Goal: Information Seeking & Learning: Find specific fact

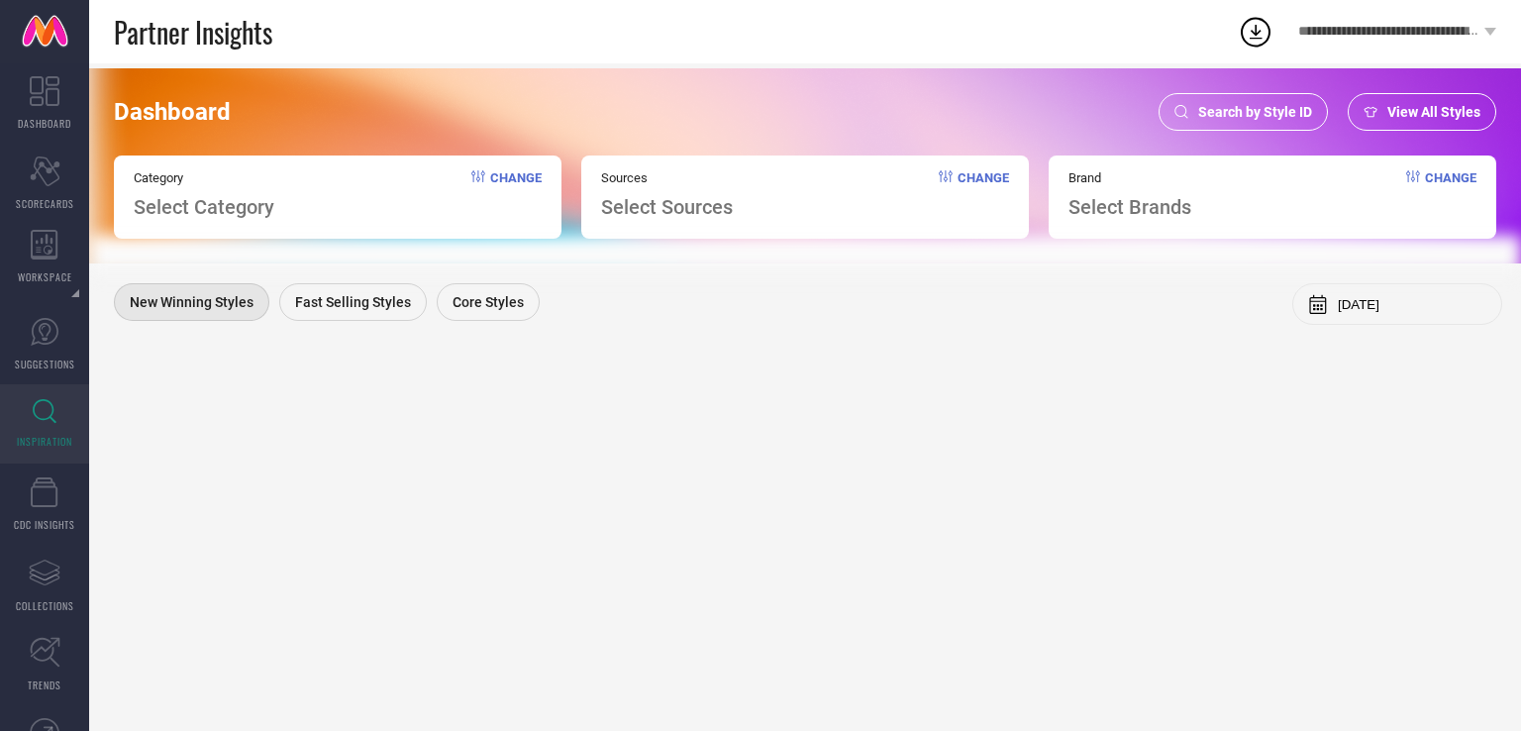
click at [1242, 119] on span "Search by Style ID" at bounding box center [1255, 112] width 114 height 16
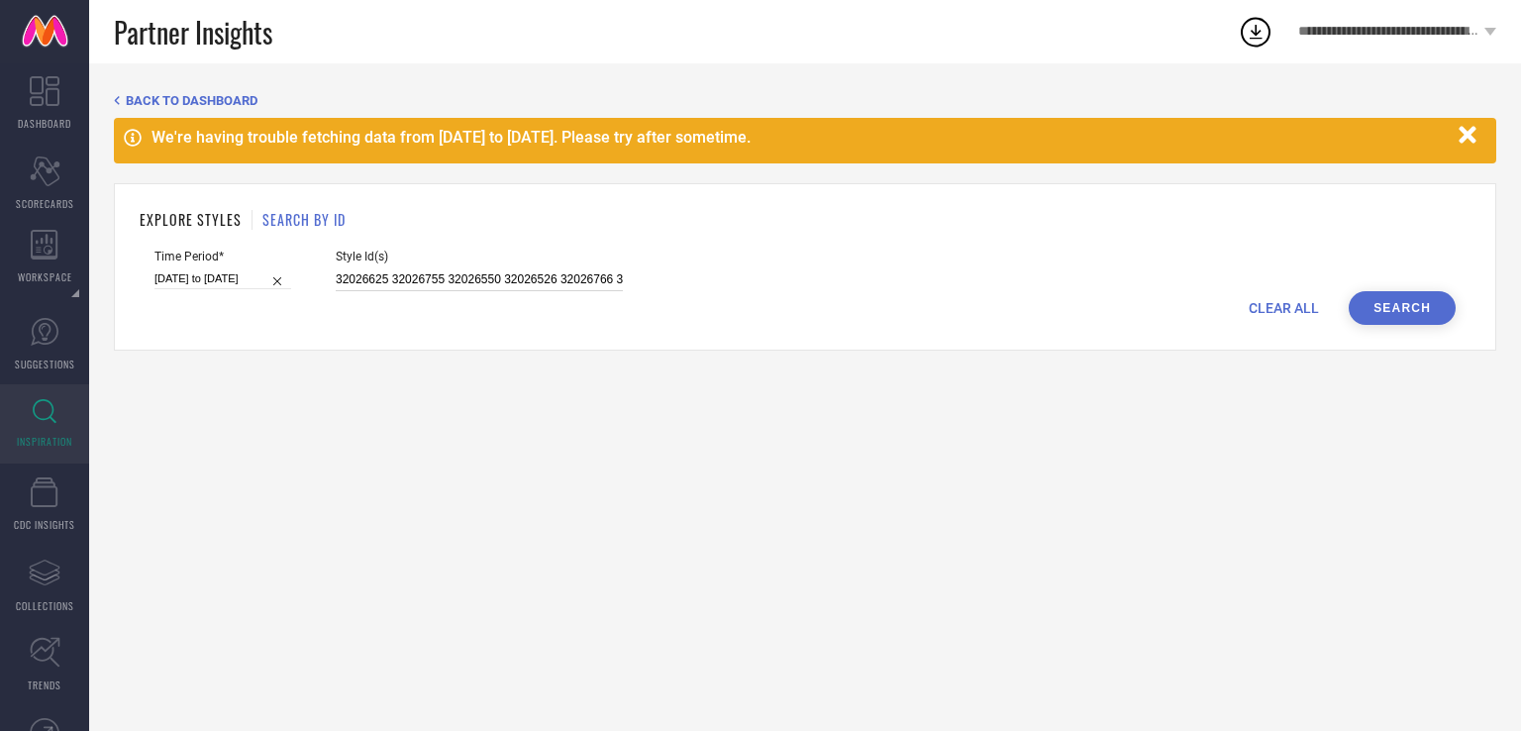
click at [436, 282] on input "32026625 32026755 32026550 32026526 32026766 32026508 32026802 32530661 3253065…" at bounding box center [479, 279] width 287 height 23
paste input "32026695 32530680 32026669 32026517 32530631 32026597 32026600 32026533 3202680…"
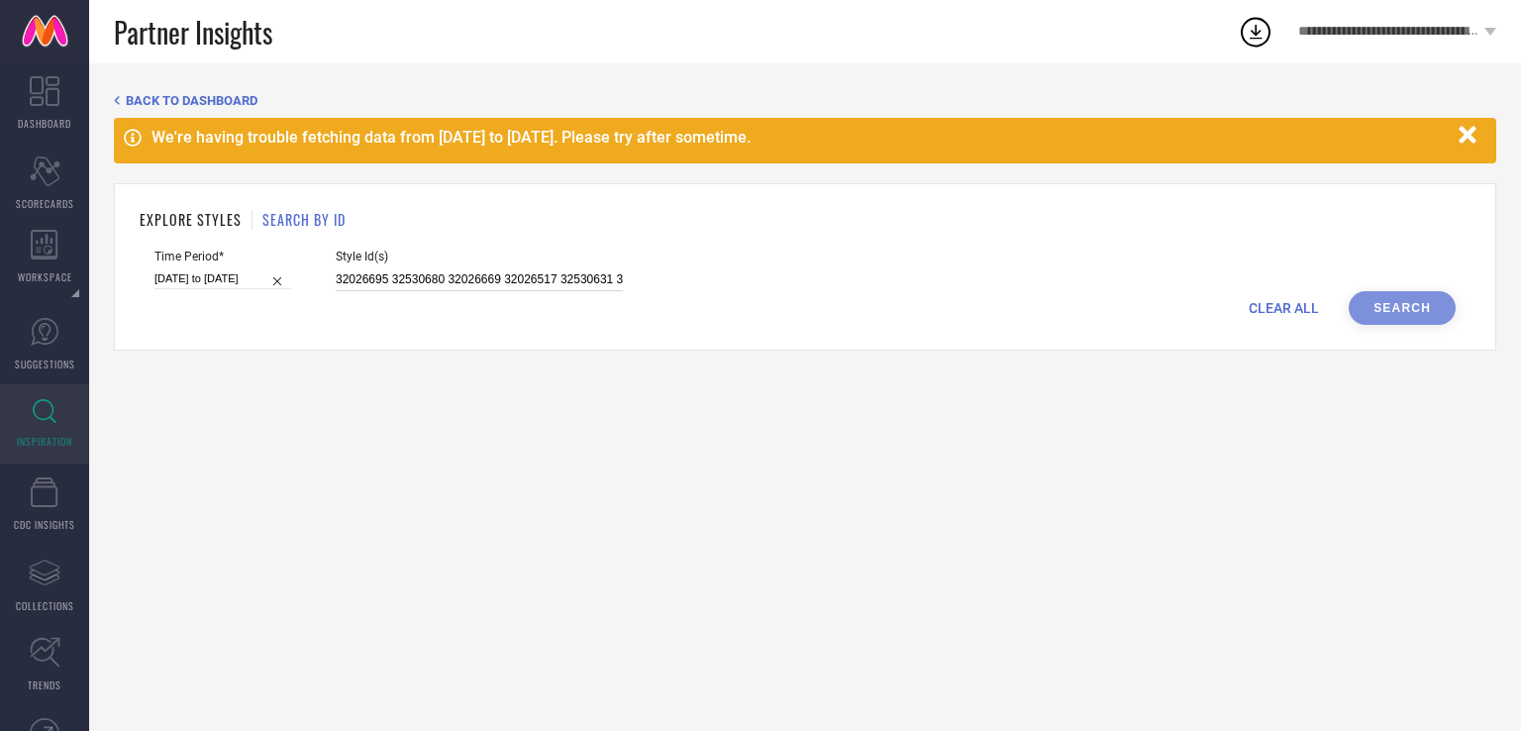
scroll to position [0, 776]
type input "32026695 32530680 32026669 32026517 32530631 32026597 32026600 32026533 3202680…"
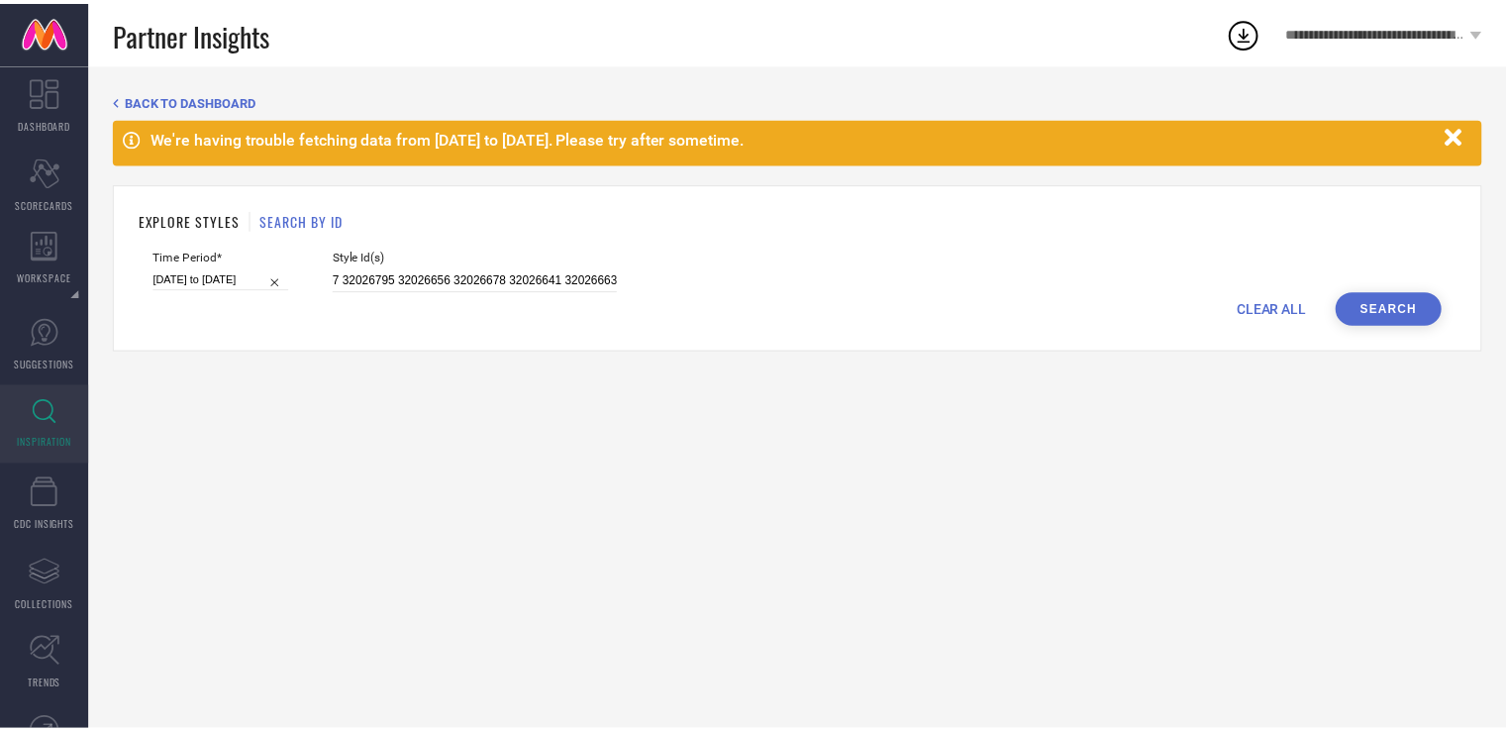
scroll to position [0, 0]
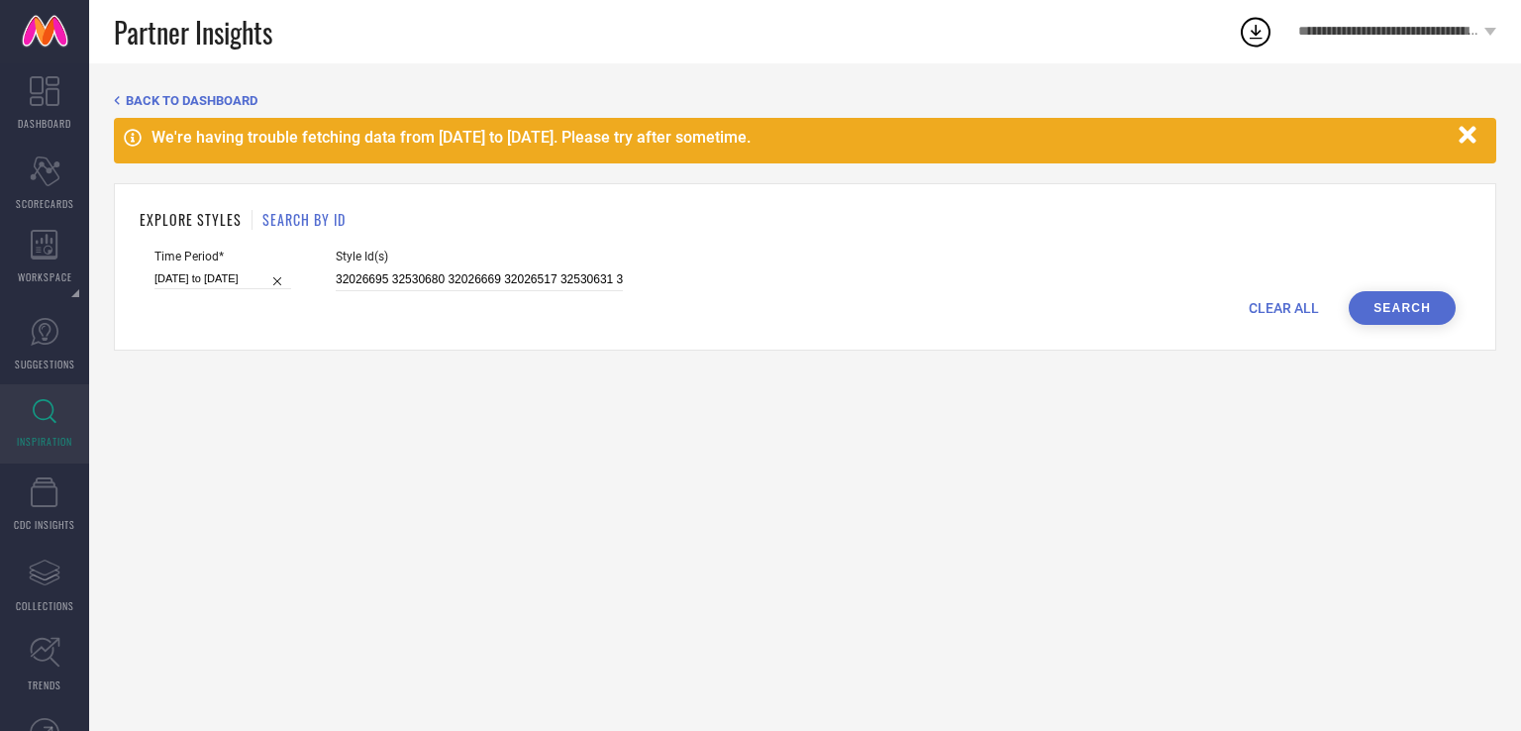
click at [1390, 309] on button "Search" at bounding box center [1402, 308] width 107 height 34
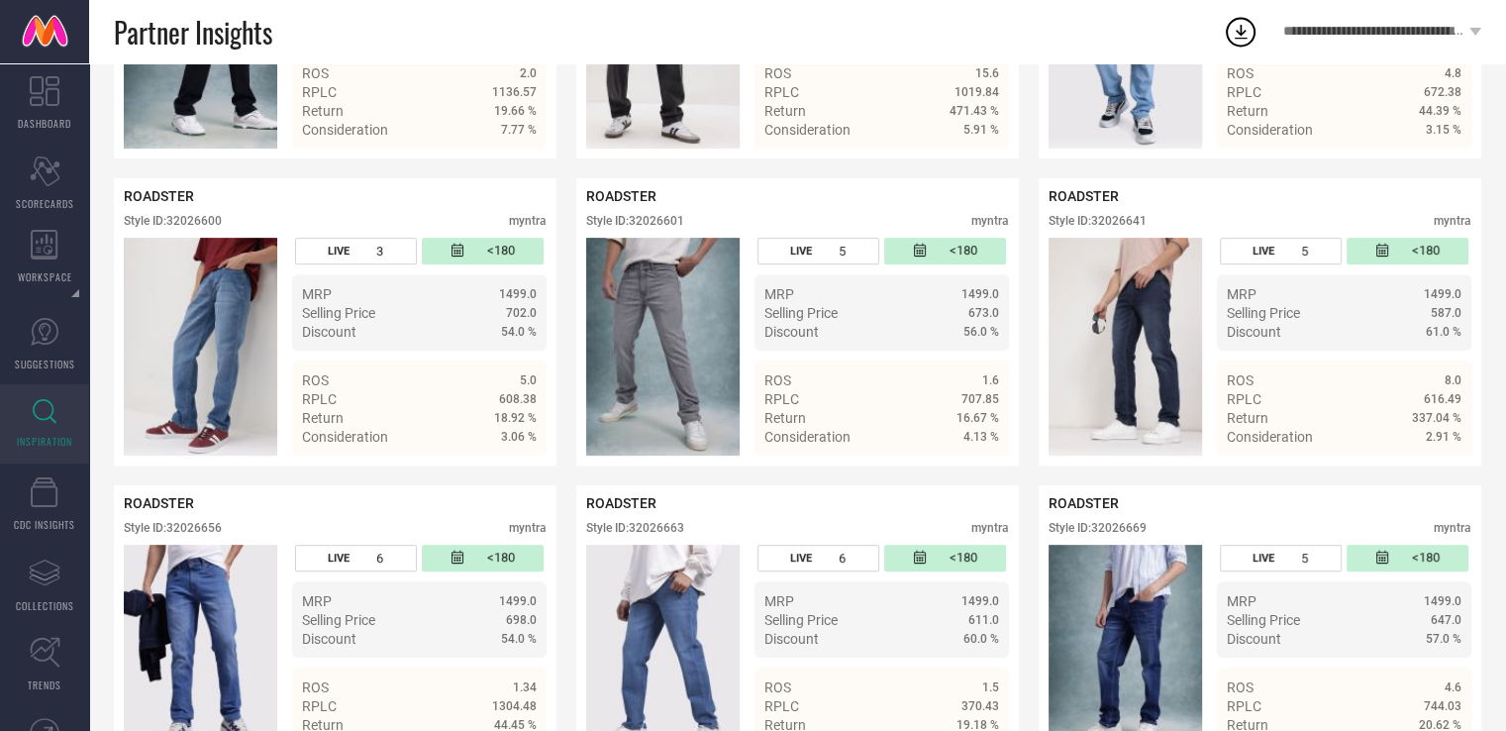
scroll to position [664, 0]
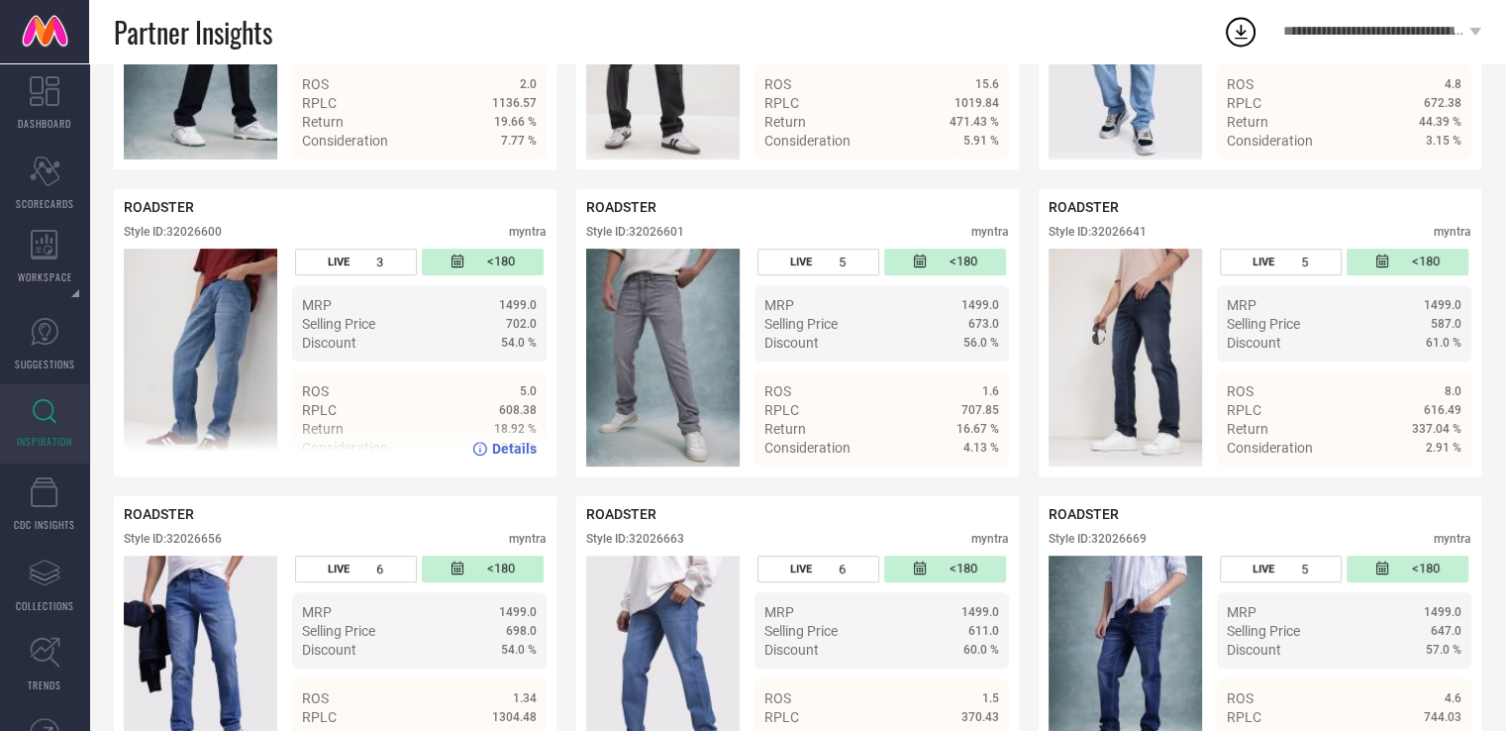
click at [188, 231] on div "Style ID: 32026600" at bounding box center [173, 232] width 98 height 14
copy div "32026600"
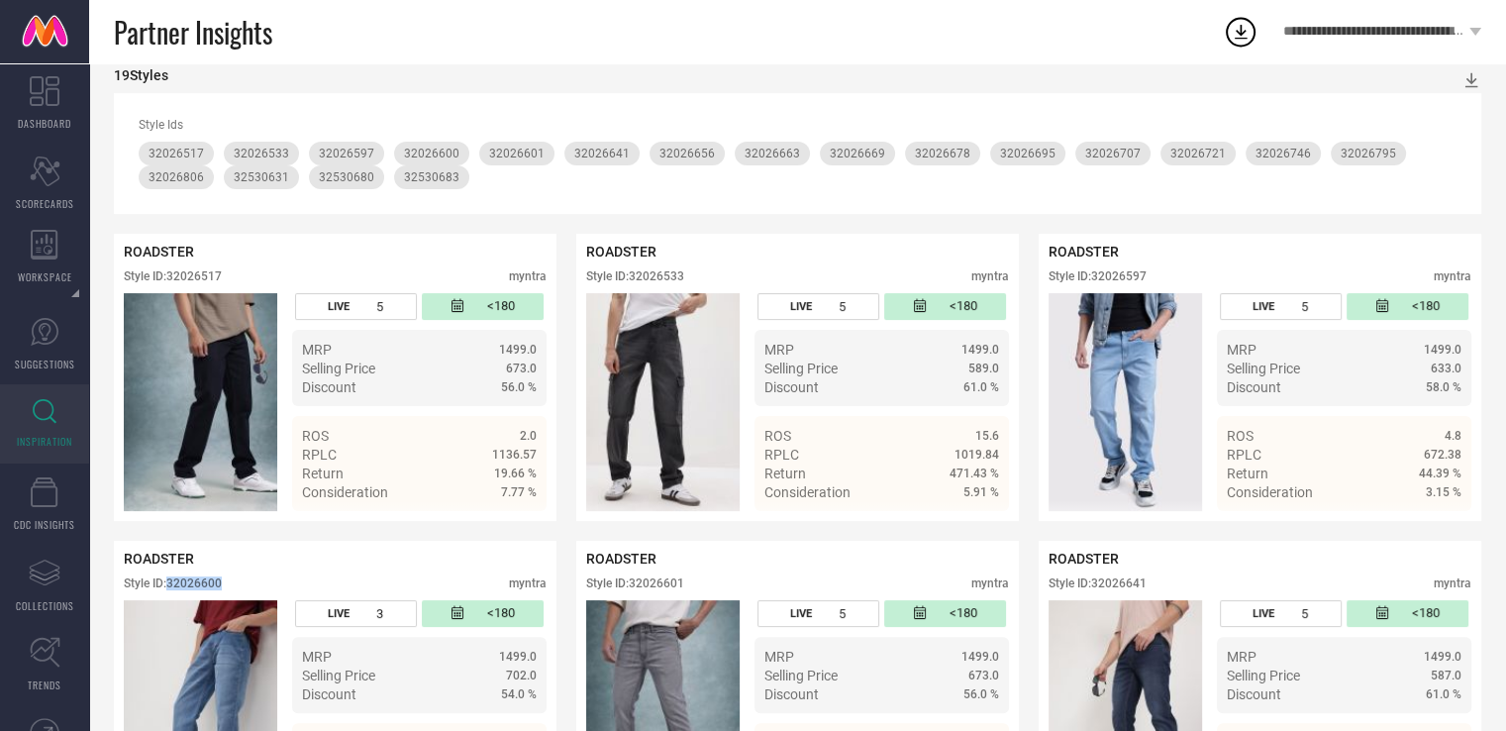
scroll to position [242, 0]
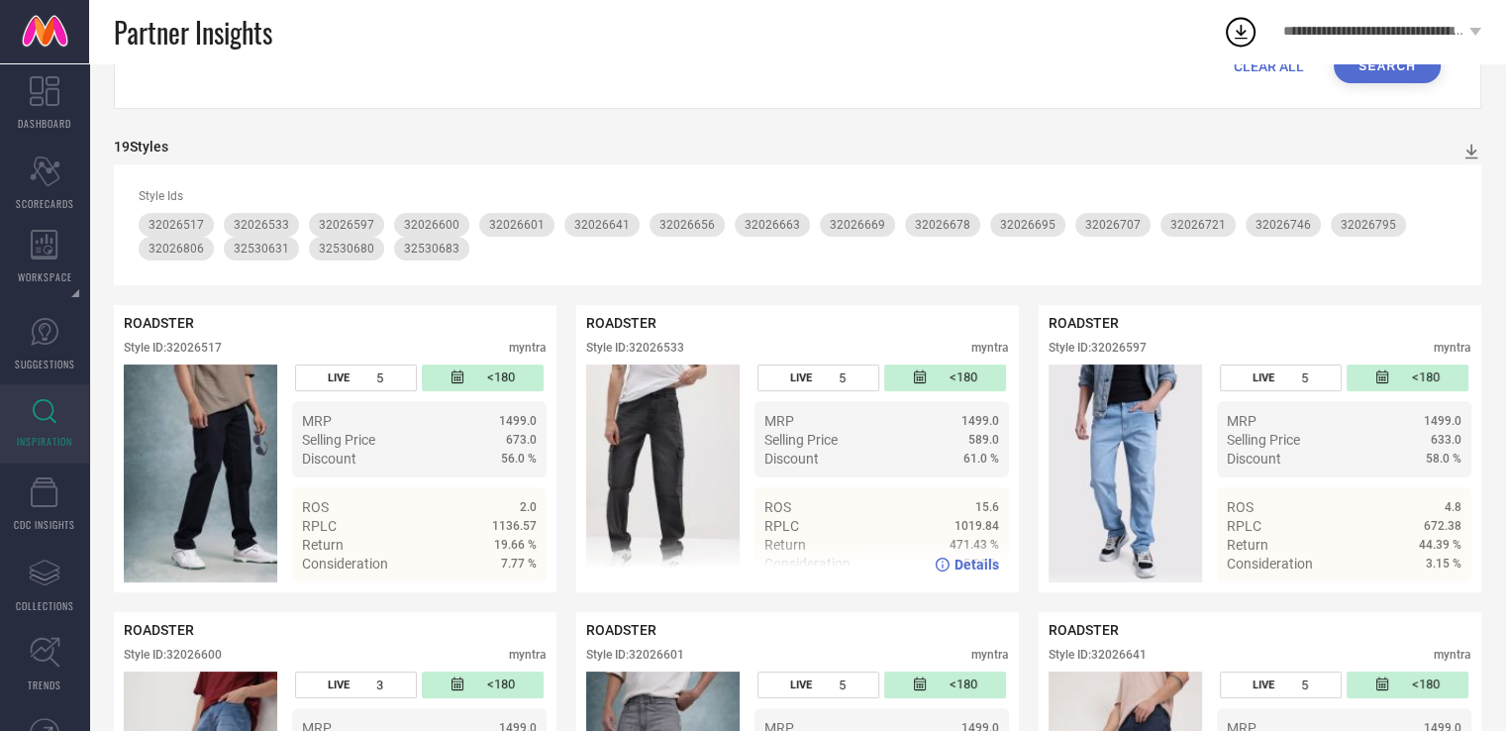
click at [657, 346] on div "Style ID: 32026533" at bounding box center [635, 348] width 98 height 14
copy div "32026533"
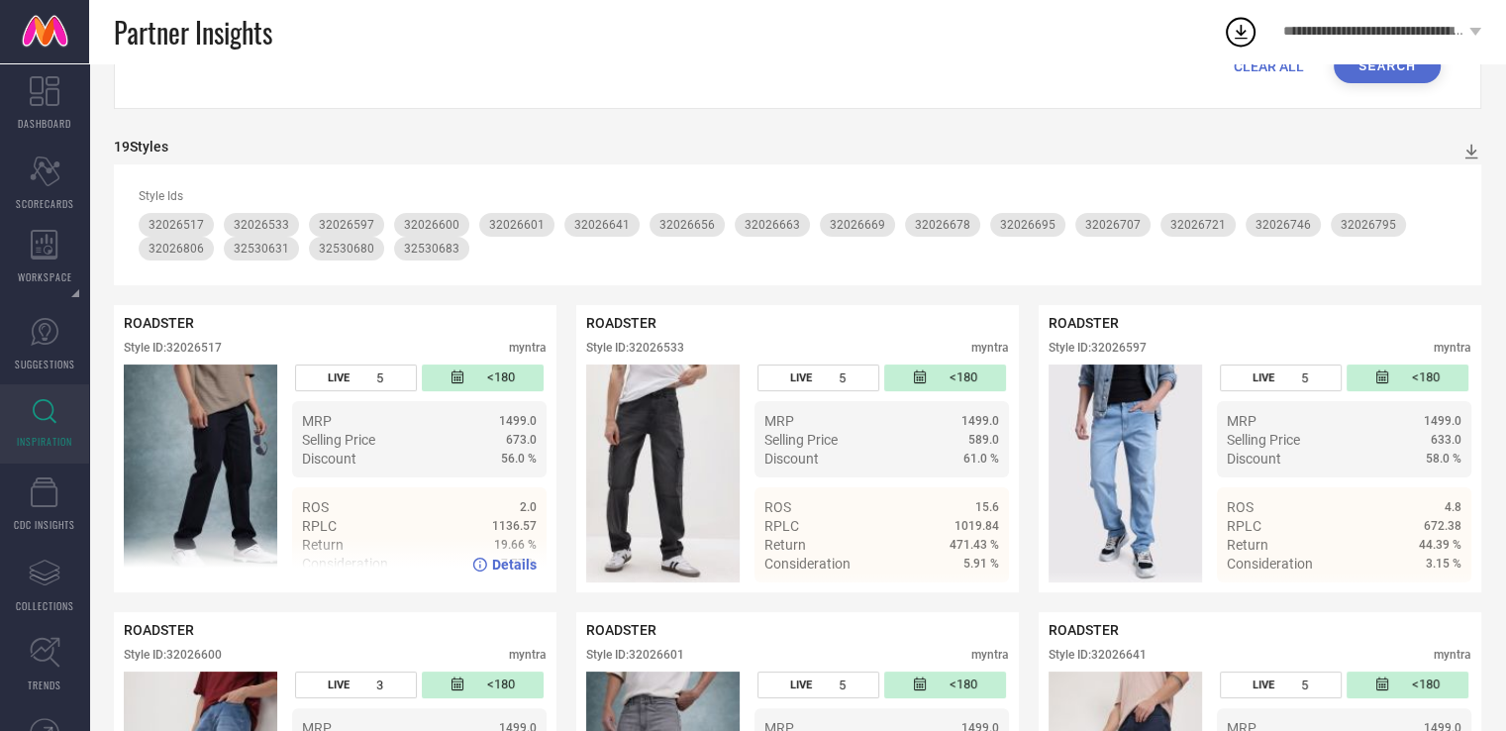
click at [194, 354] on div "Style ID: 32026517" at bounding box center [173, 348] width 98 height 14
copy div "32026517"
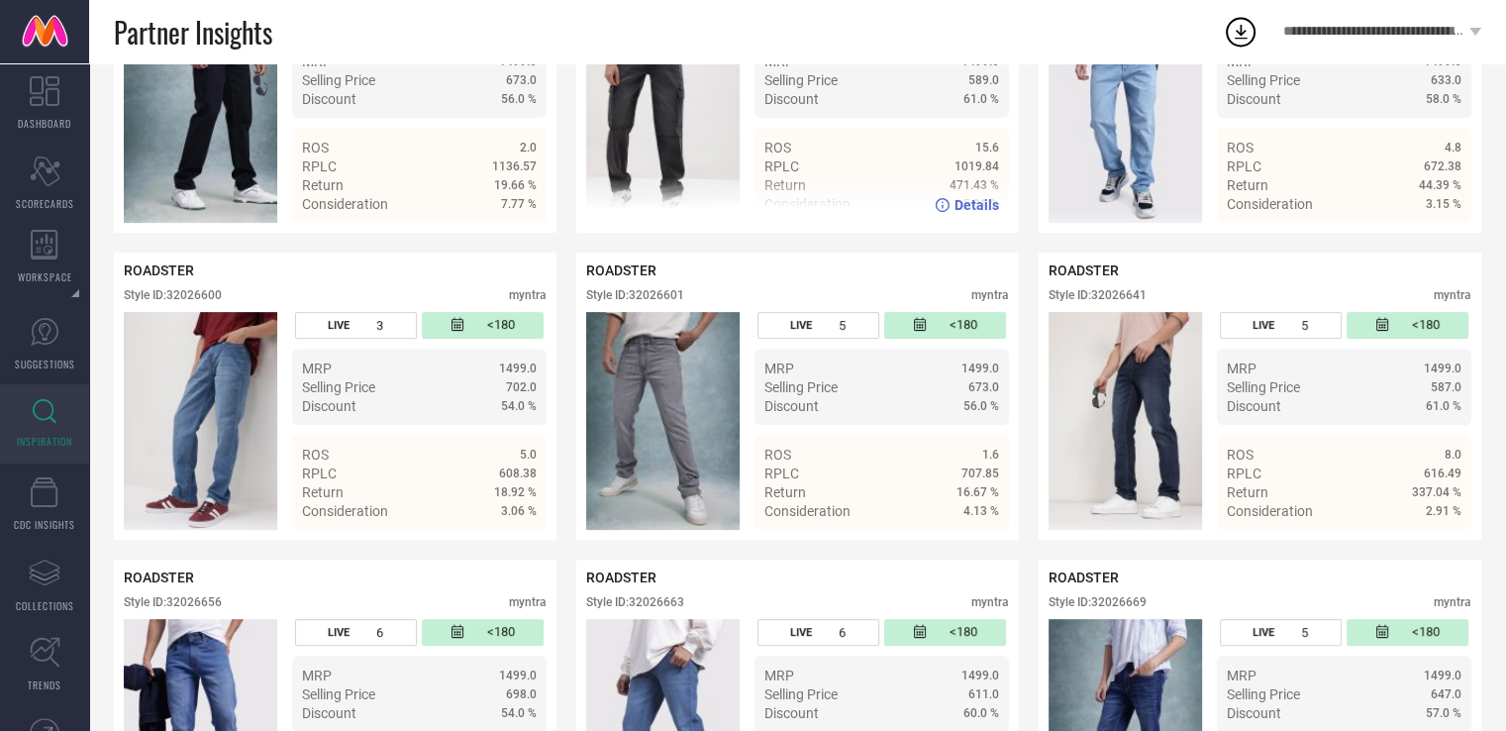
scroll to position [602, 0]
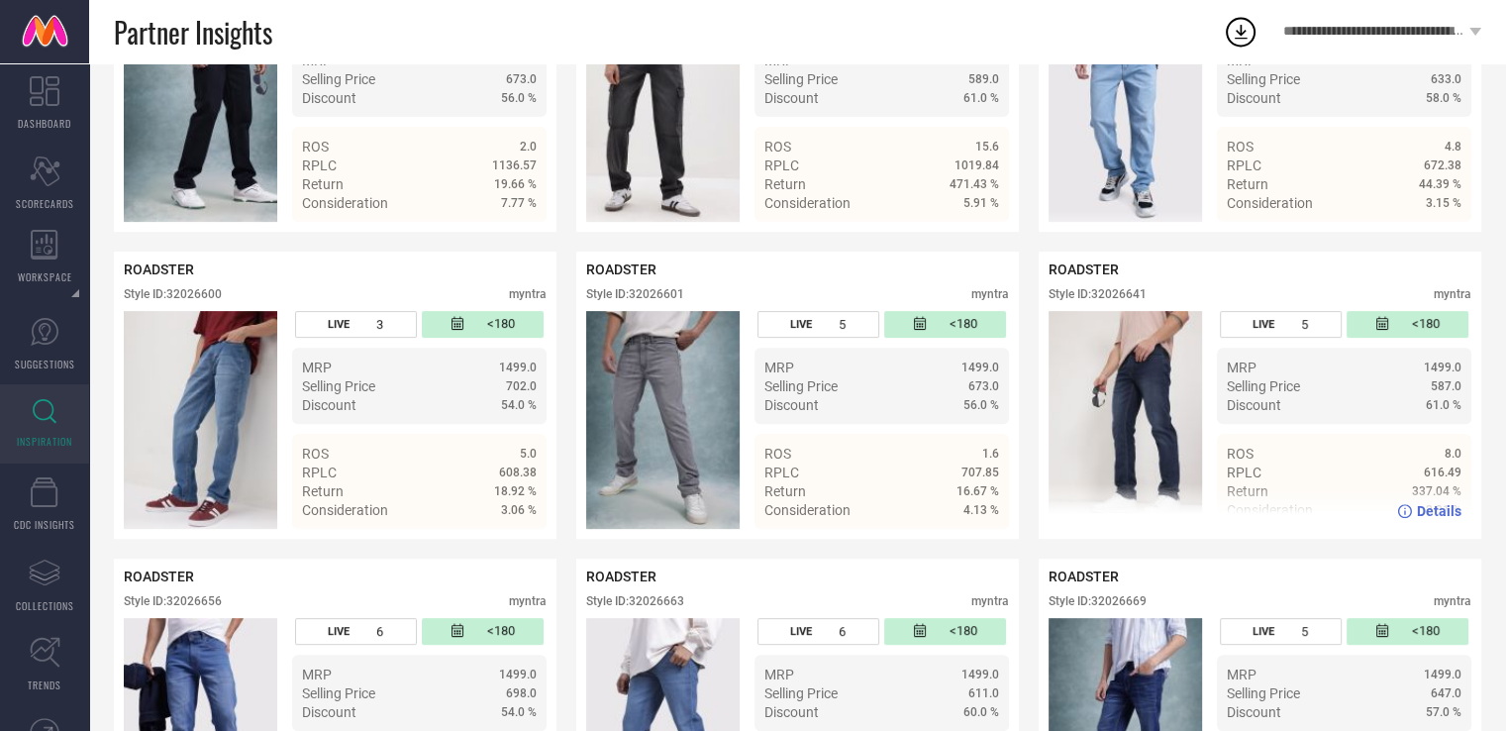
click at [1119, 294] on div "Style ID: 32026641" at bounding box center [1098, 294] width 98 height 14
copy div "32026641"
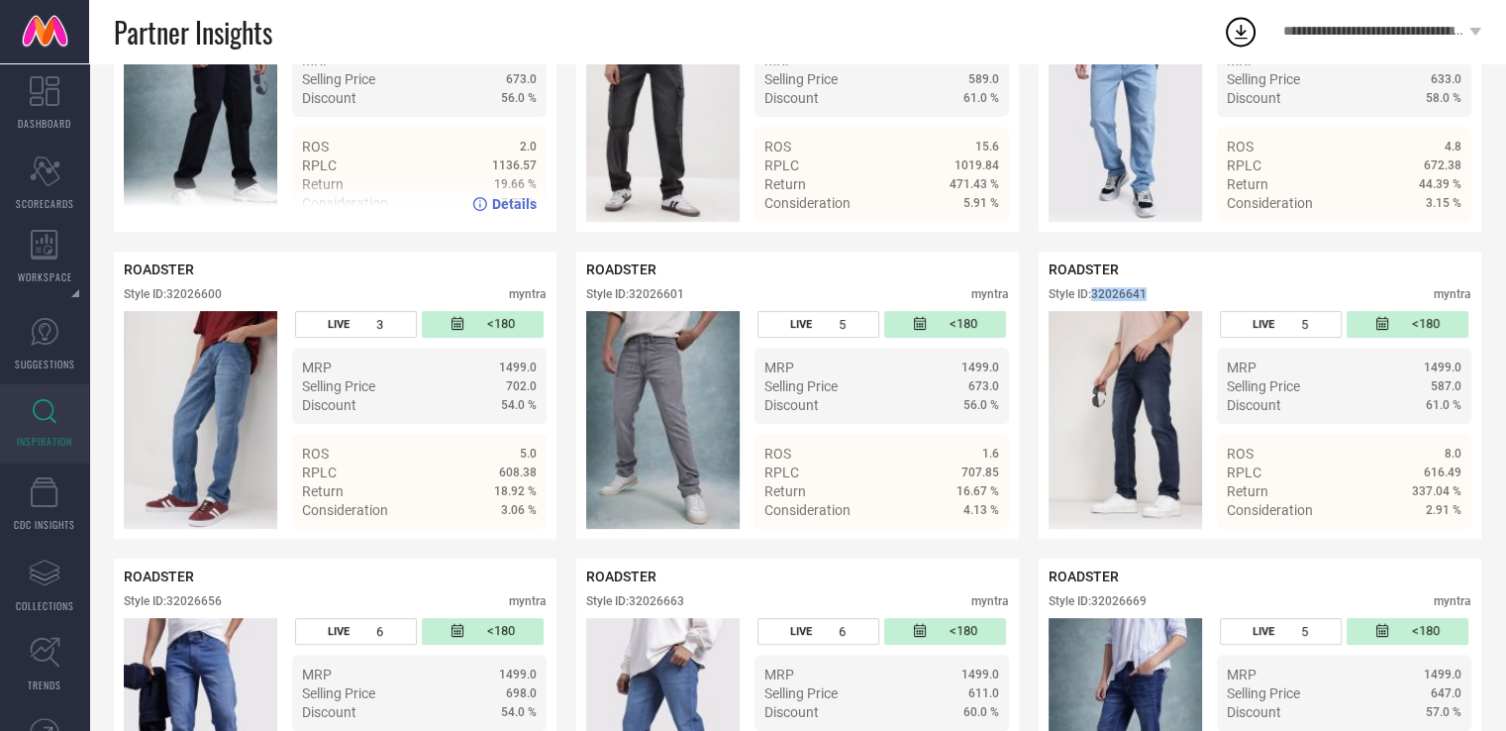
scroll to position [0, 0]
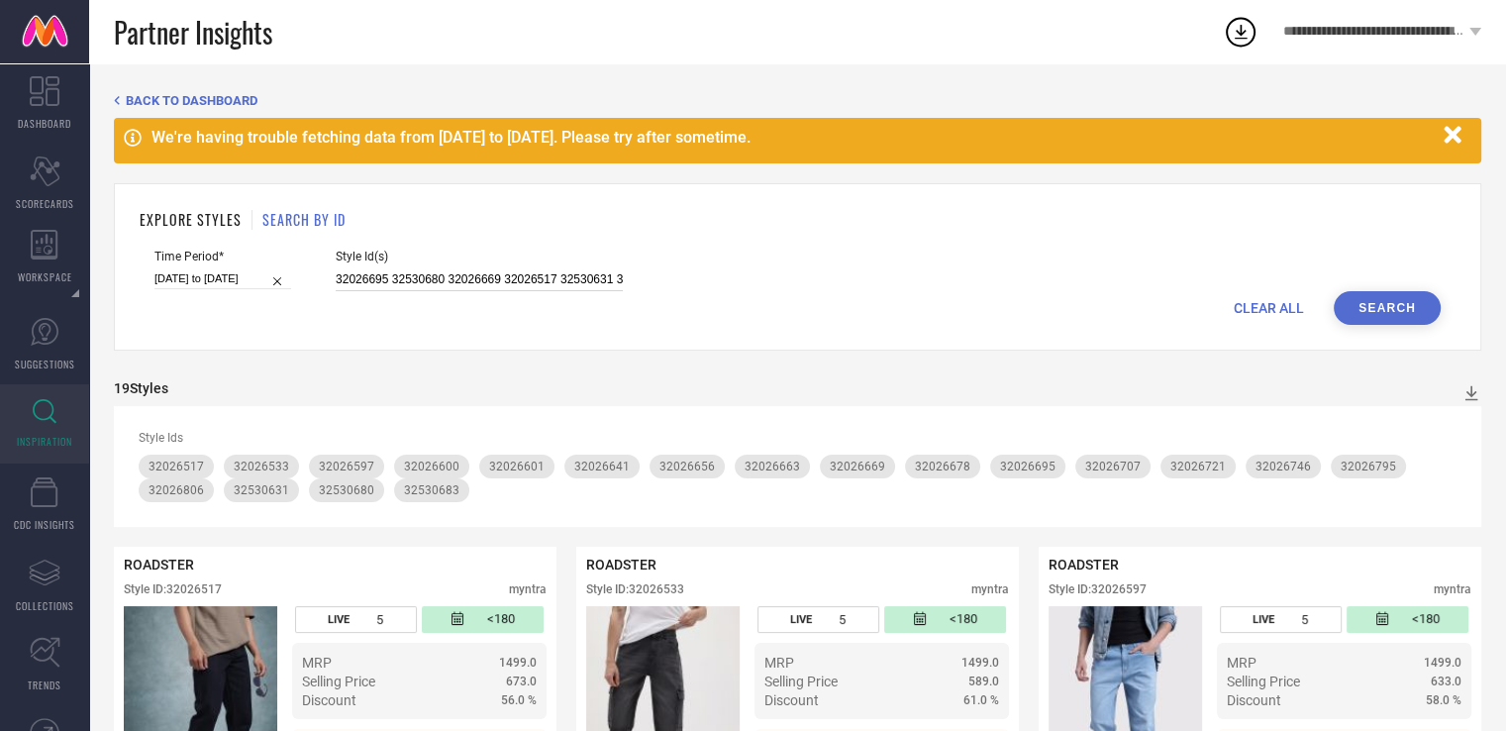
click at [392, 288] on input "32026695 32530680 32026669 32026517 32530631 32026597 32026600 32026533 3202680…" at bounding box center [479, 279] width 287 height 23
paste input "32530690 32026714 32591881 32591896 32591966 32591946 32026677 32026633 3259191…"
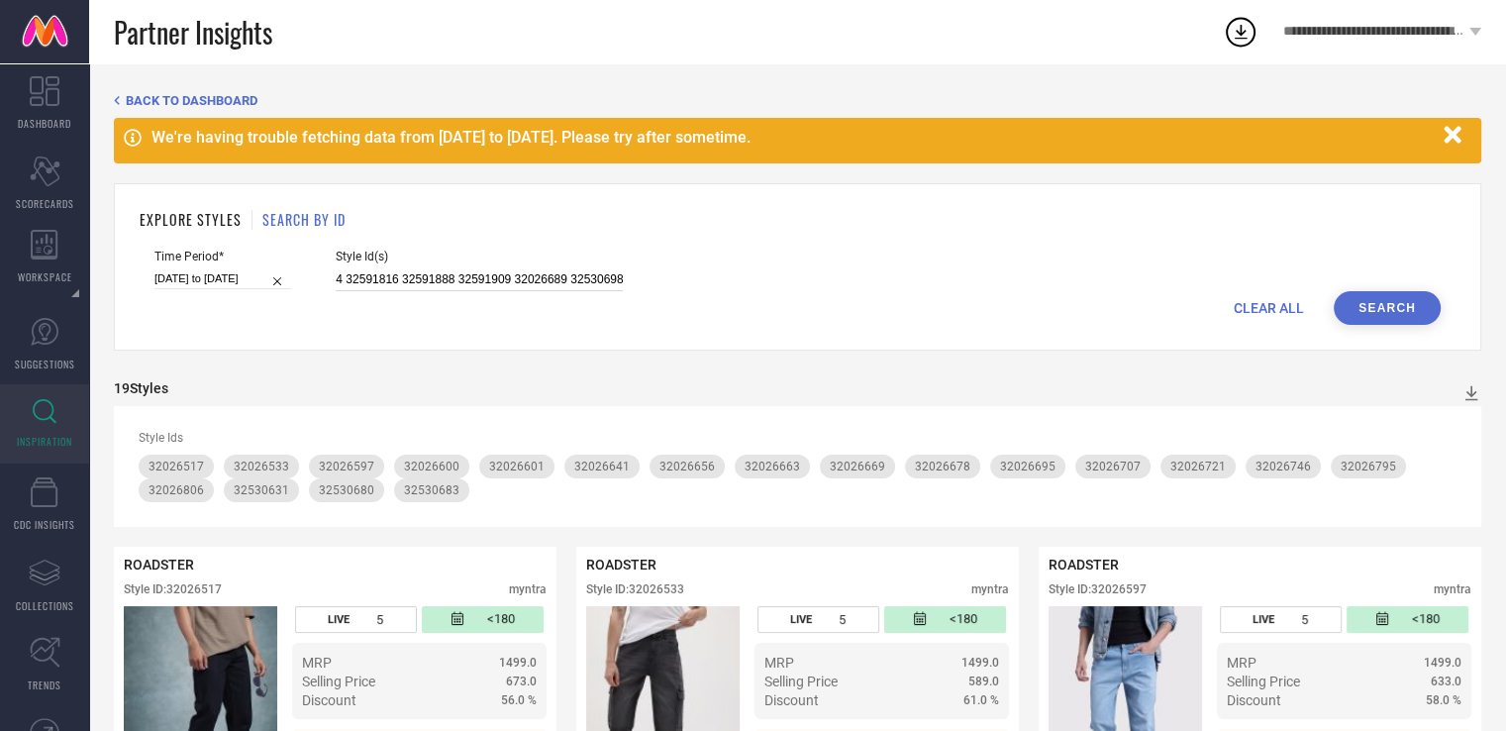
type input "32530690 32026714 32591881 32591896 32591966 32591946 32026677 32026633 3259191…"
click at [1359, 306] on button "Search" at bounding box center [1387, 308] width 107 height 34
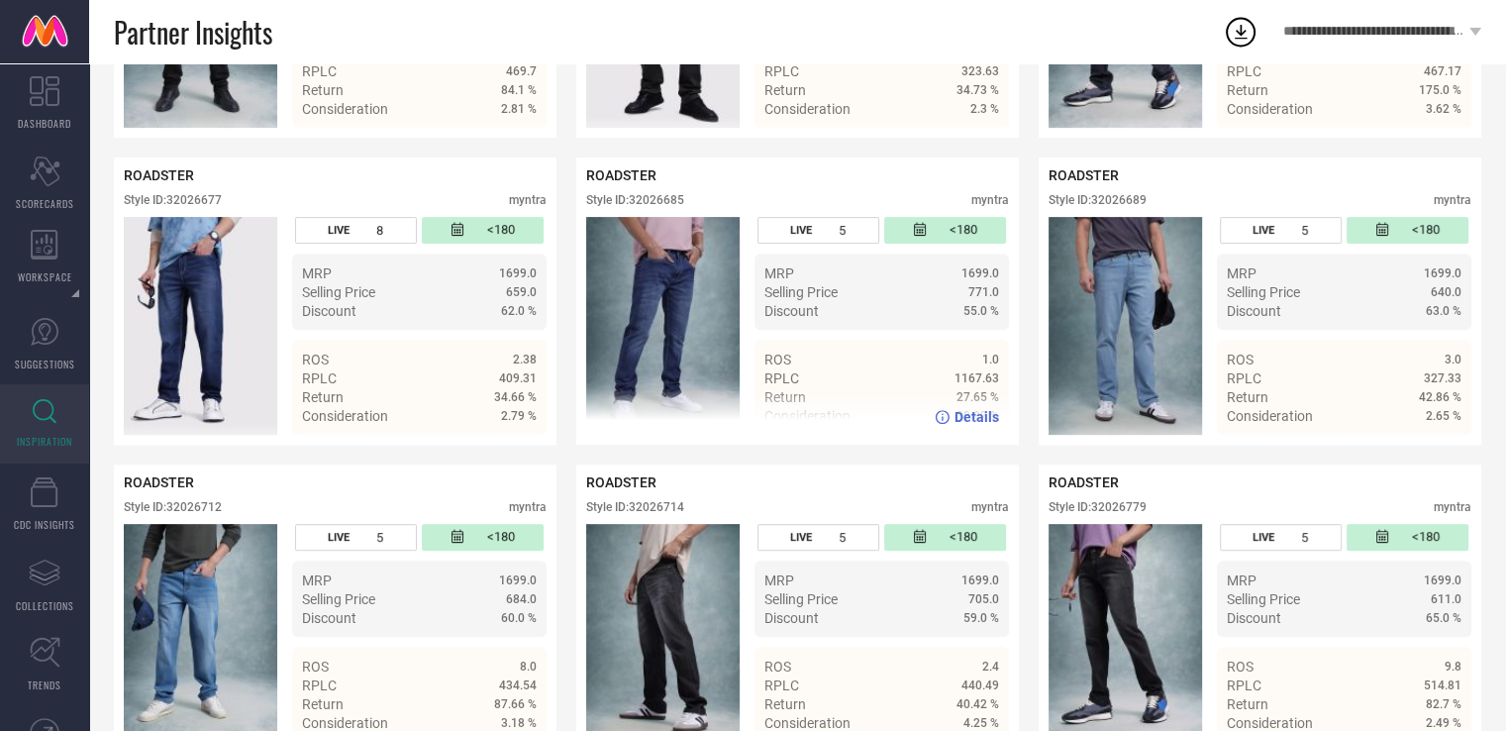
scroll to position [712, 0]
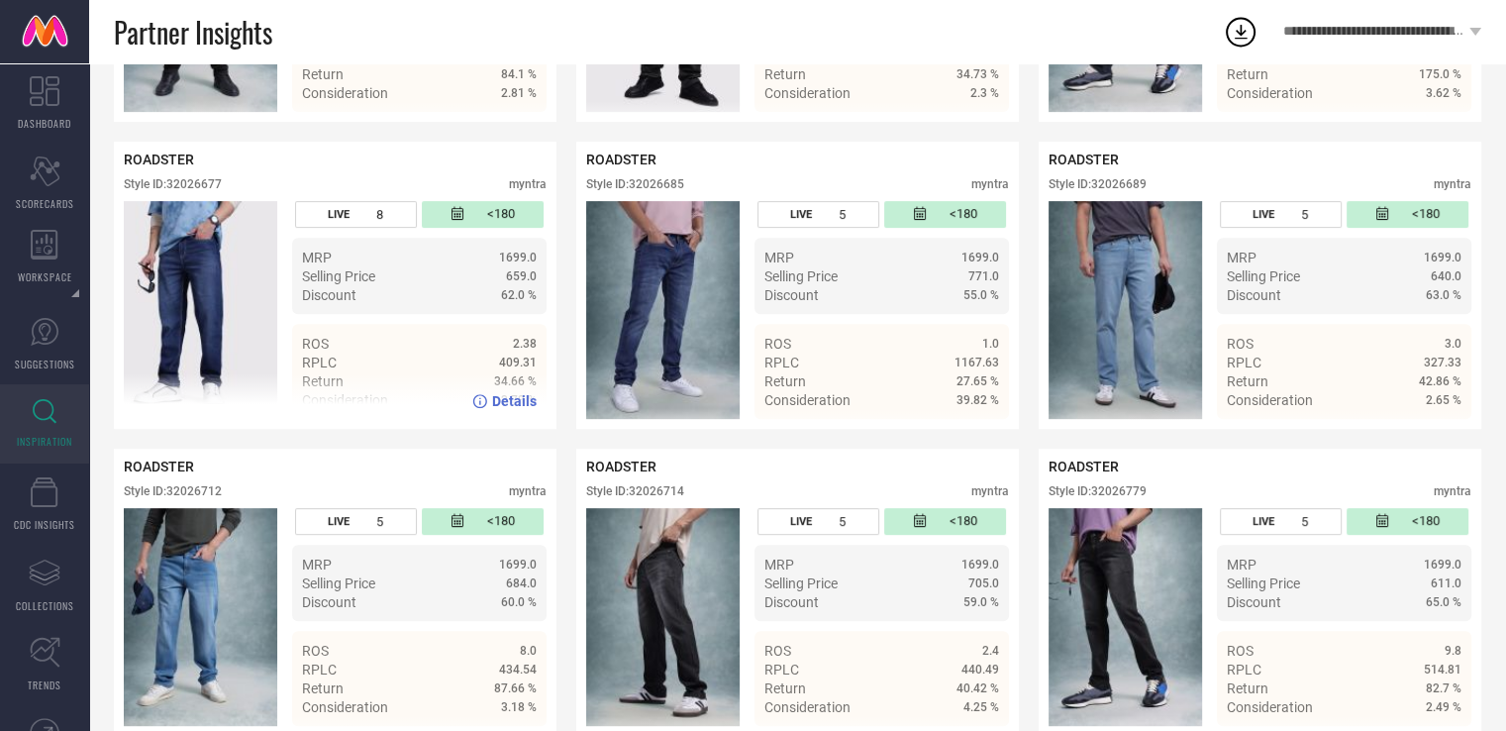
click at [208, 183] on div "Style ID: 32026677" at bounding box center [173, 184] width 98 height 14
copy div "32026677"
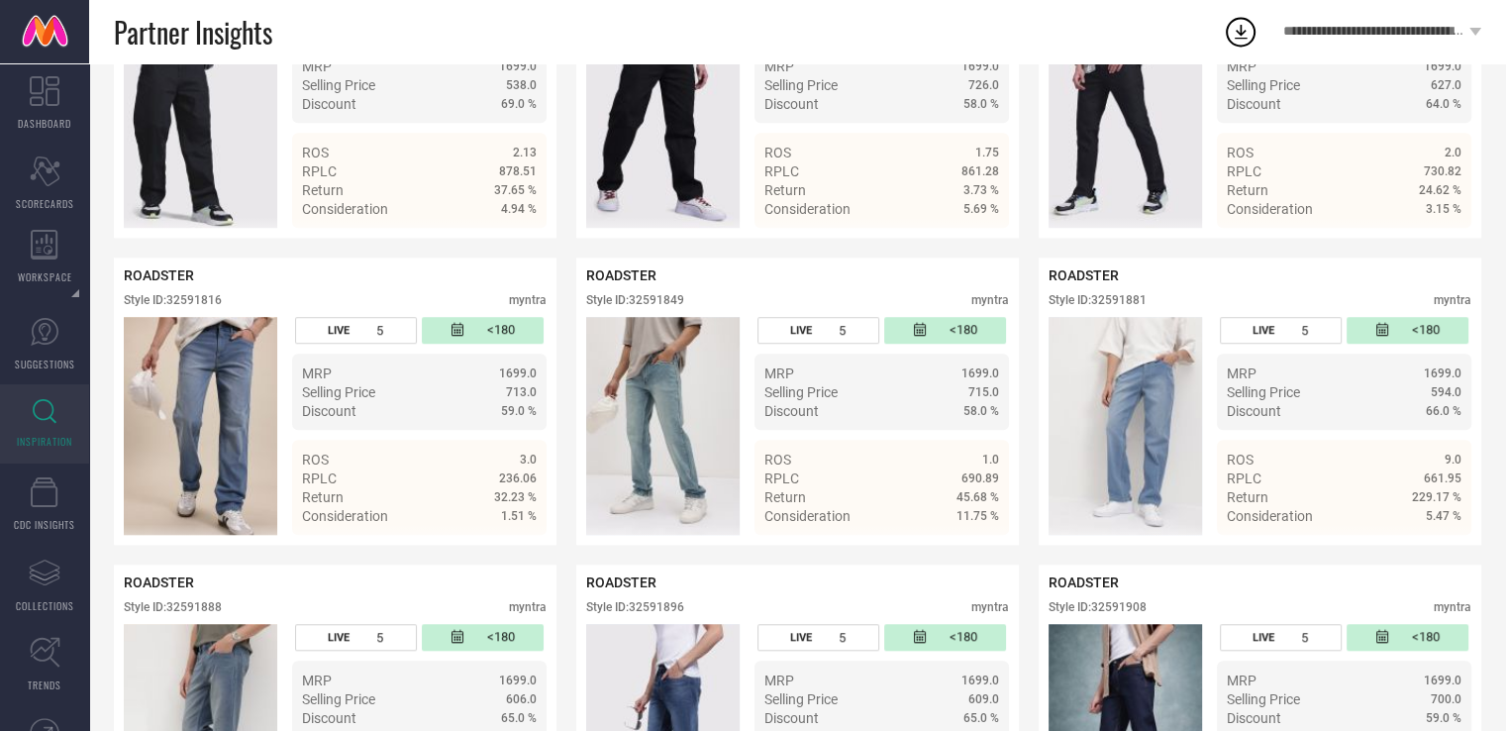
scroll to position [1549, 0]
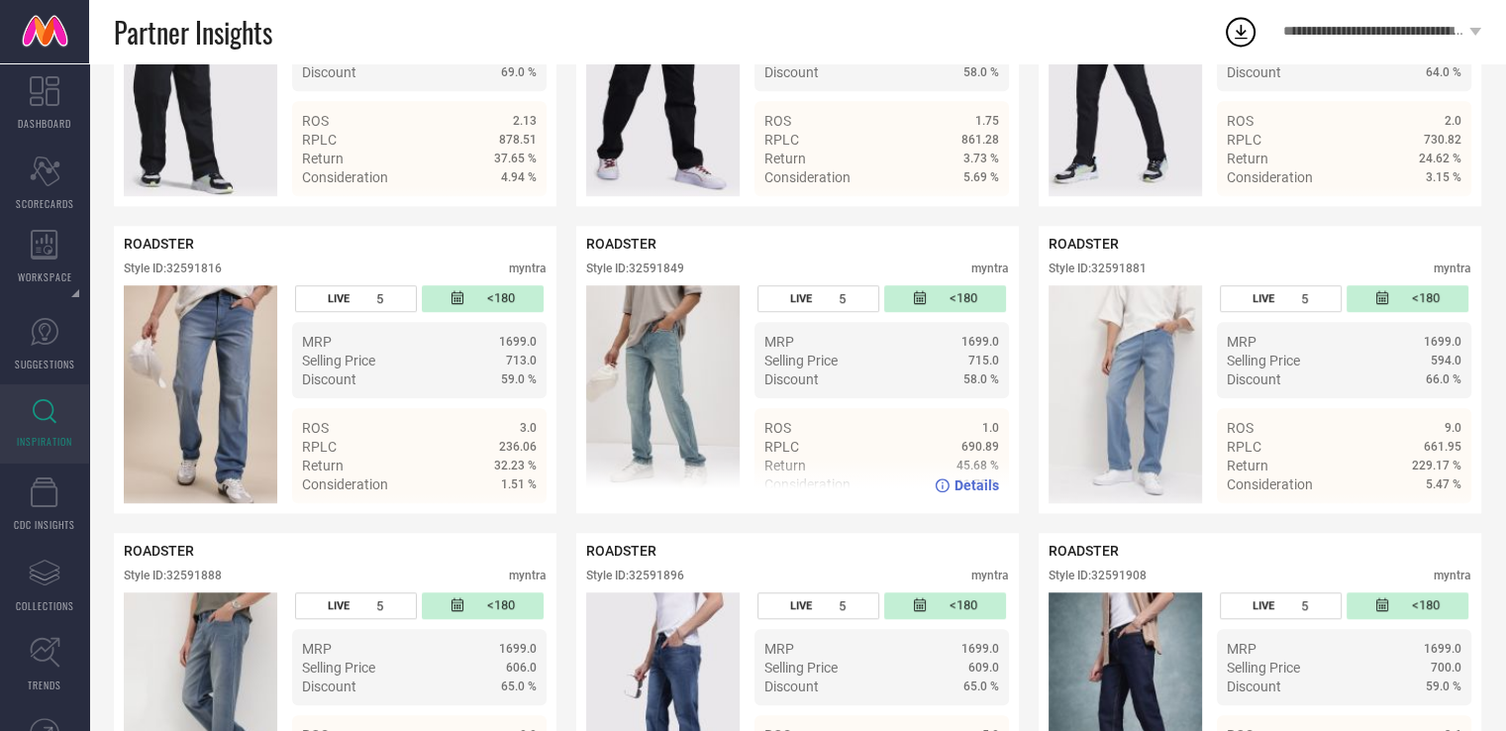
click at [669, 271] on div "Style ID: 32591849" at bounding box center [635, 268] width 98 height 14
copy div "32591849"
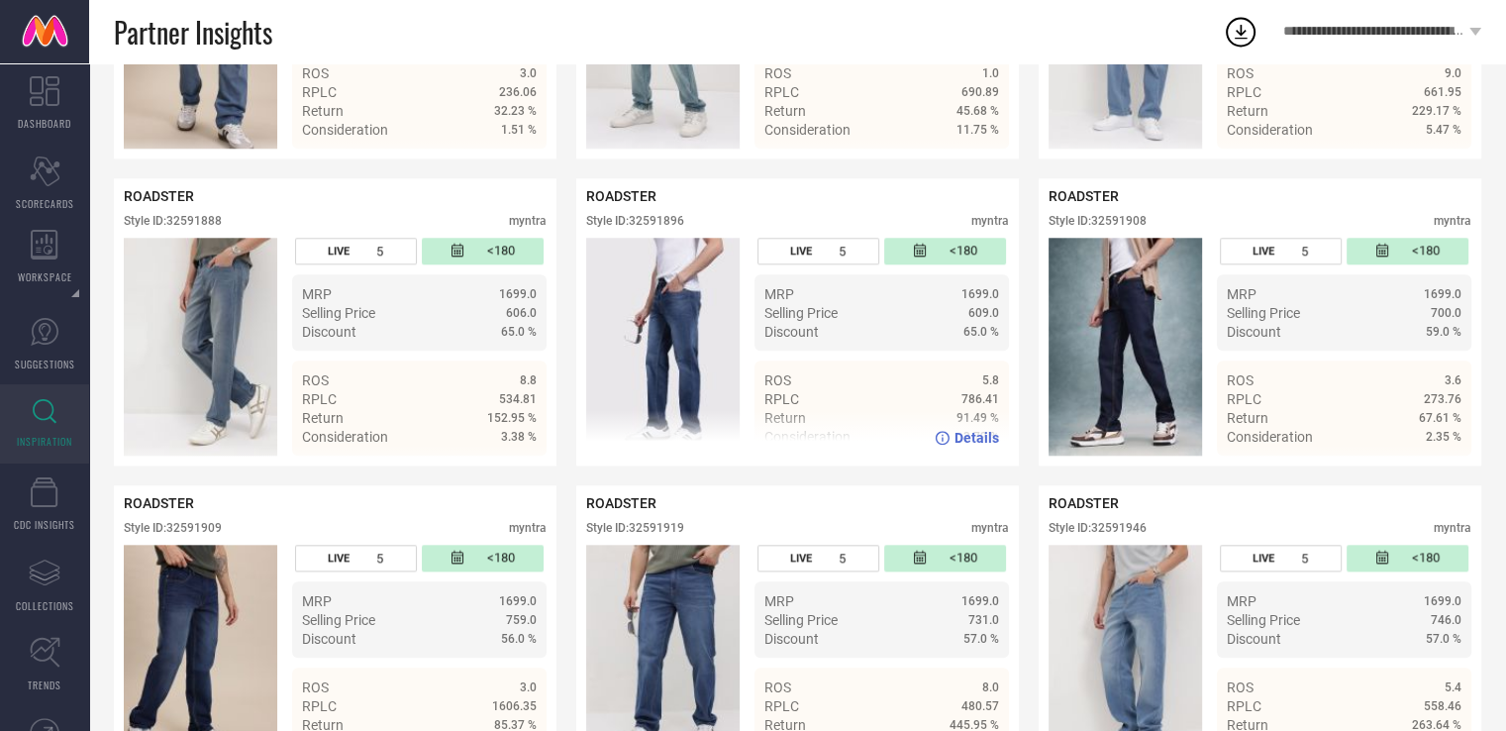
scroll to position [1985, 0]
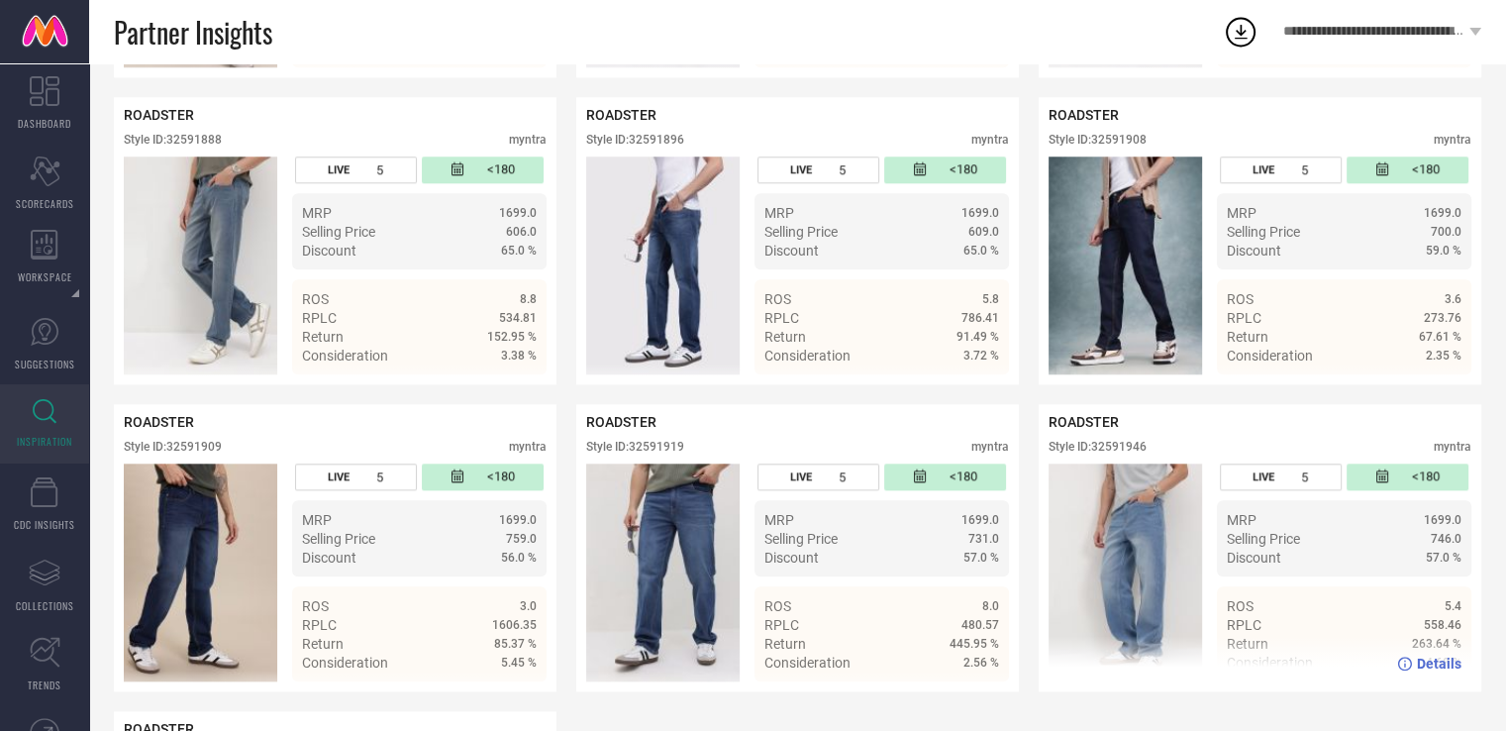
click at [1131, 454] on div "Style ID: 32591946" at bounding box center [1098, 447] width 98 height 14
copy div "32591946"
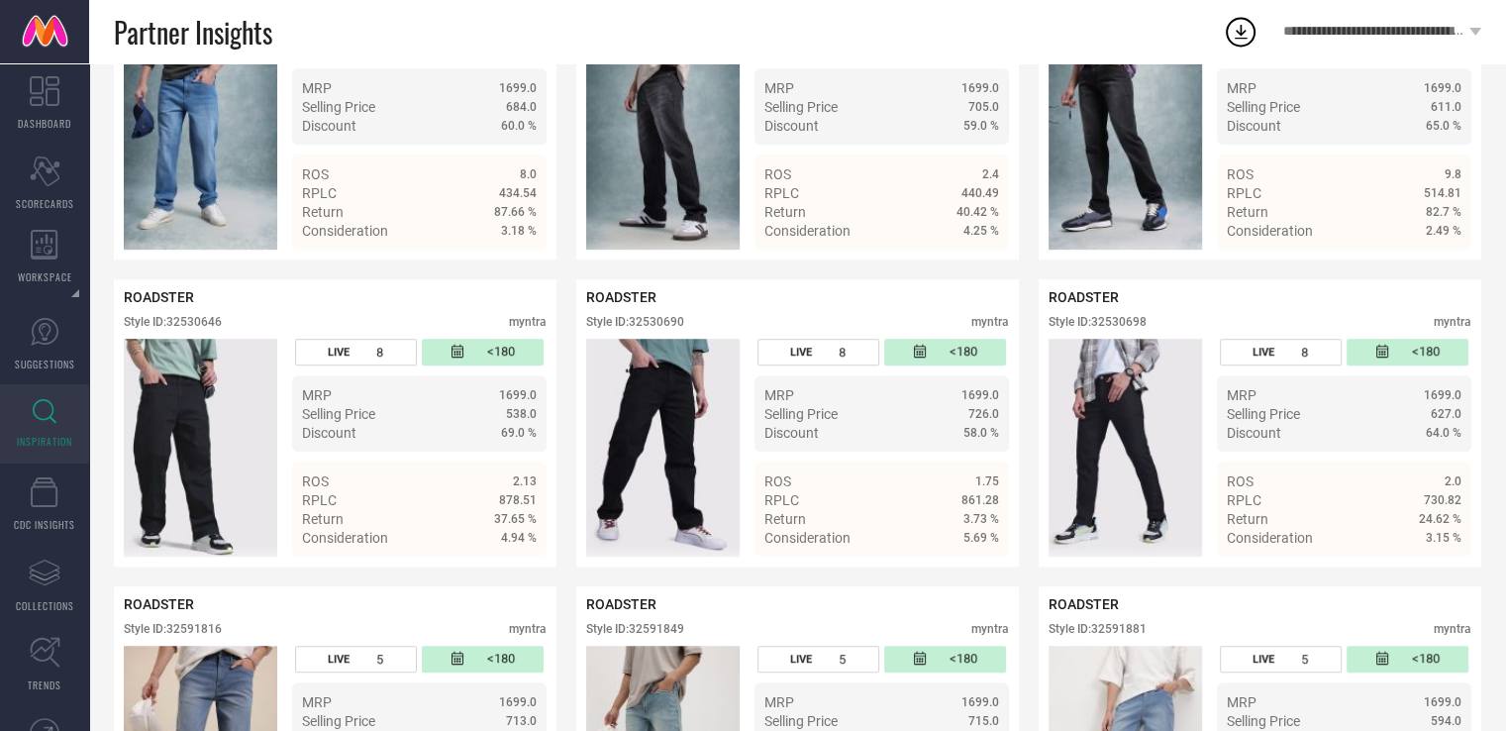
scroll to position [1184, 0]
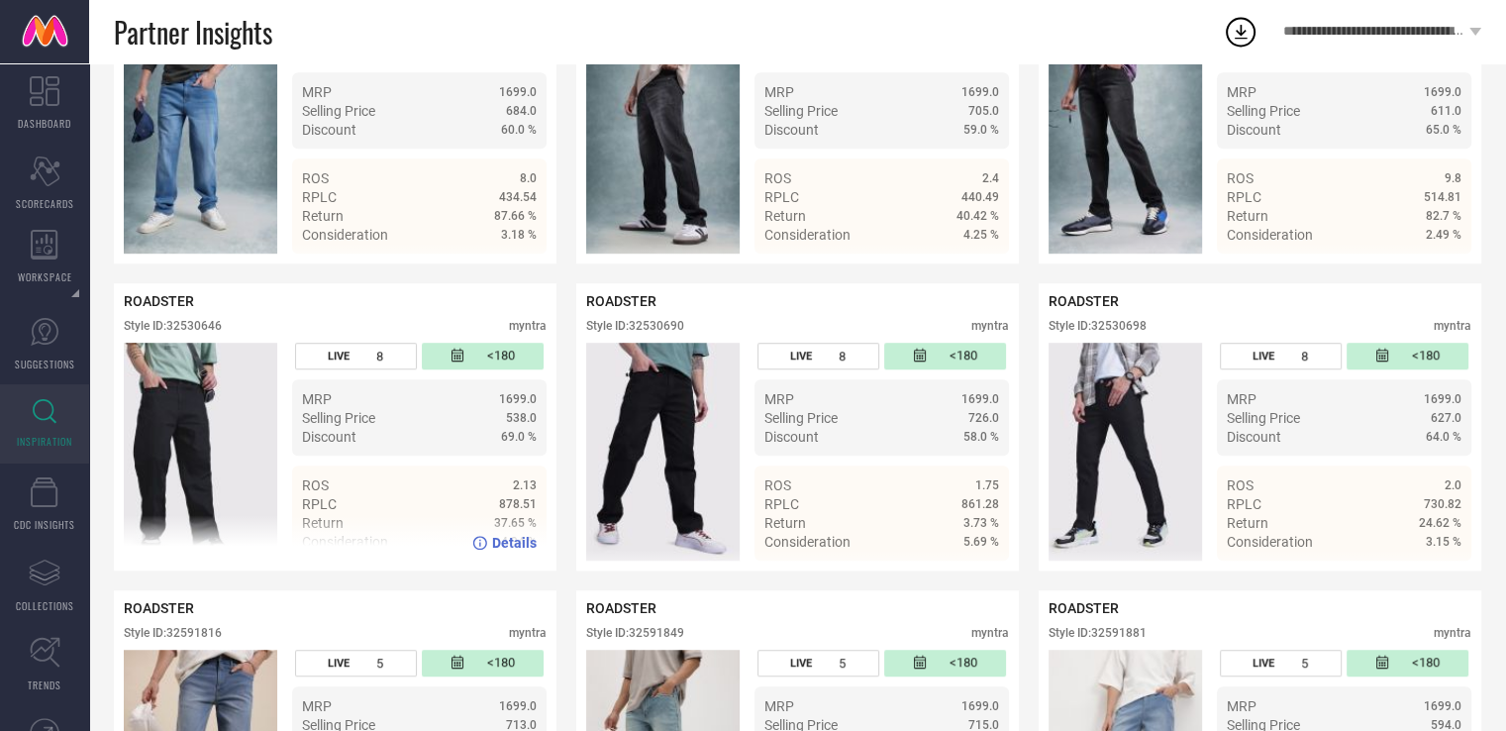
click at [202, 331] on div "Style ID: 32530646" at bounding box center [173, 326] width 98 height 14
copy div "32530646"
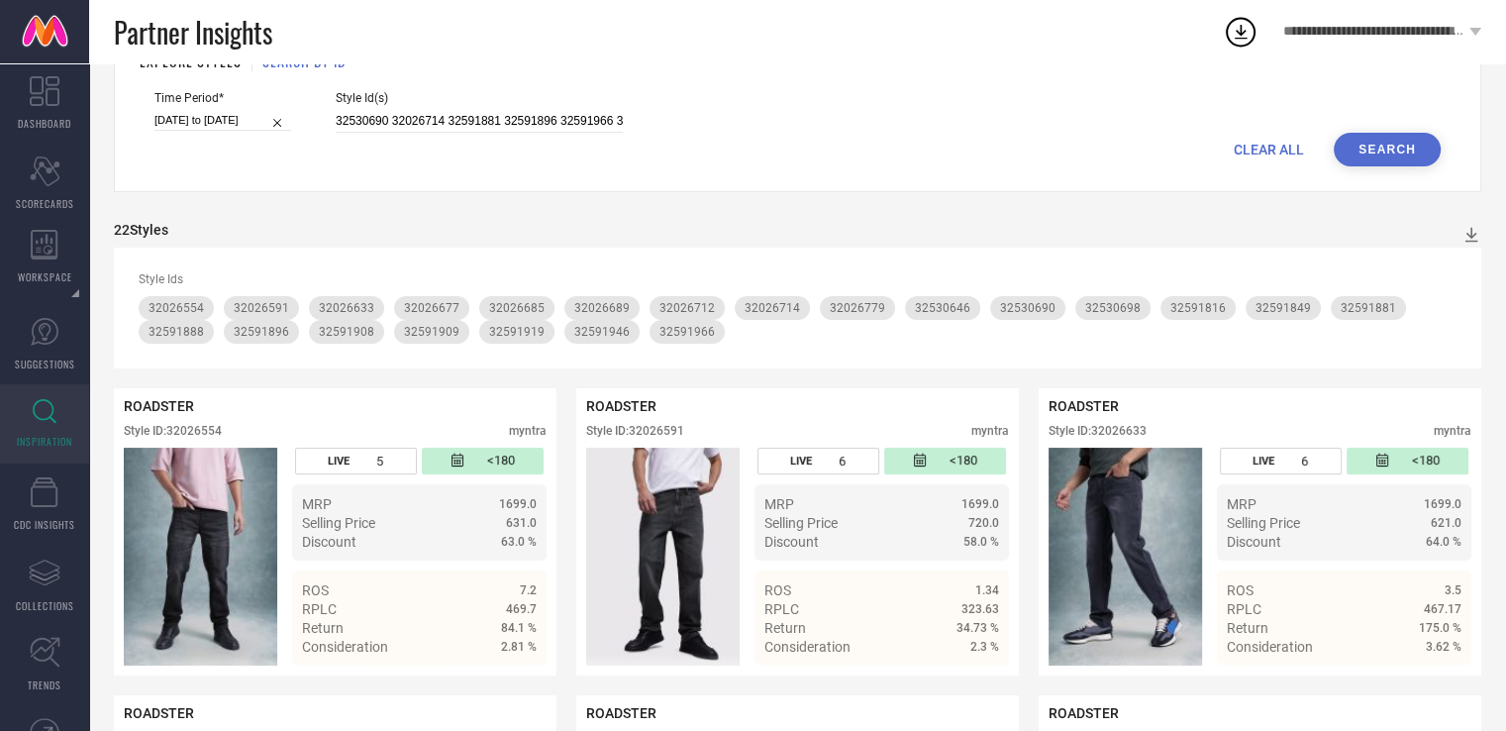
scroll to position [0, 0]
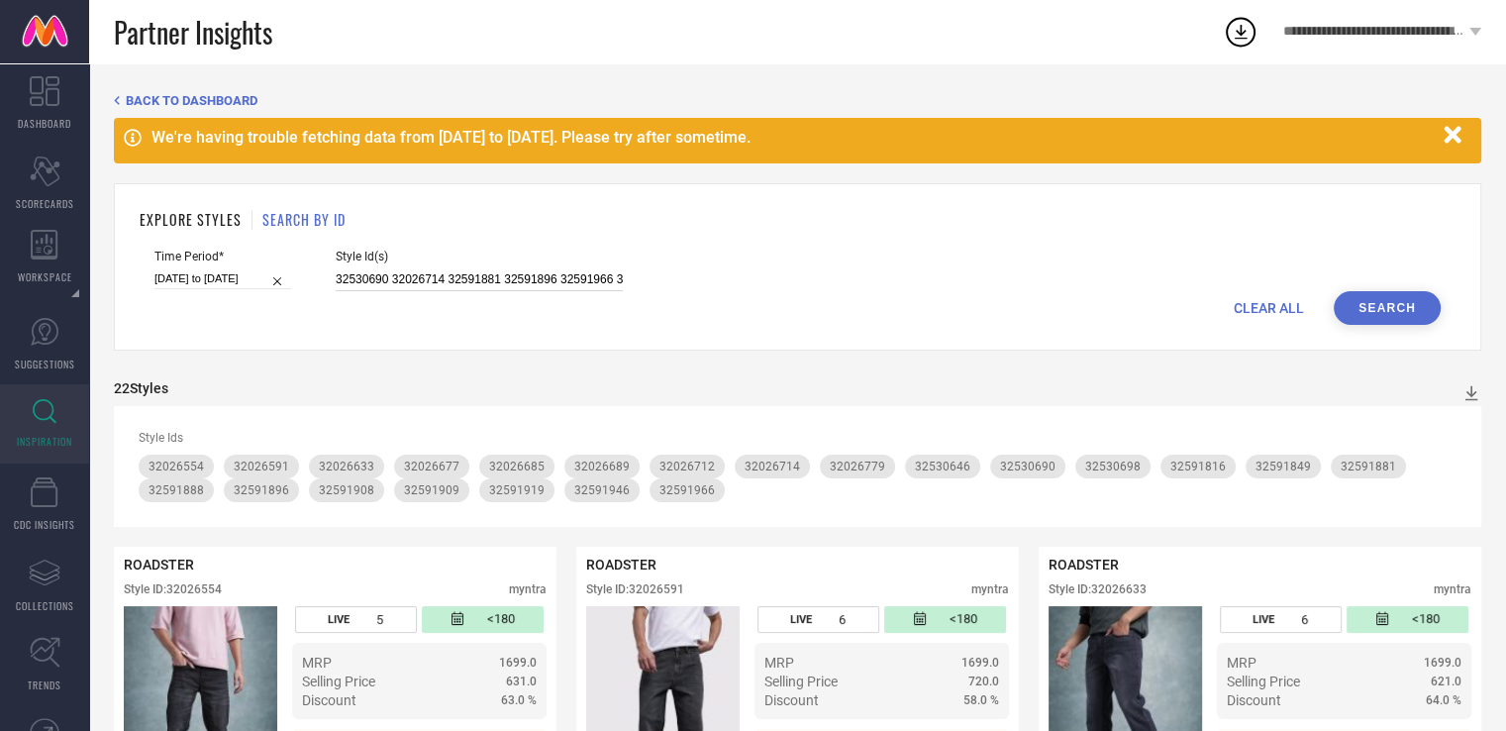
click at [508, 280] on input "32530690 32026714 32591881 32591896 32591966 32591946 32026677 32026633 3259191…" at bounding box center [479, 279] width 287 height 23
paste input "32026710 32530688 32026561 32071385 32026667 32026629 31112681 31112691 3111262…"
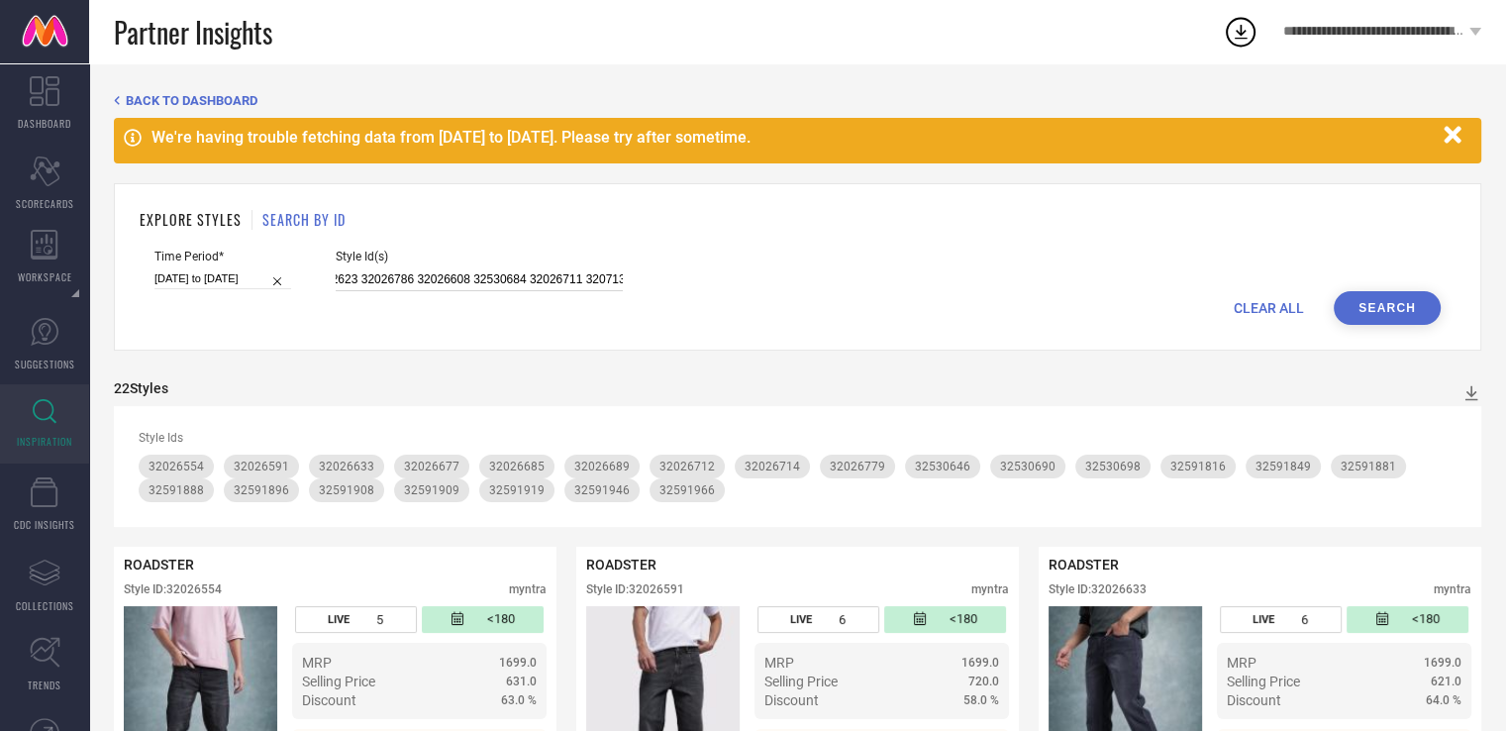
type input "32026710 32530688 32026561 32071385 32026667 32026629 31112681 31112691 3111262…"
click at [1380, 318] on button "Search" at bounding box center [1387, 308] width 107 height 34
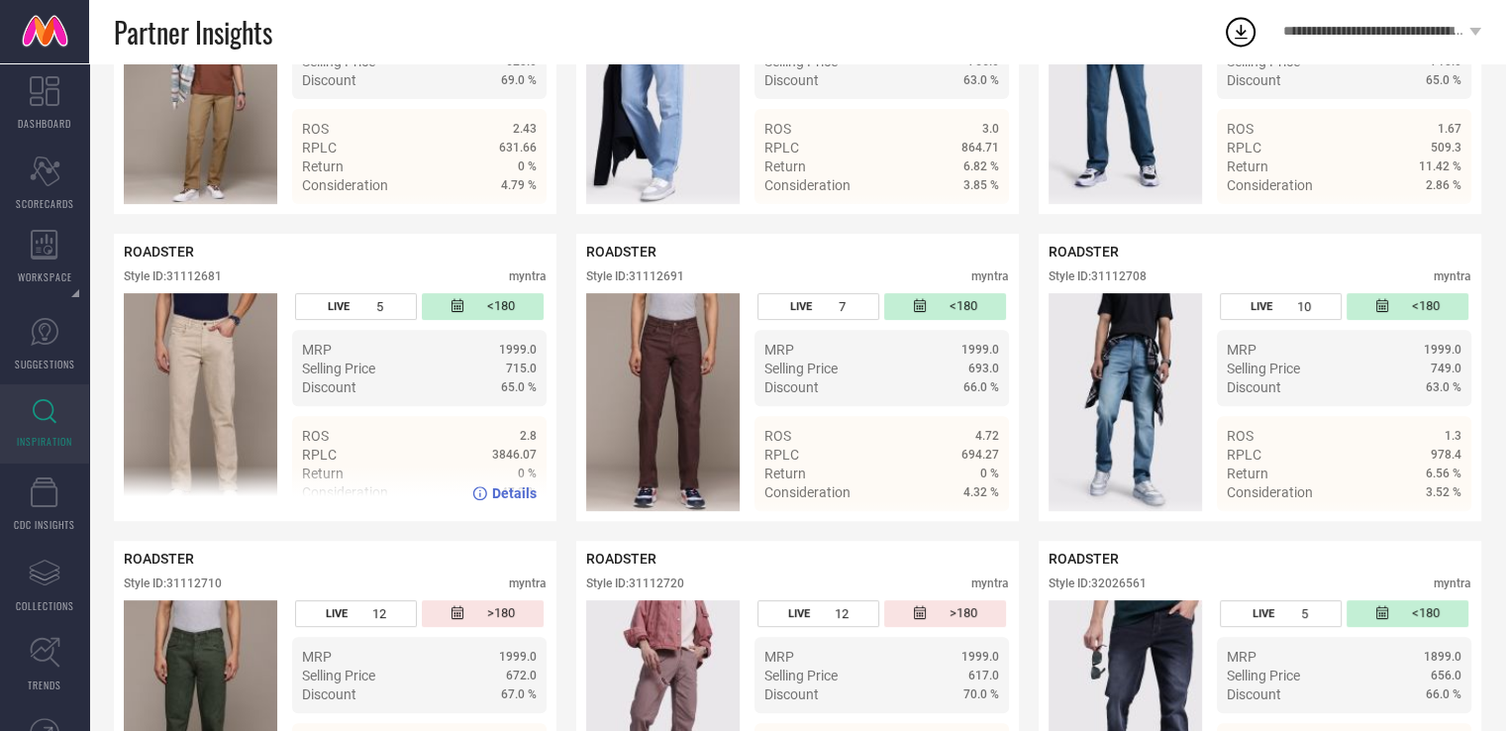
scroll to position [618, 0]
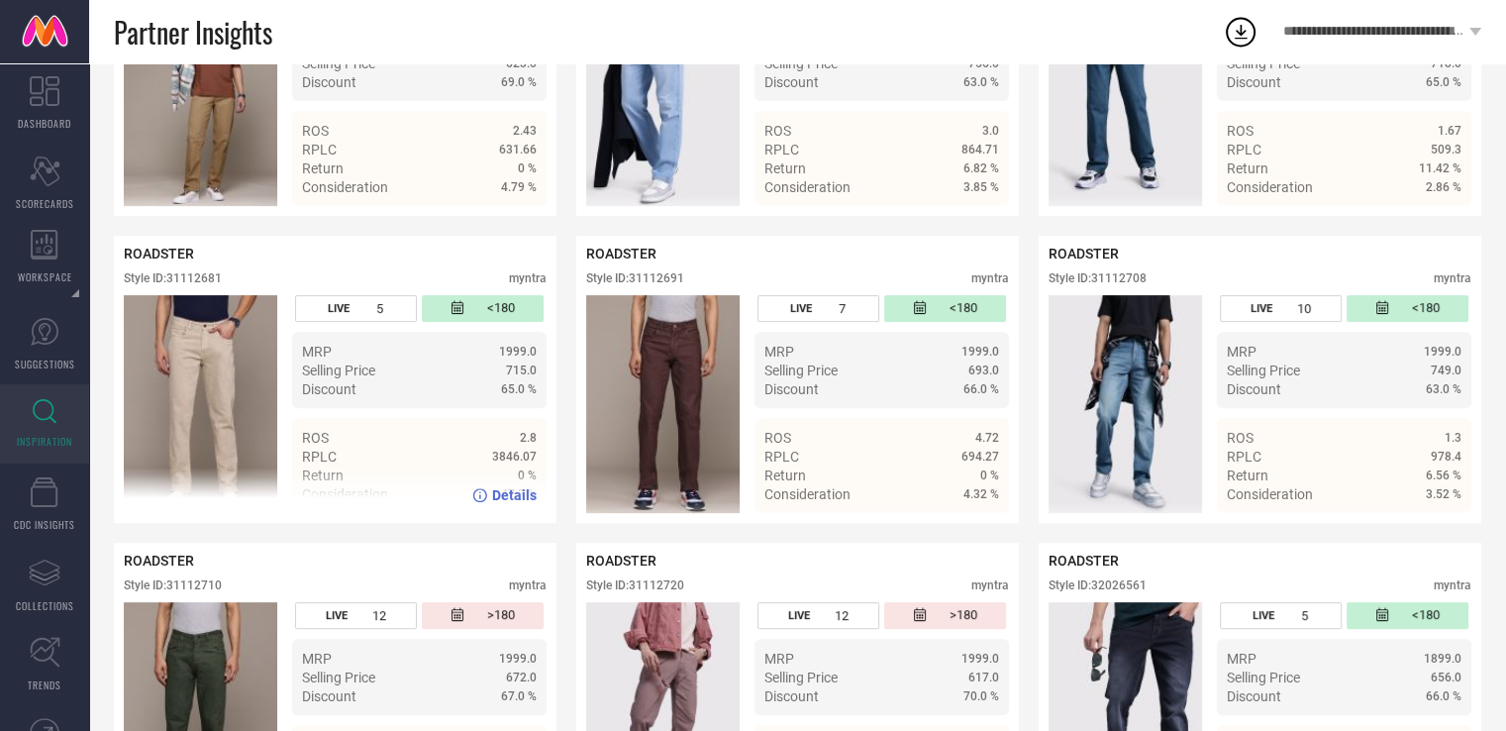
click at [190, 281] on div "Style ID: 31112681" at bounding box center [173, 278] width 98 height 14
copy div "31112681"
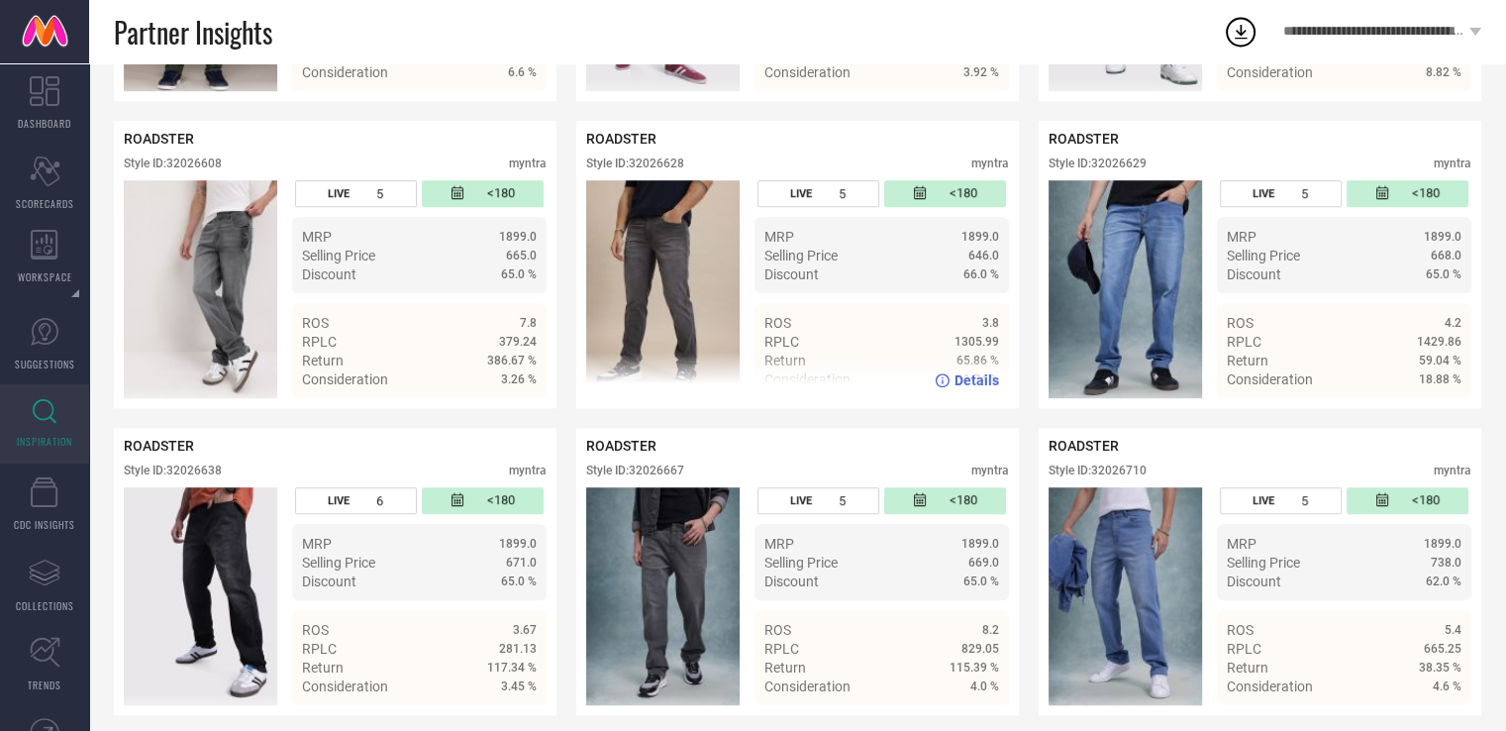
scroll to position [1333, 0]
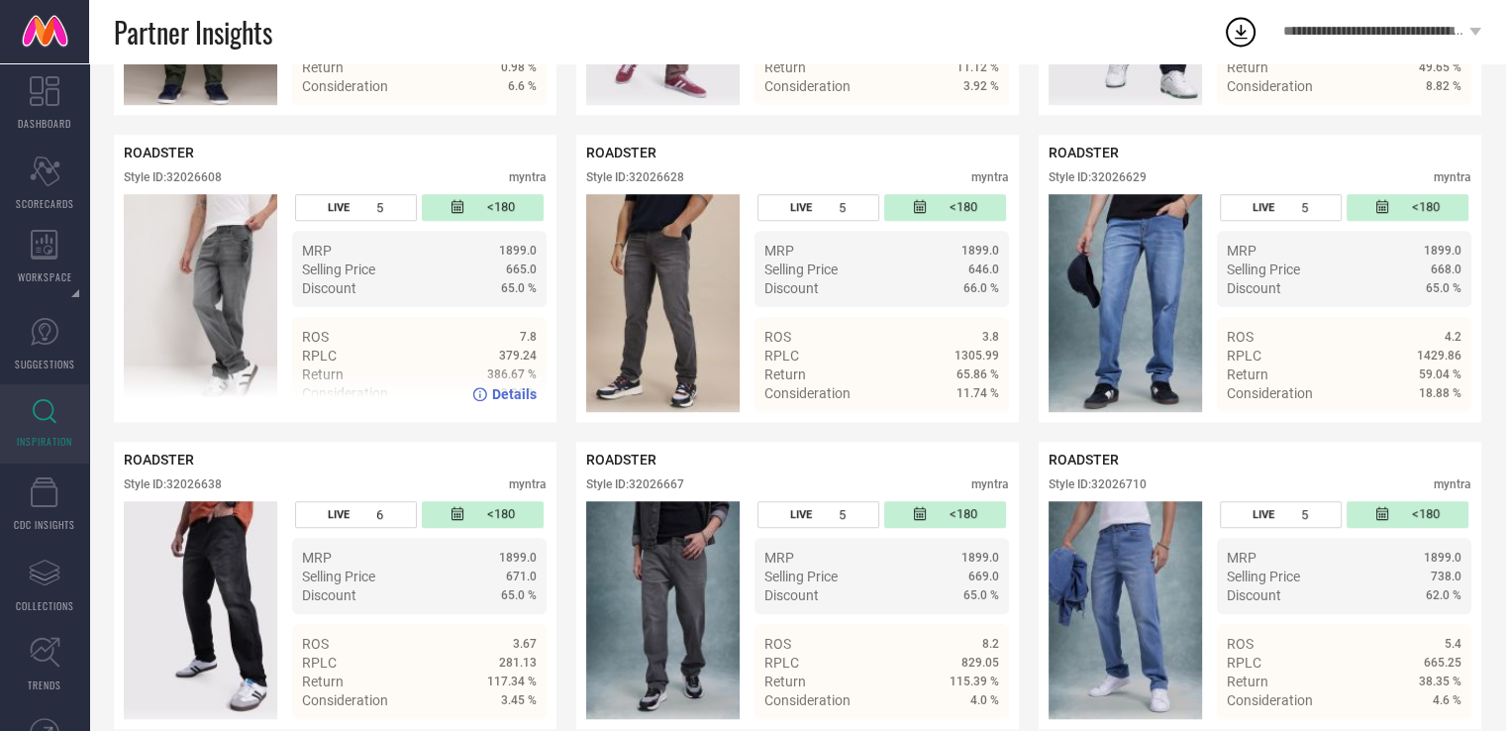
click at [191, 179] on div "Style ID: 32026608" at bounding box center [173, 177] width 98 height 14
copy div "32026608"
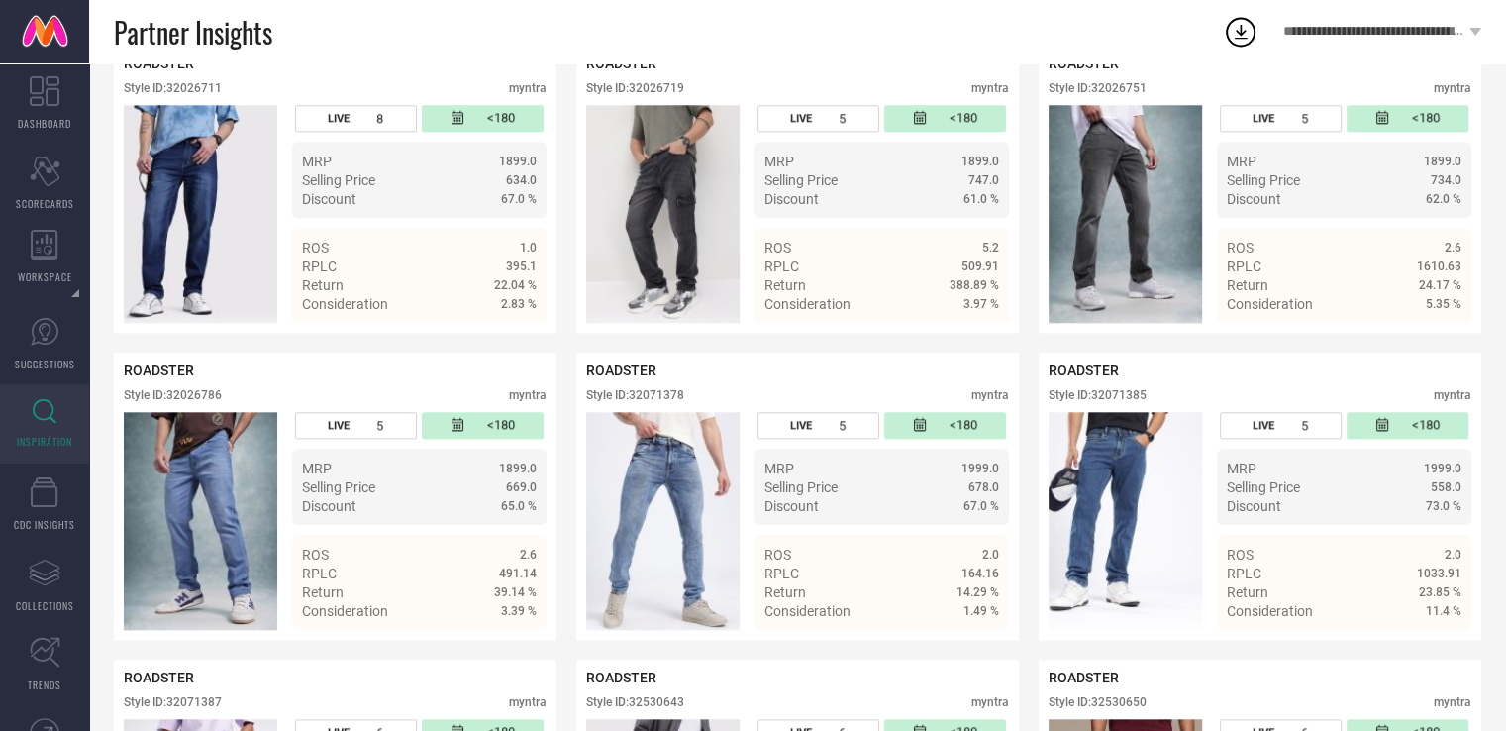
scroll to position [2039, 0]
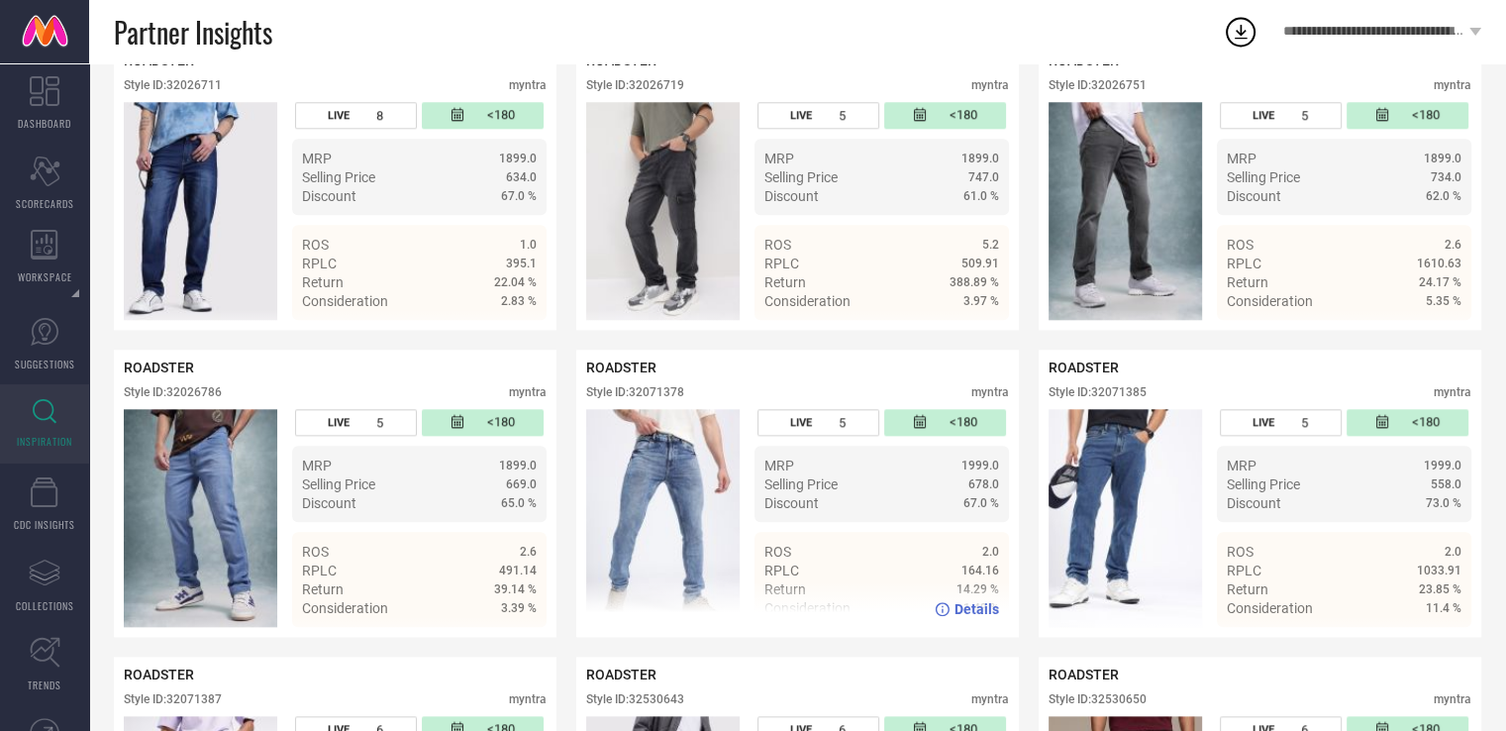
click at [650, 399] on div "Style ID: 32071378" at bounding box center [635, 392] width 98 height 14
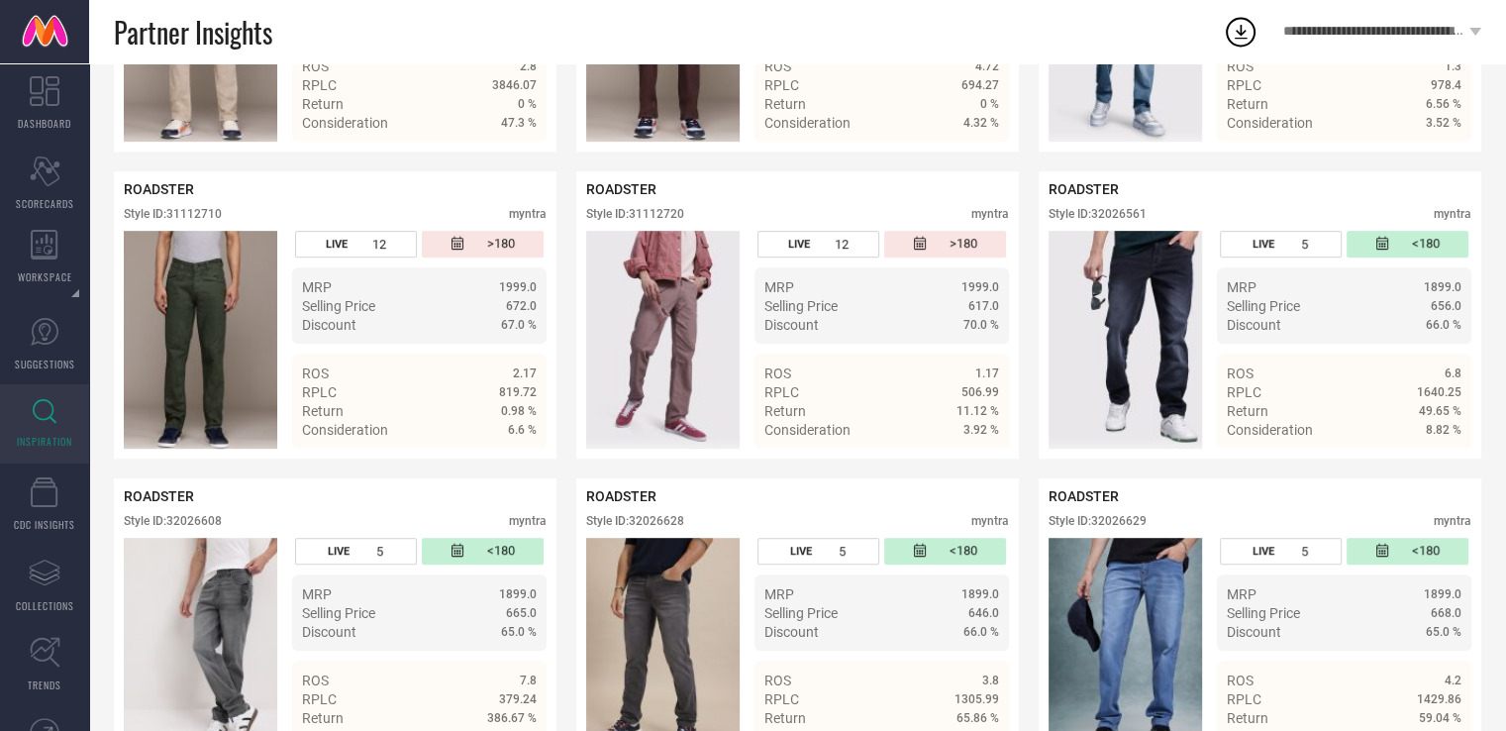
scroll to position [926, 0]
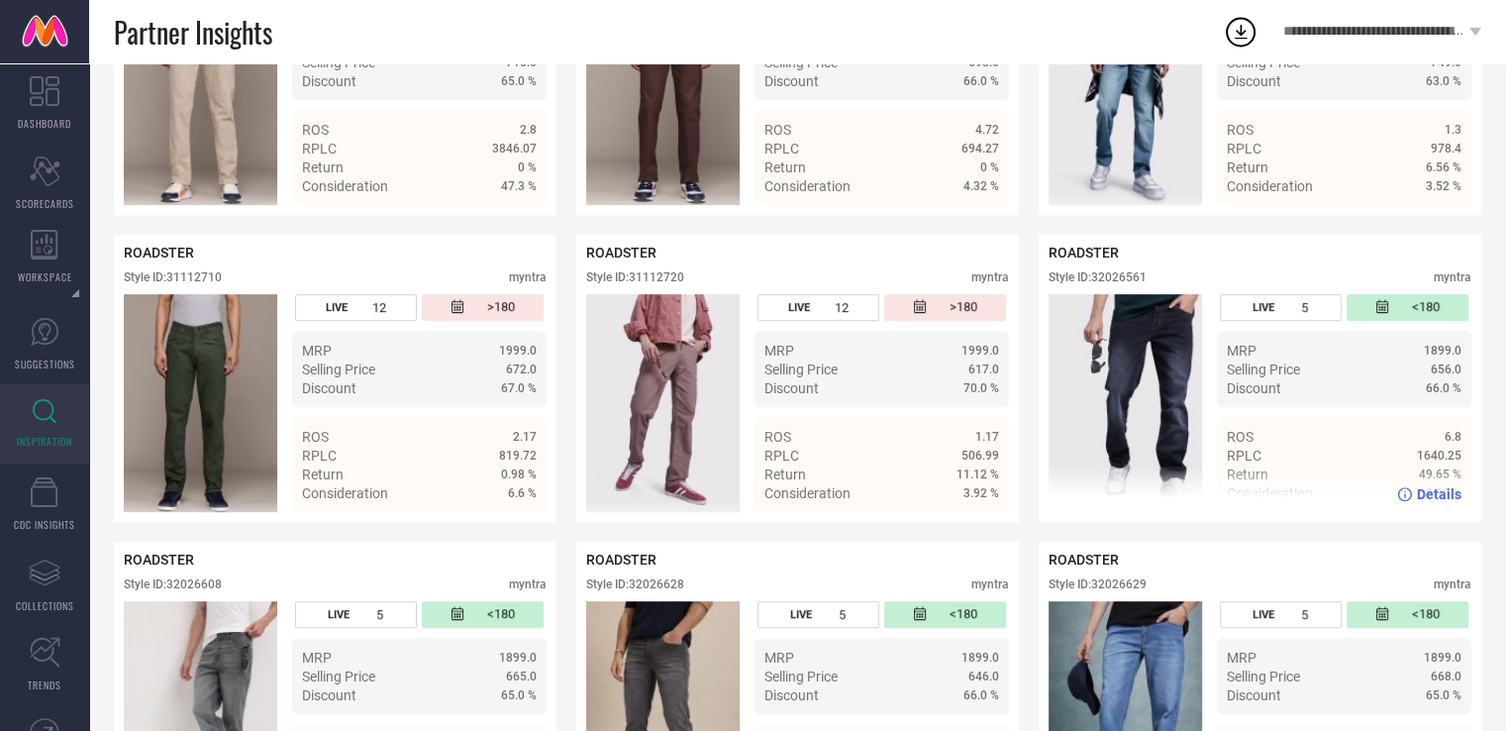
click at [1097, 278] on div "Style ID: 32026561" at bounding box center [1098, 277] width 98 height 14
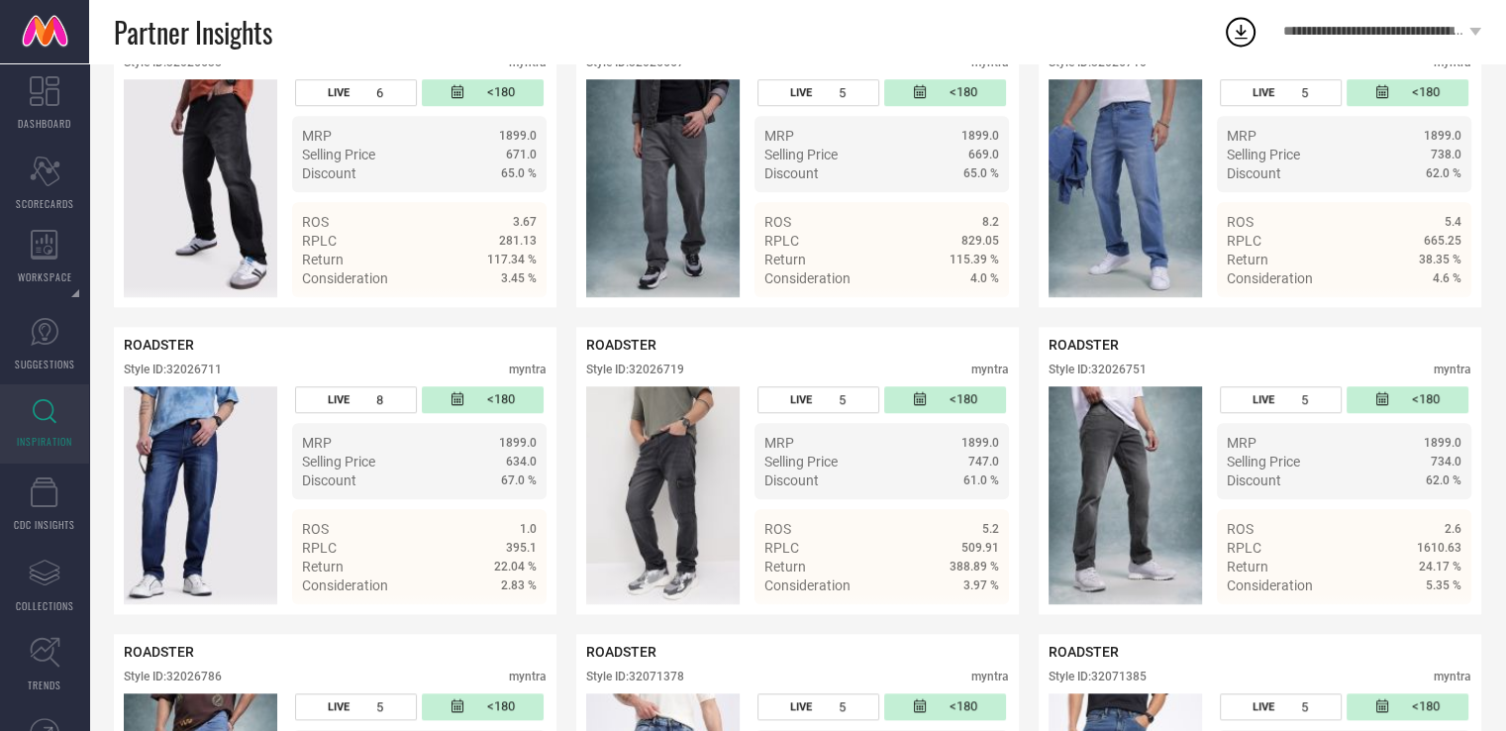
scroll to position [1758, 0]
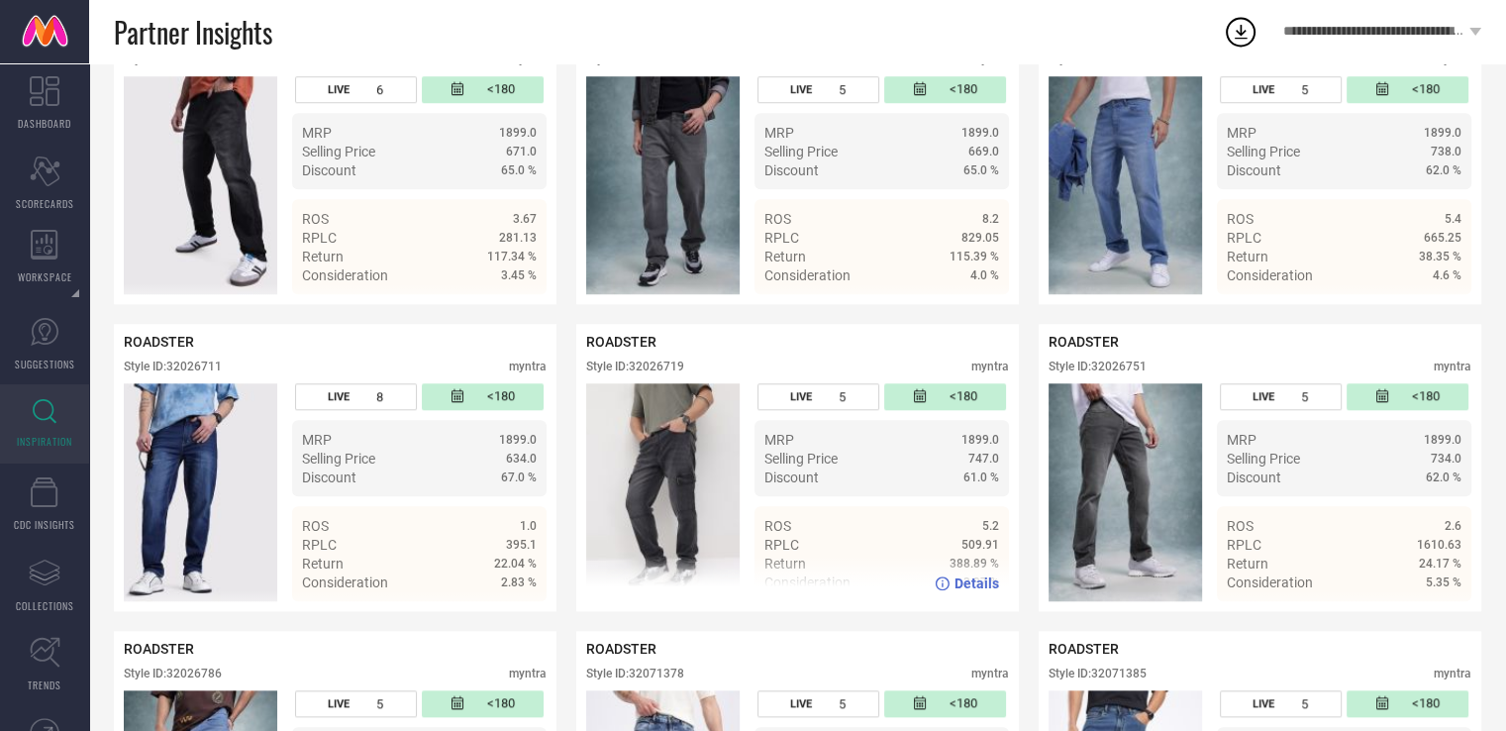
click at [653, 373] on div "Style ID: 32026719" at bounding box center [635, 366] width 98 height 14
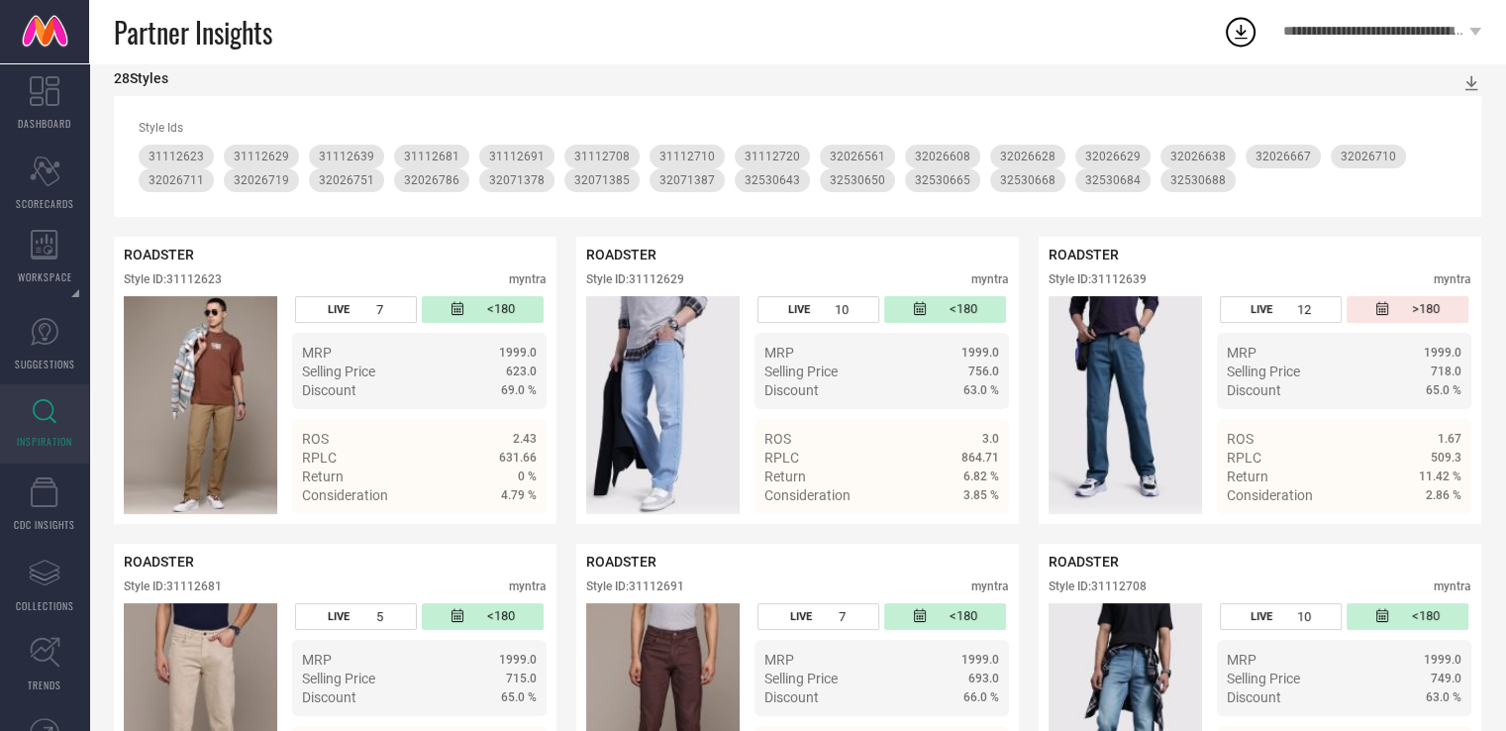
scroll to position [0, 0]
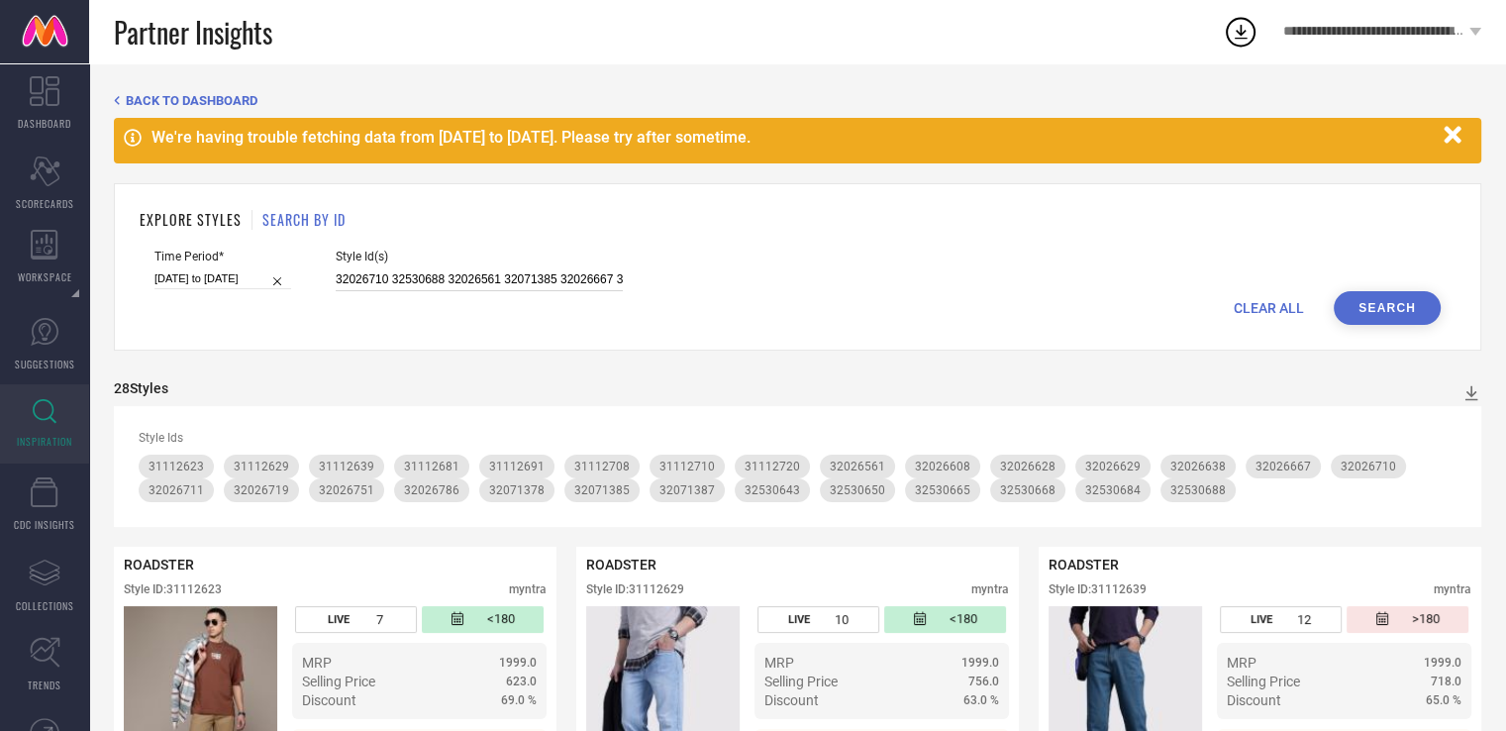
click at [519, 285] on input "32026710 32530688 32026561 32071385 32026667 32026629 31112681 31112691 3111262…" at bounding box center [479, 279] width 287 height 23
paste input "32530652 32530702 32530679 32071388 32530634 32530642 32071383 32071380 3207138…"
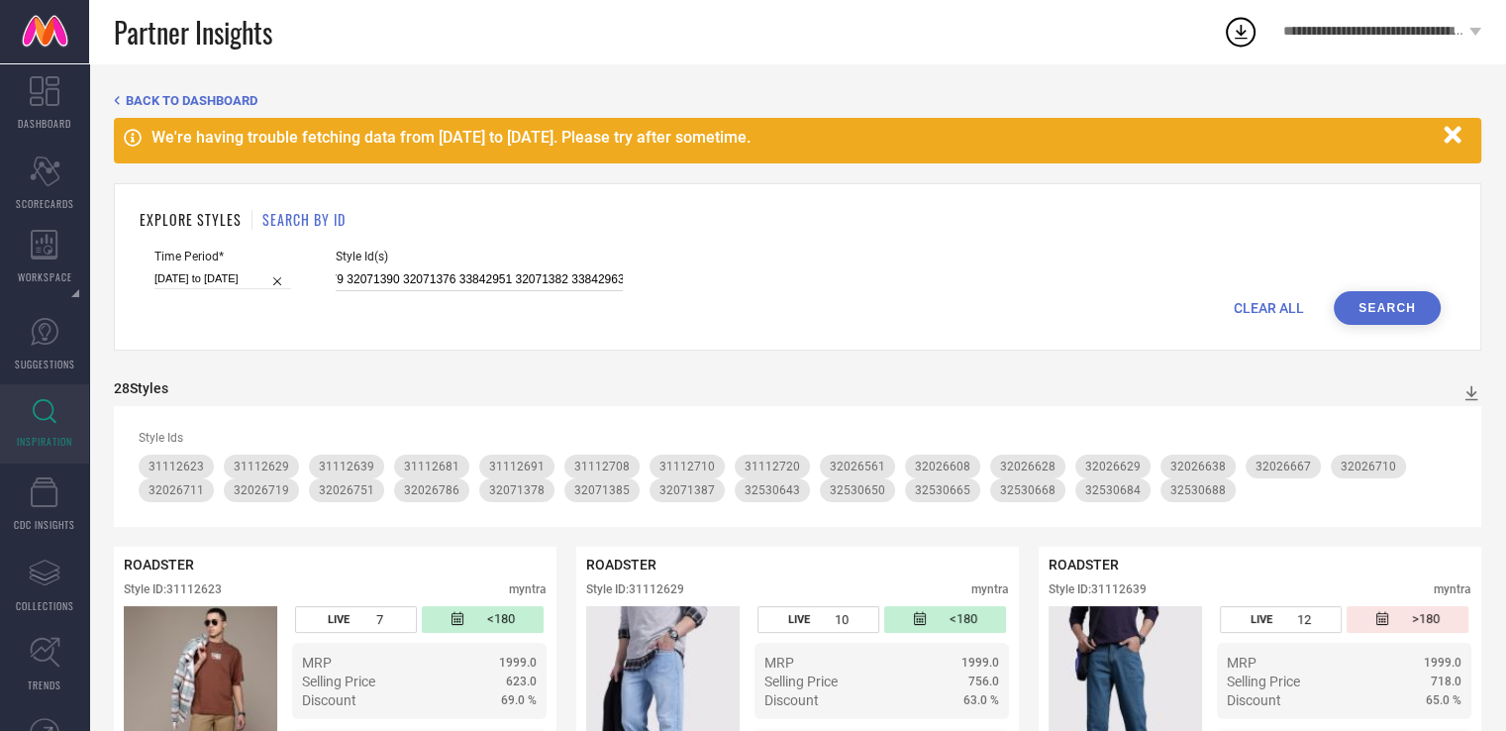
type input "32530652 32530702 32530679 32071388 32530634 32530642 32071383 32071380 3207138…"
click at [1410, 318] on button "Search" at bounding box center [1387, 308] width 107 height 34
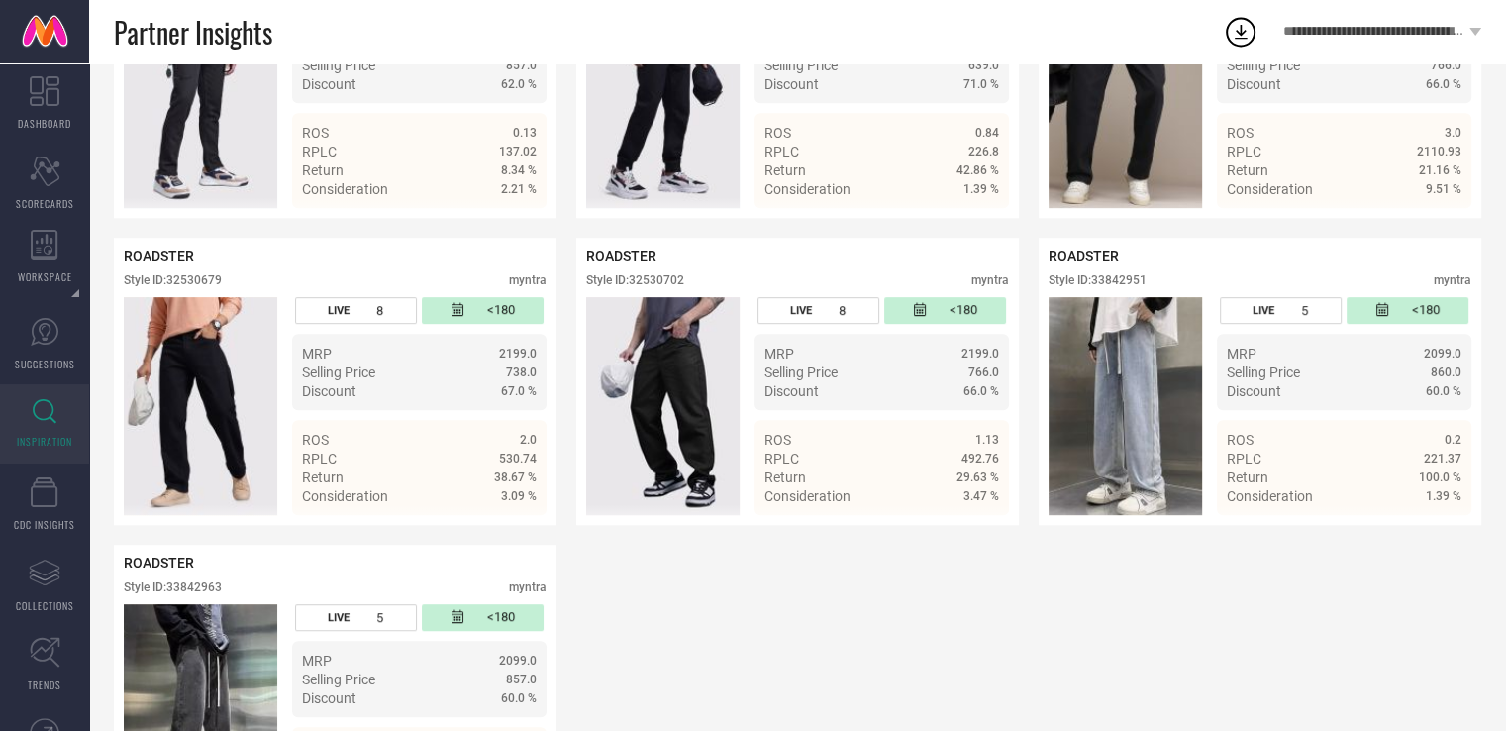
scroll to position [899, 0]
click at [650, 278] on div "Style ID: 32530702" at bounding box center [635, 280] width 98 height 14
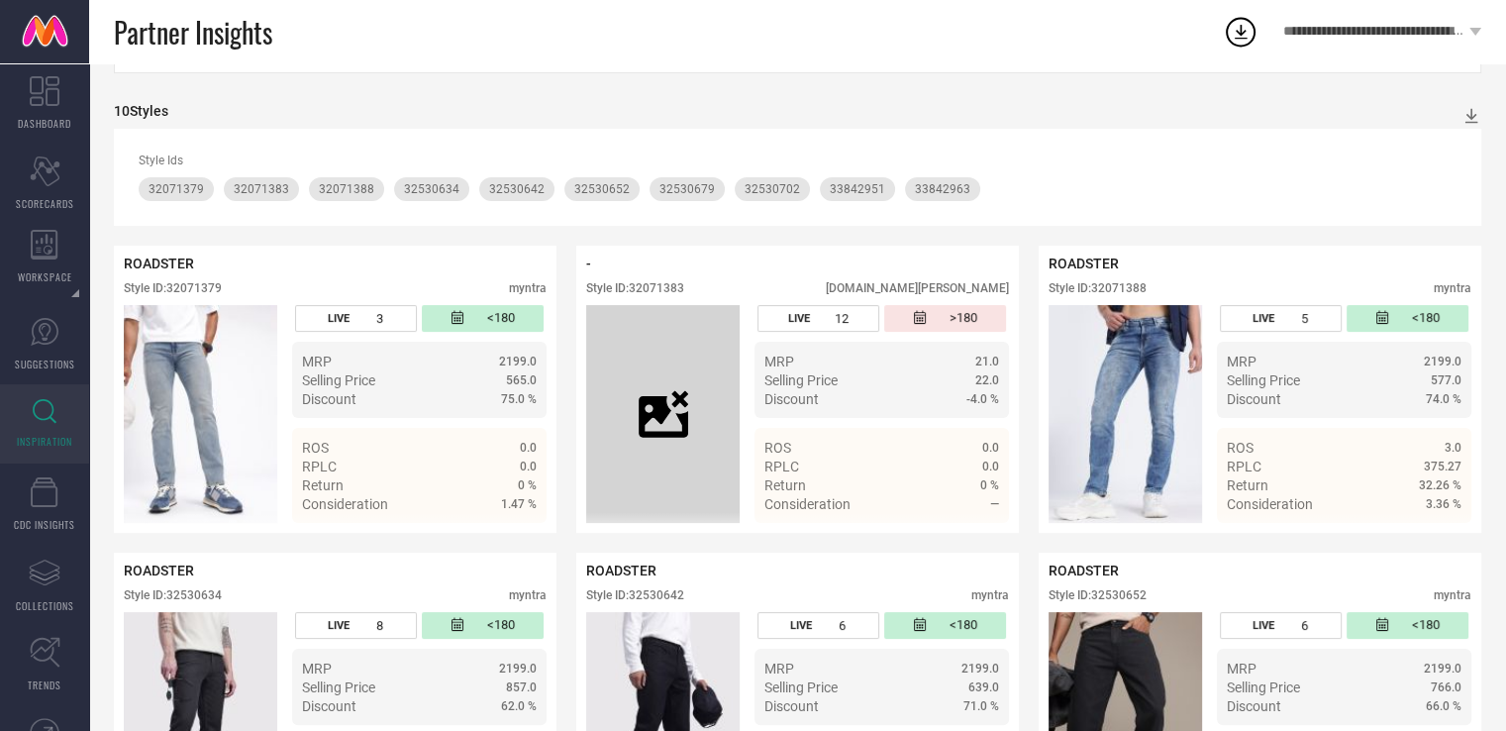
scroll to position [277, 0]
click at [215, 286] on div "Style ID: 32071379" at bounding box center [173, 288] width 98 height 14
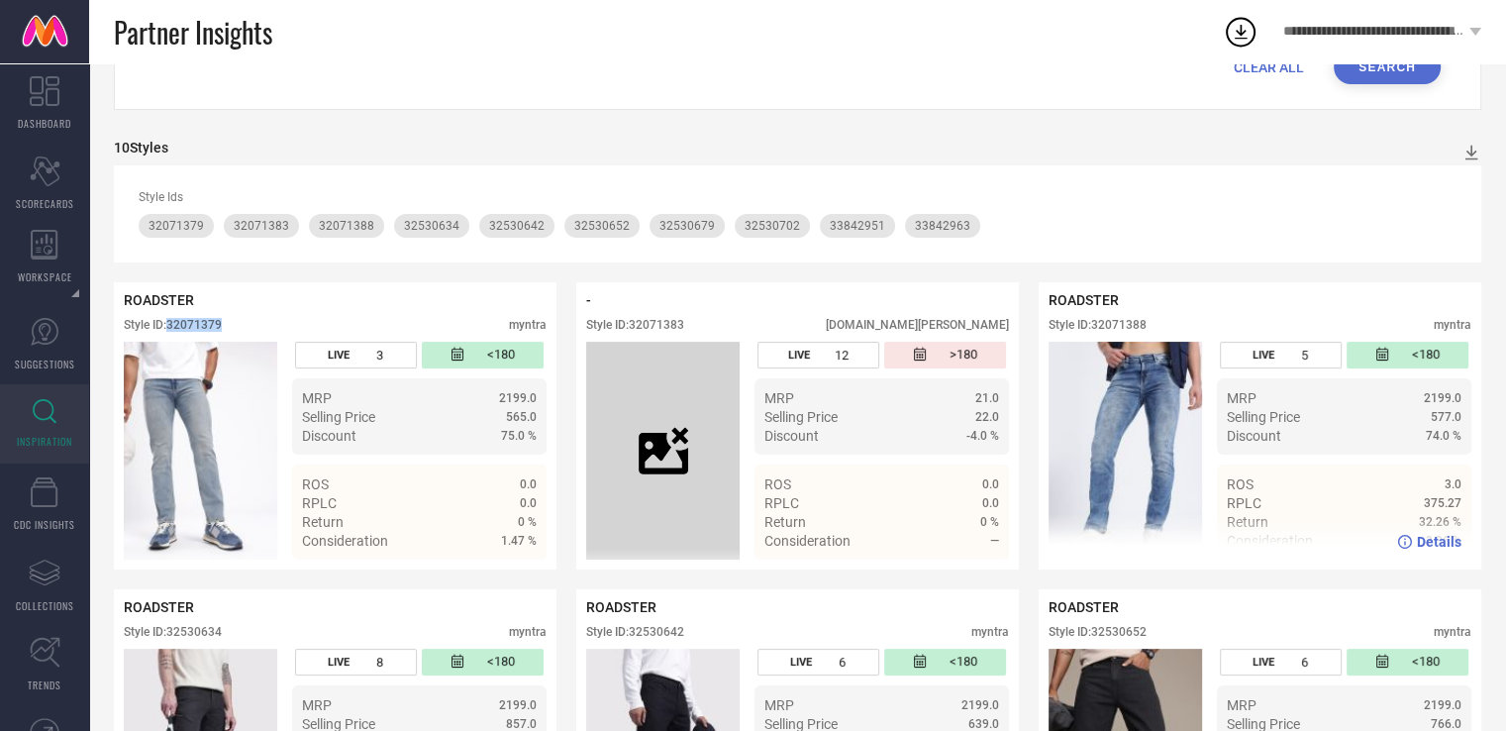
scroll to position [197, 0]
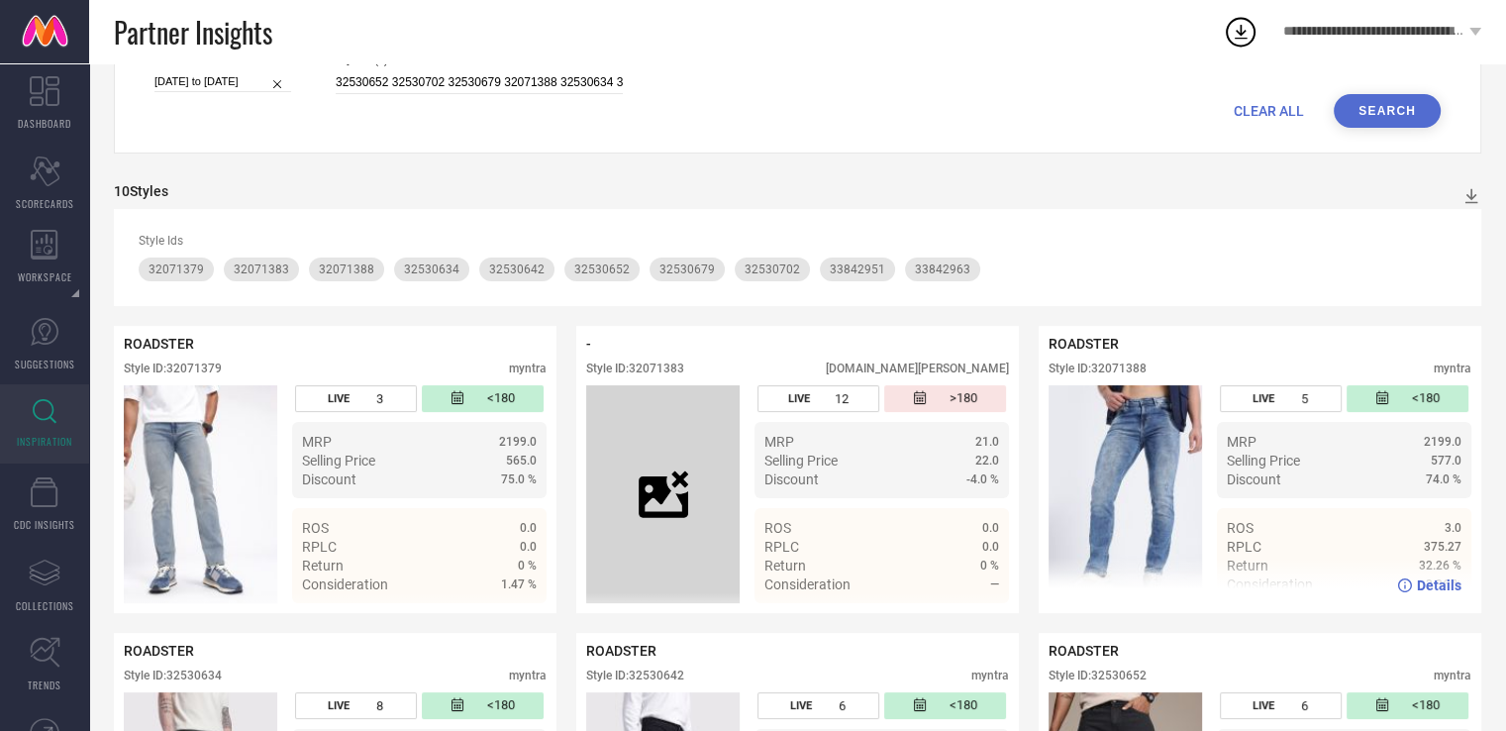
click at [1126, 363] on div "Style ID: 32071388" at bounding box center [1098, 368] width 98 height 14
click at [529, 80] on input "32530652 32530702 32530679 32071388 32530634 32530642 32071383 32071380 3207138…" at bounding box center [479, 82] width 287 height 23
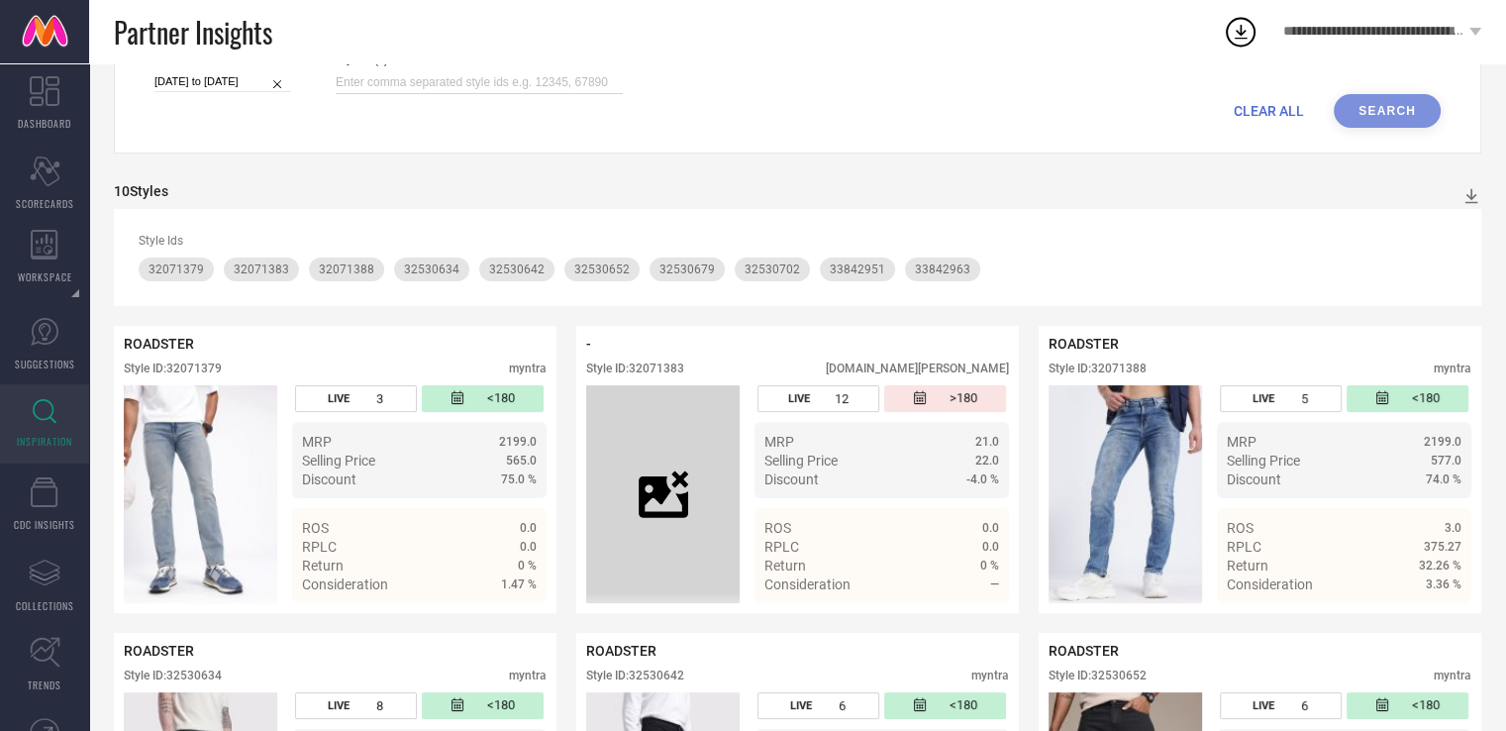
paste input "26401550 26404548 26404556 21641542 30646787 30435241 29443942 27377782 3011432…"
type input "26401550 26404548 26404556 21641542 30646787 30435241 29443942 27377782 3011432…"
click at [1410, 106] on button "Search" at bounding box center [1387, 111] width 107 height 34
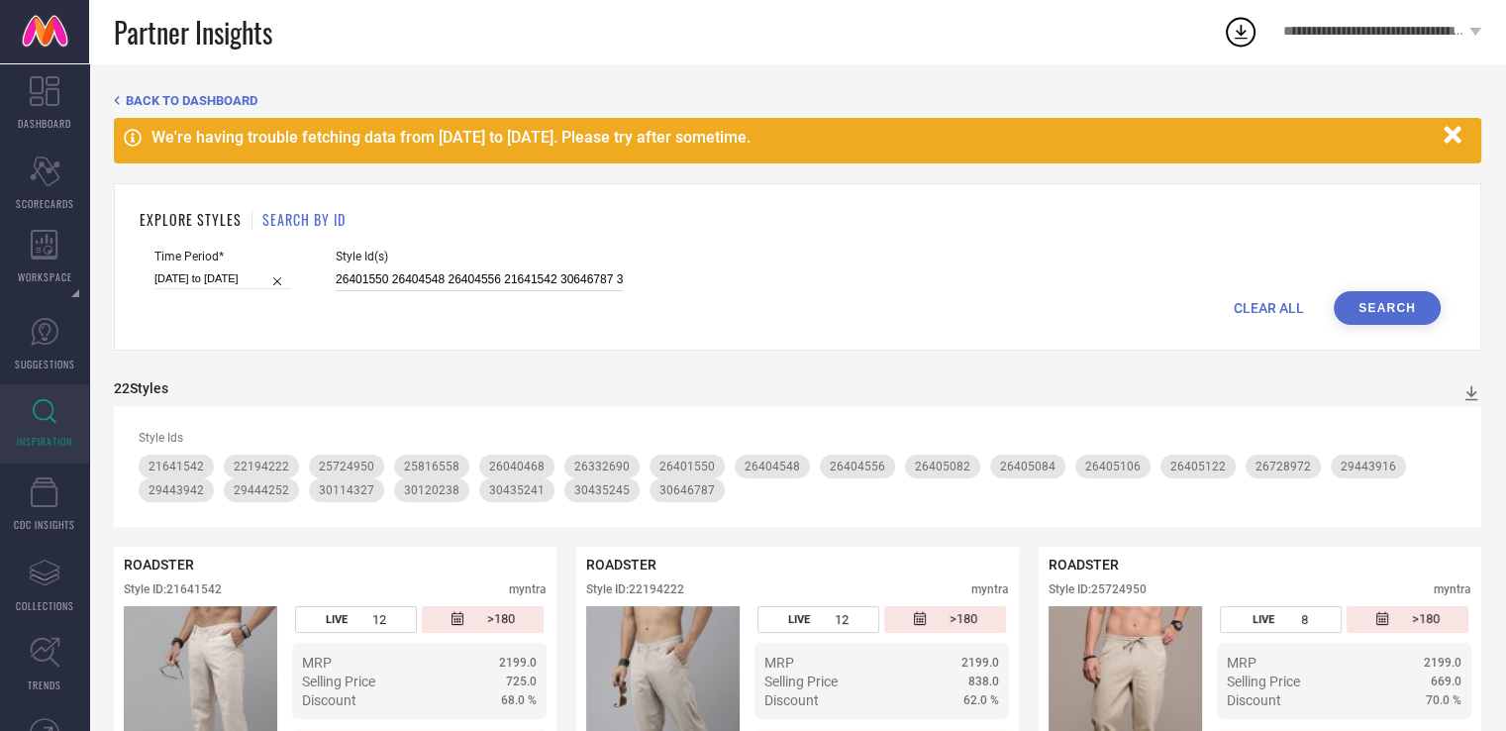
click at [426, 270] on input "26401550 26404548 26404556 21641542 30646787 30435241 29443942 27377782 3011432…" at bounding box center [479, 279] width 287 height 23
paste input "30646787 27377782 26040468 26040378 26040268 25816558 26040382 16941606 2604040…"
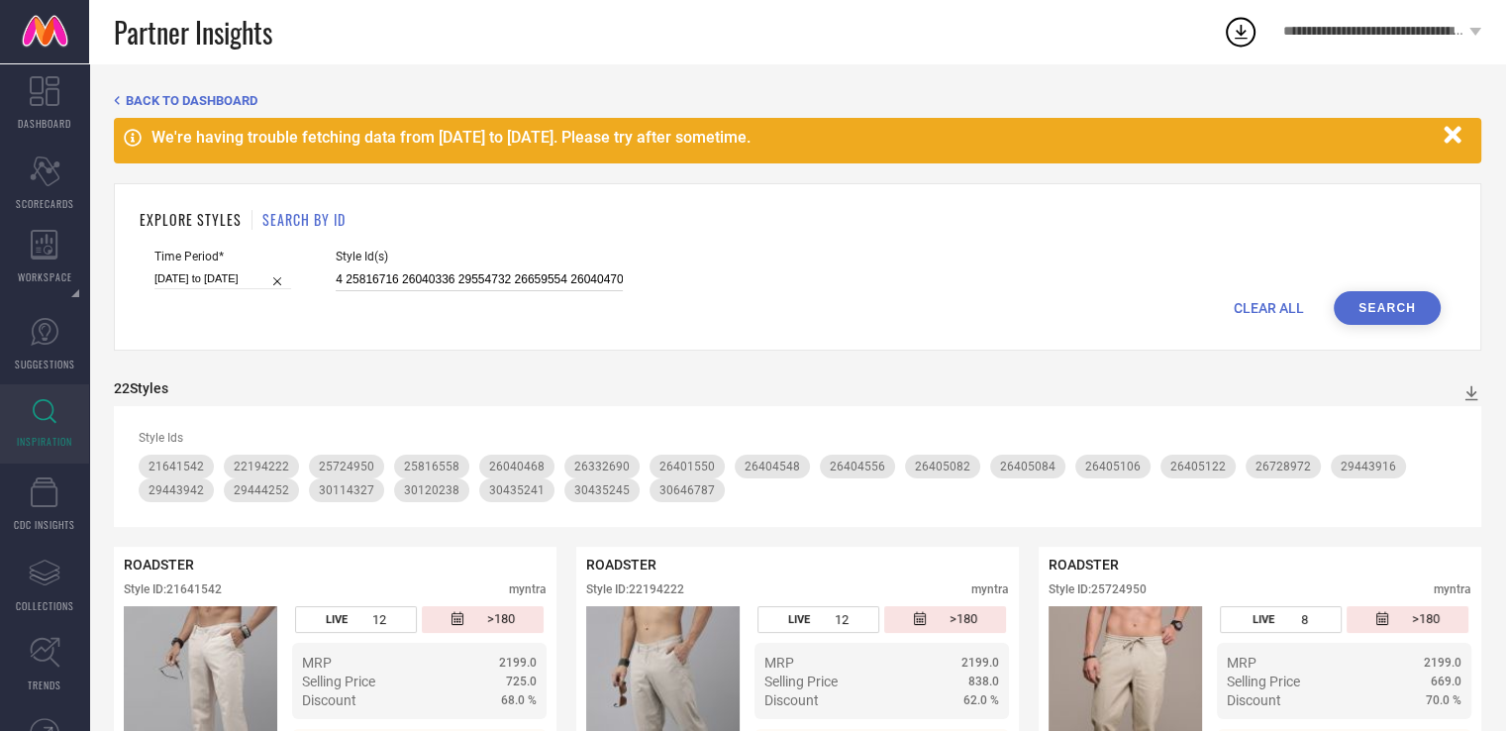
type input "30646787 27377782 26040468 26040378 26040268 25816558 26040382 16941606 2604040…"
click at [1382, 318] on button "Search" at bounding box center [1387, 308] width 107 height 34
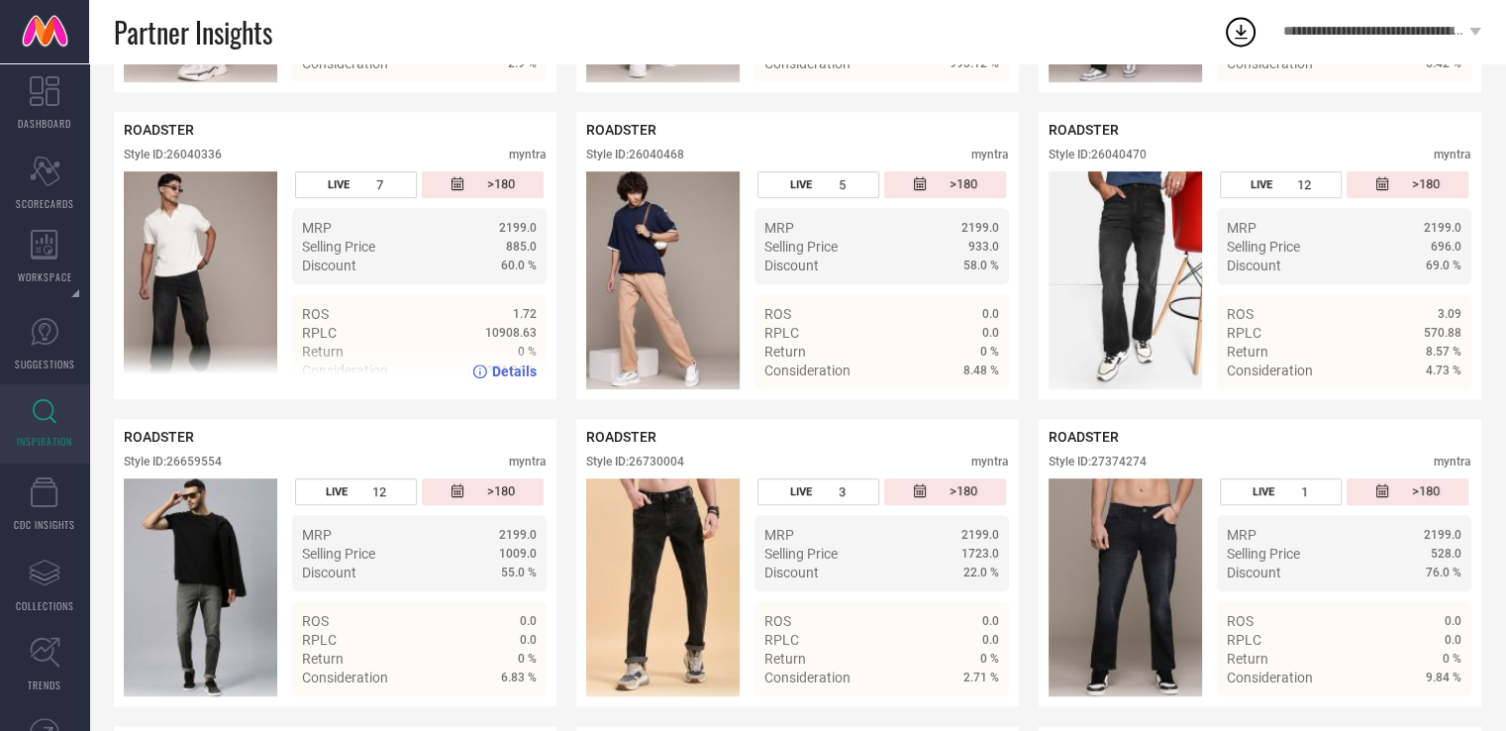
scroll to position [1023, 0]
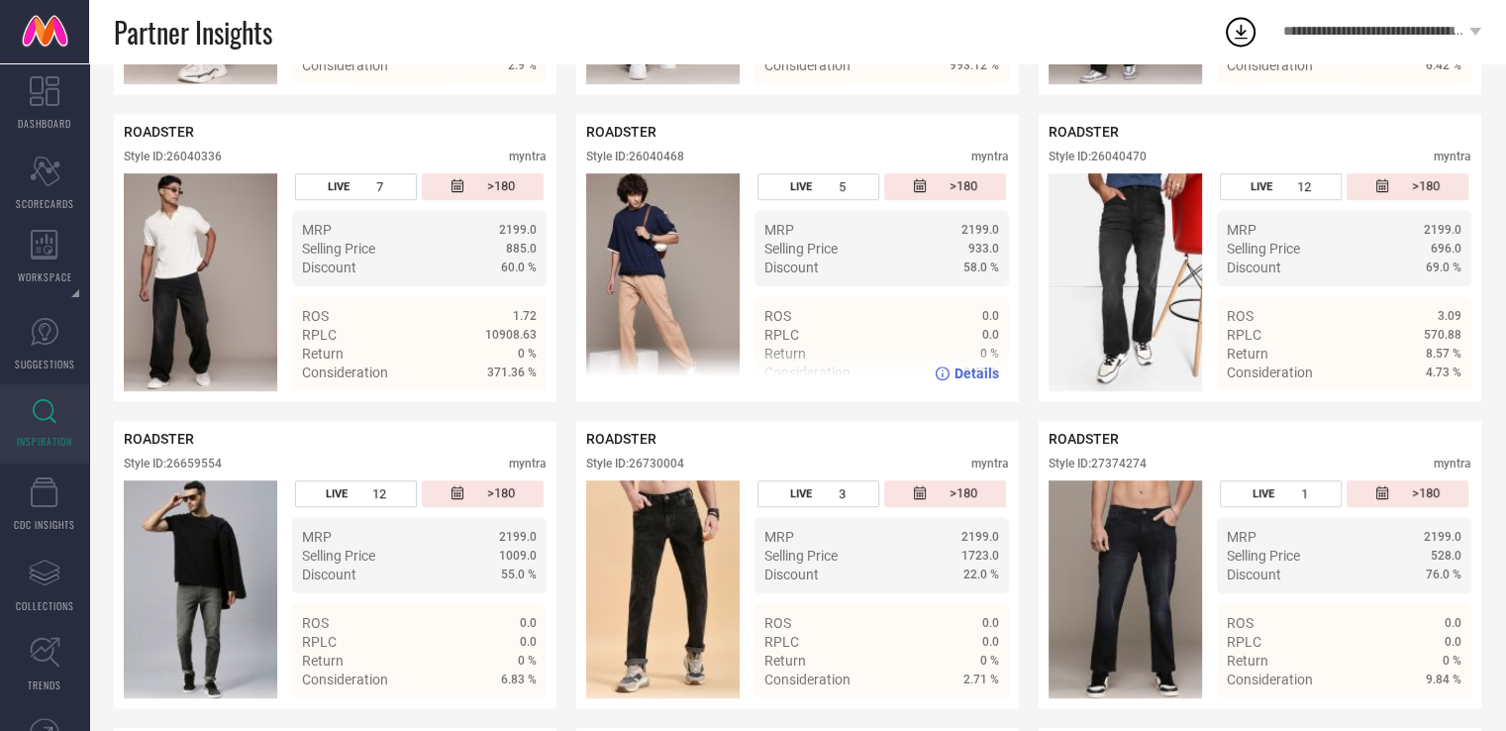
click at [666, 163] on div "Style ID: 26040468" at bounding box center [635, 157] width 98 height 14
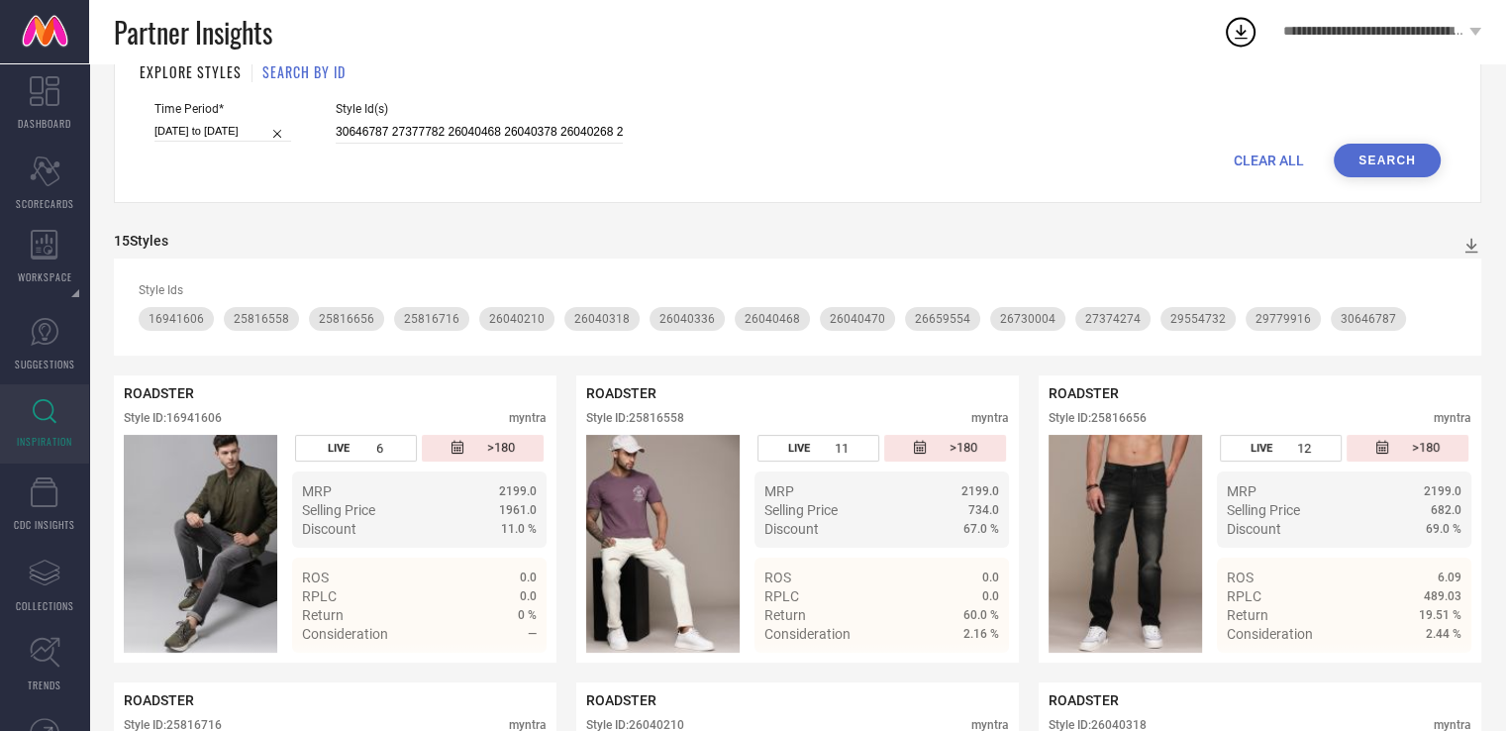
scroll to position [0, 0]
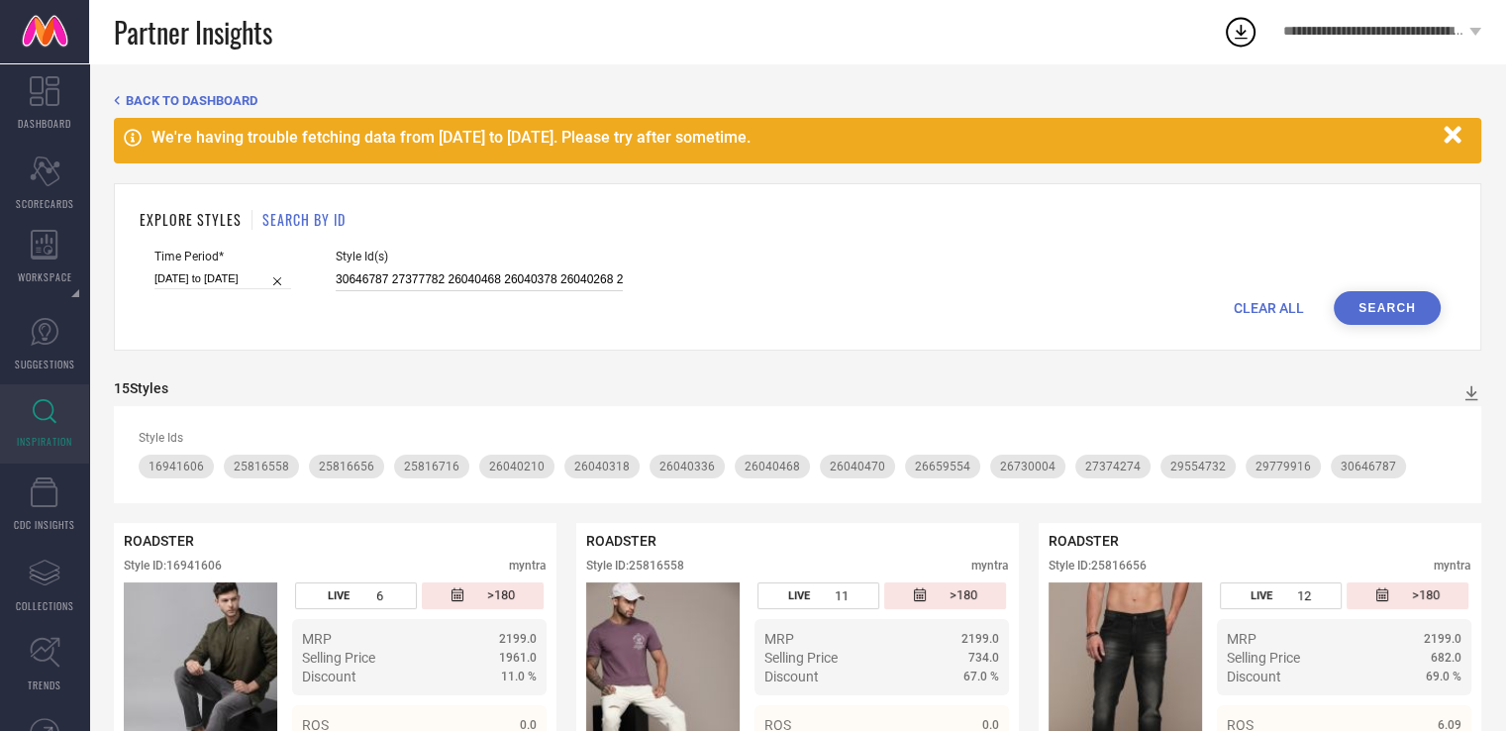
click at [525, 285] on input "30646787 27377782 26040468 26040378 26040268 25816558 26040382 16941606 2604040…" at bounding box center [479, 279] width 287 height 23
paste input "31112614 31112592 31112674 31112717 31112723 31386994 32530689 31112648 3111268…"
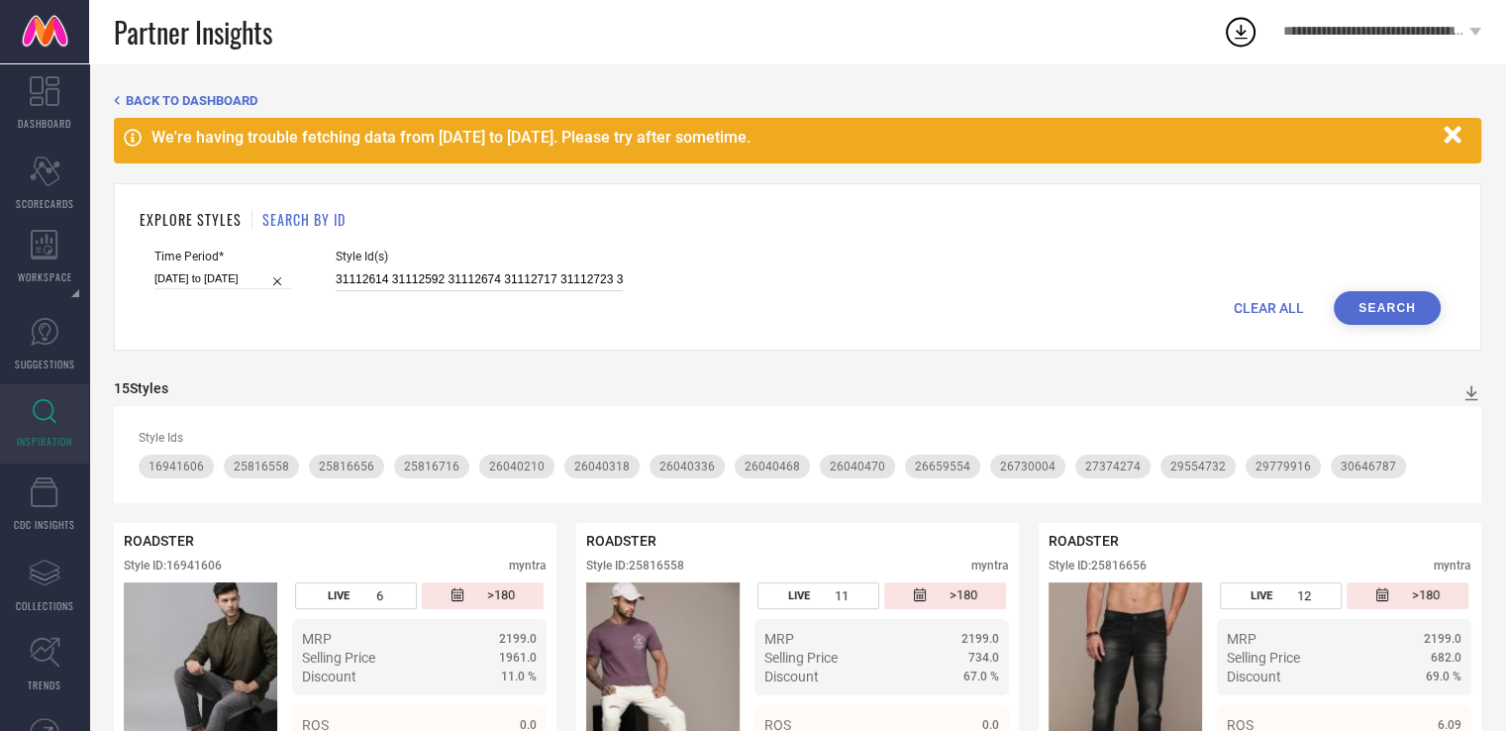
scroll to position [0, 1921]
type input "31112614 31112592 31112674 31112717 31112723 31386994 32530689 31112648 3111268…"
click at [1369, 304] on button "Search" at bounding box center [1387, 308] width 107 height 34
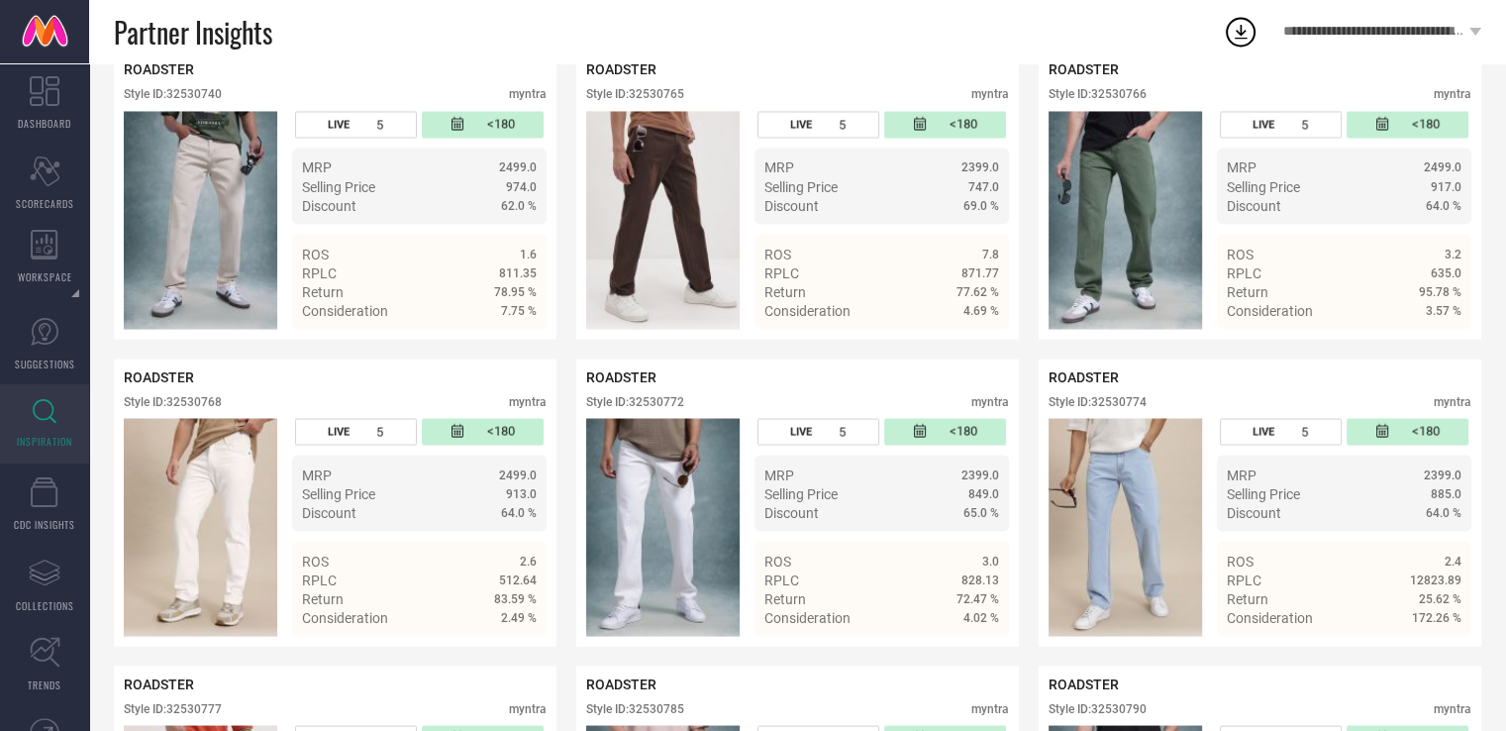
scroll to position [3589, 0]
click at [668, 111] on div "ROADSTER Style ID: 32530765 myntra" at bounding box center [797, 86] width 423 height 50
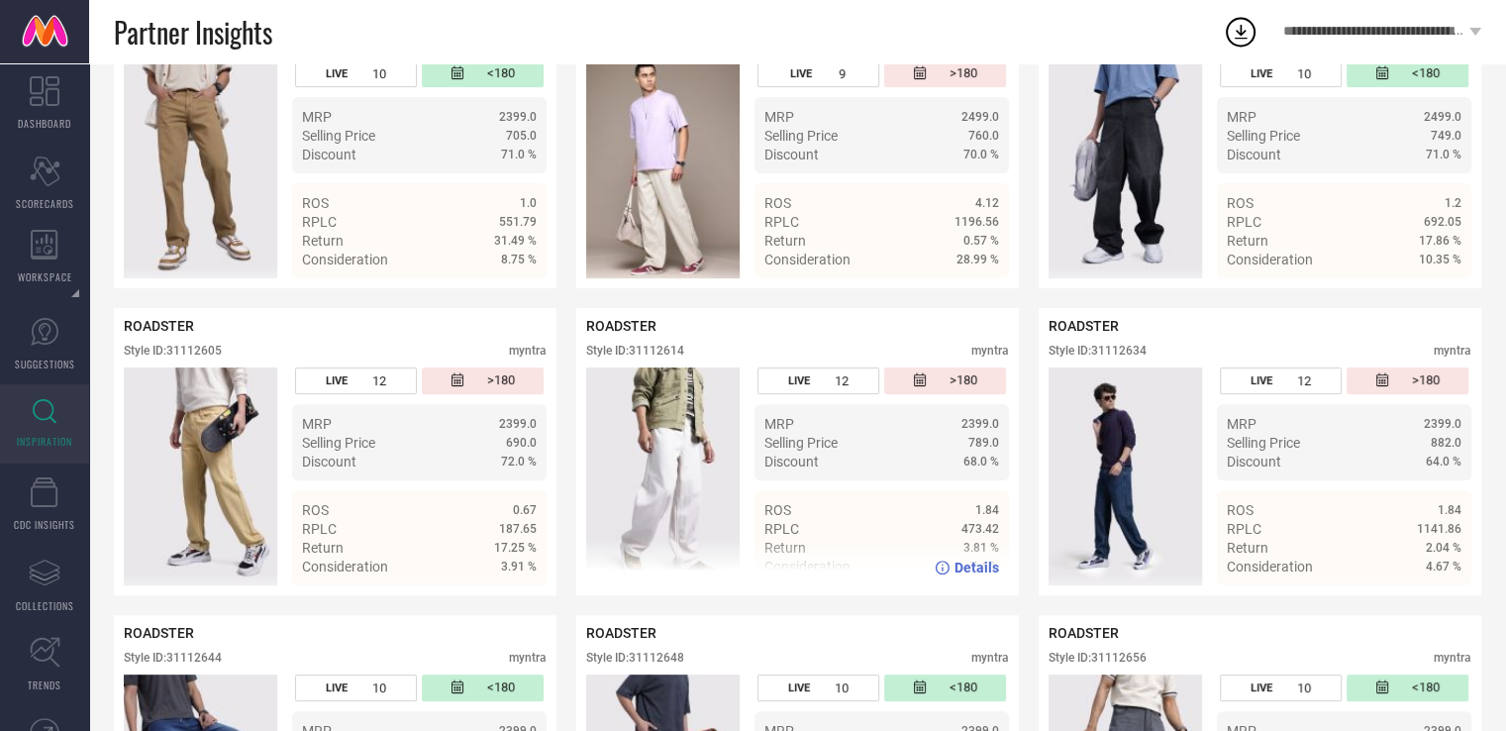
scroll to position [603, 0]
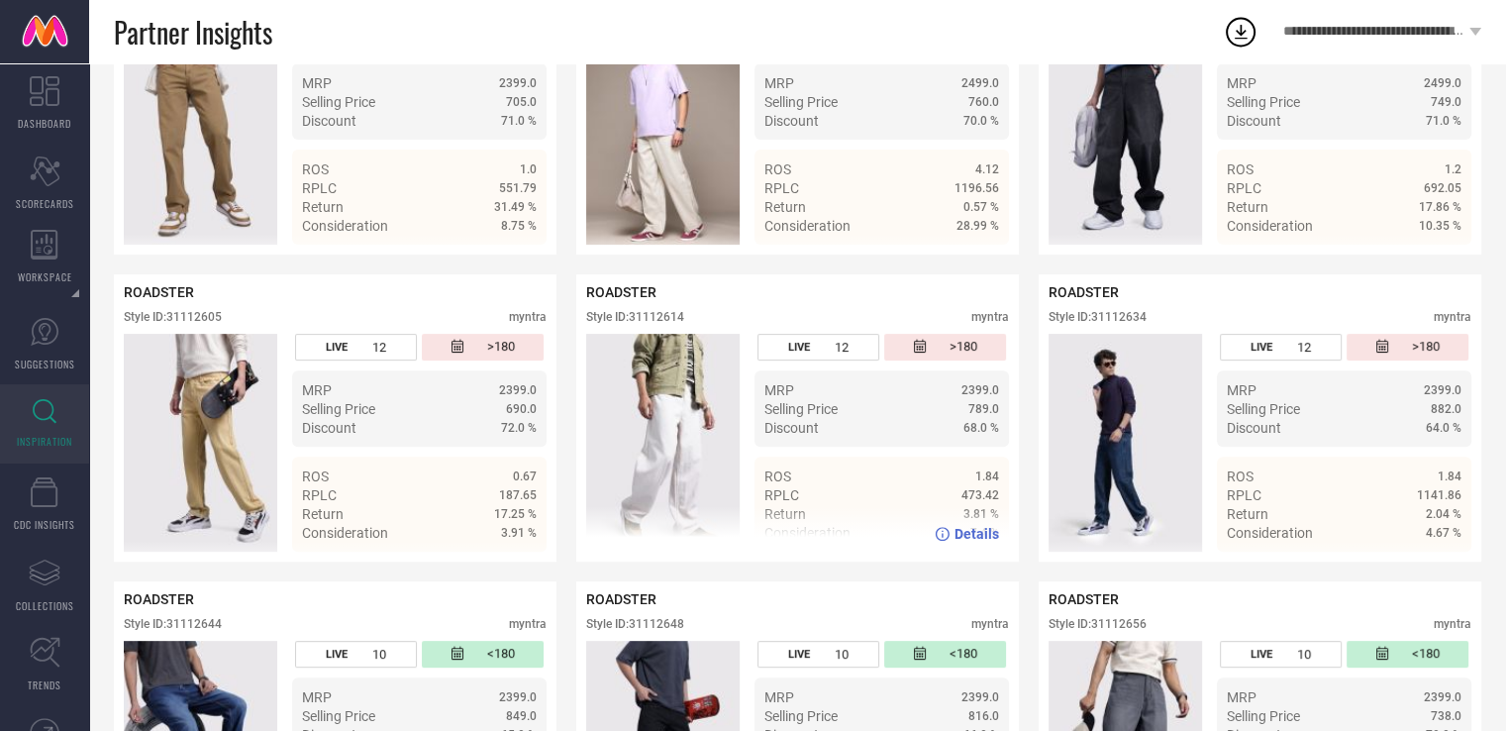
click at [664, 320] on div "Style ID: 31112614" at bounding box center [635, 317] width 98 height 14
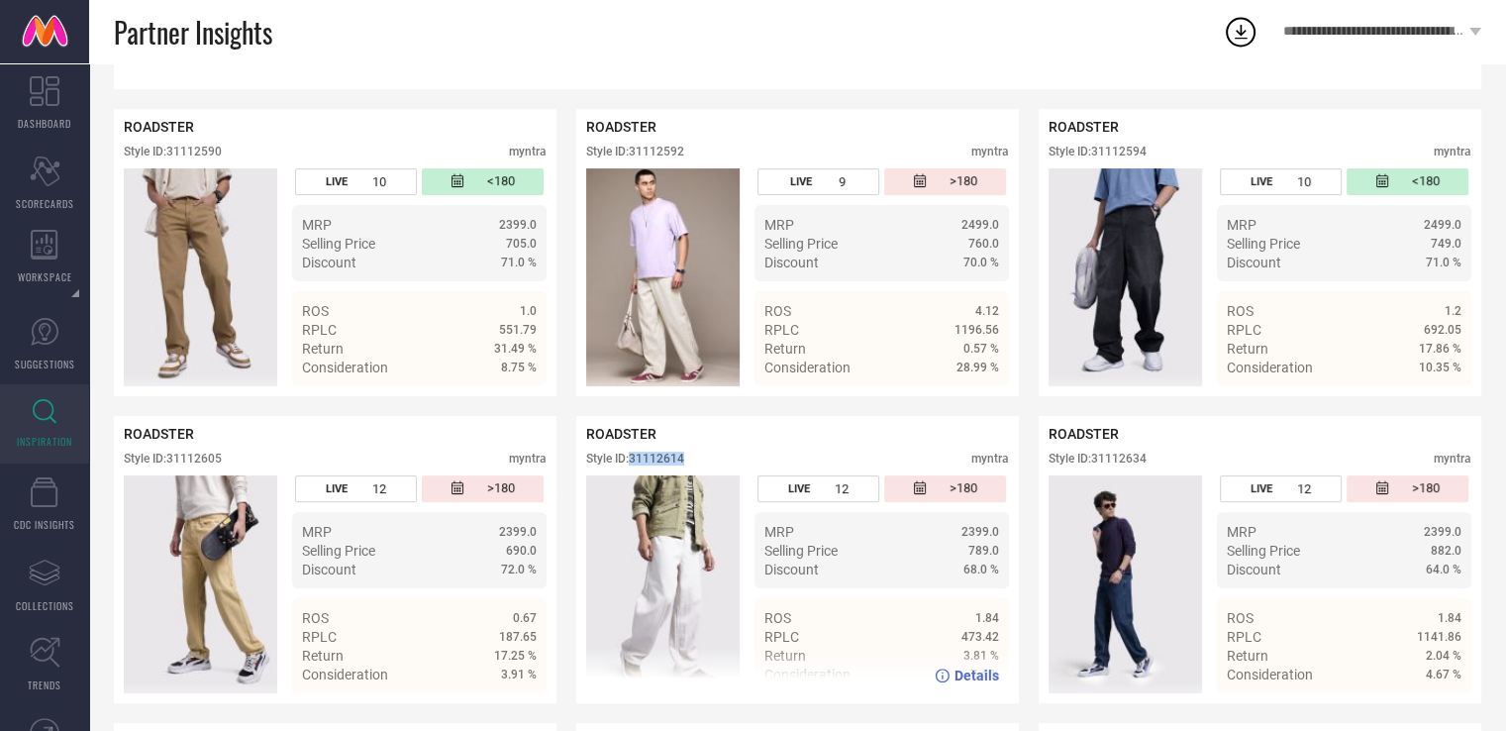
scroll to position [429, 0]
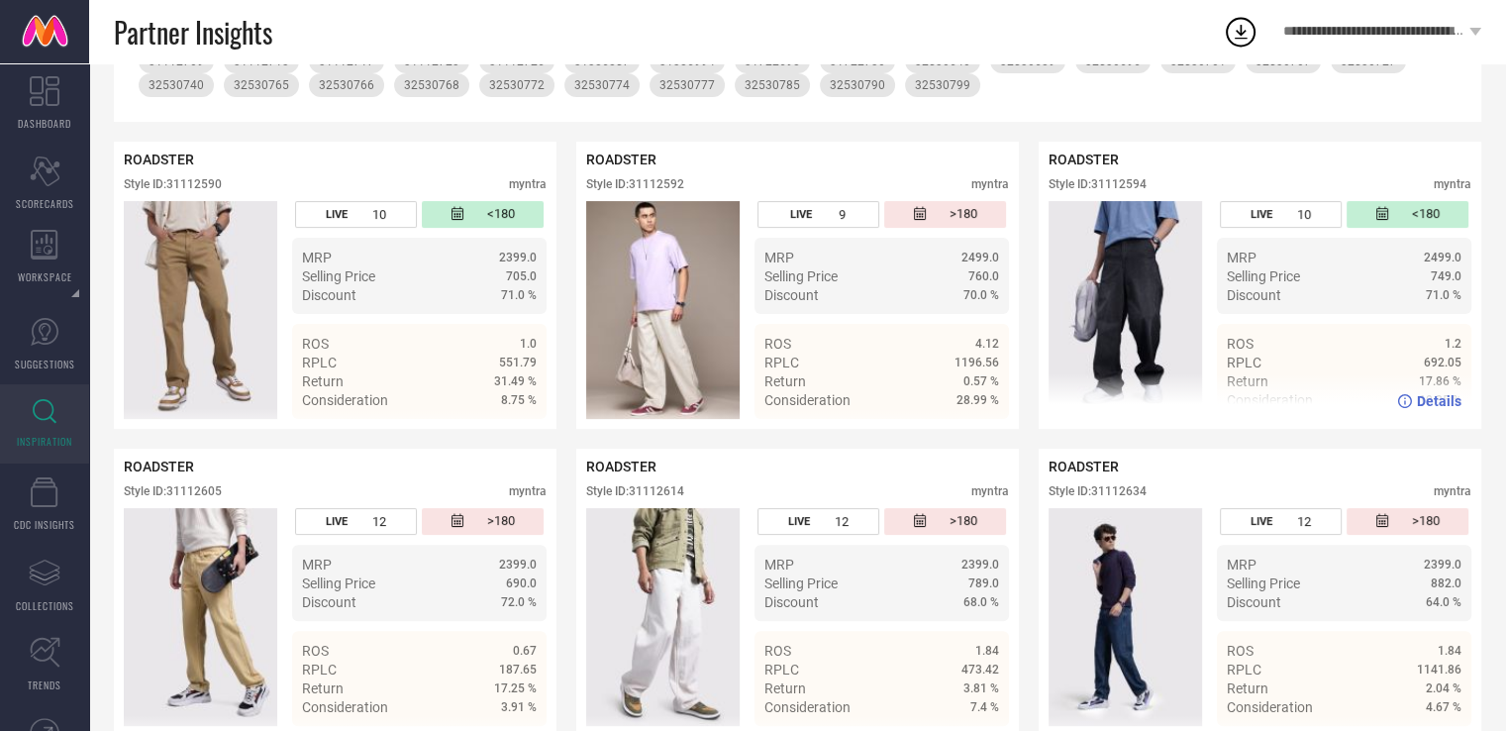
click at [1108, 188] on div "Style ID: 31112594" at bounding box center [1098, 184] width 98 height 14
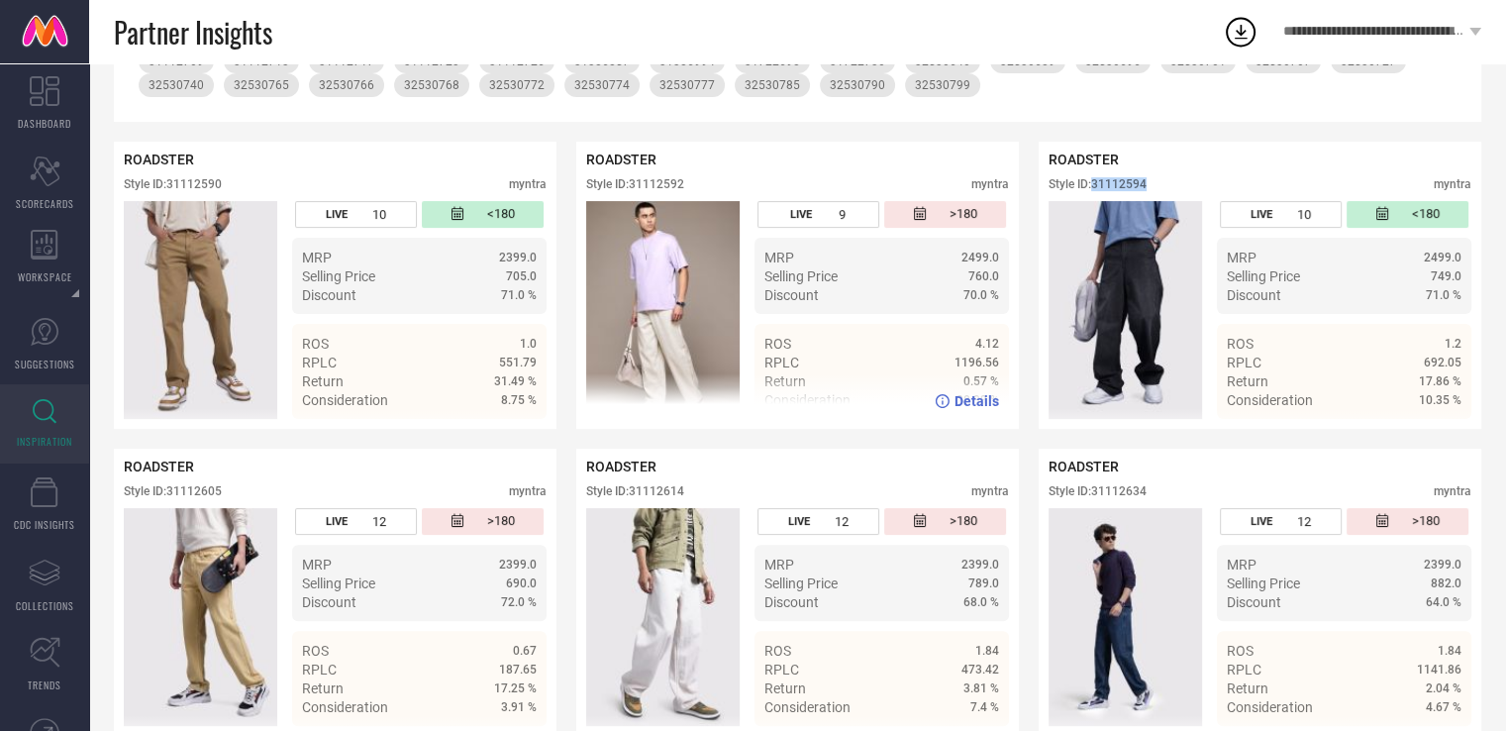
scroll to position [0, 0]
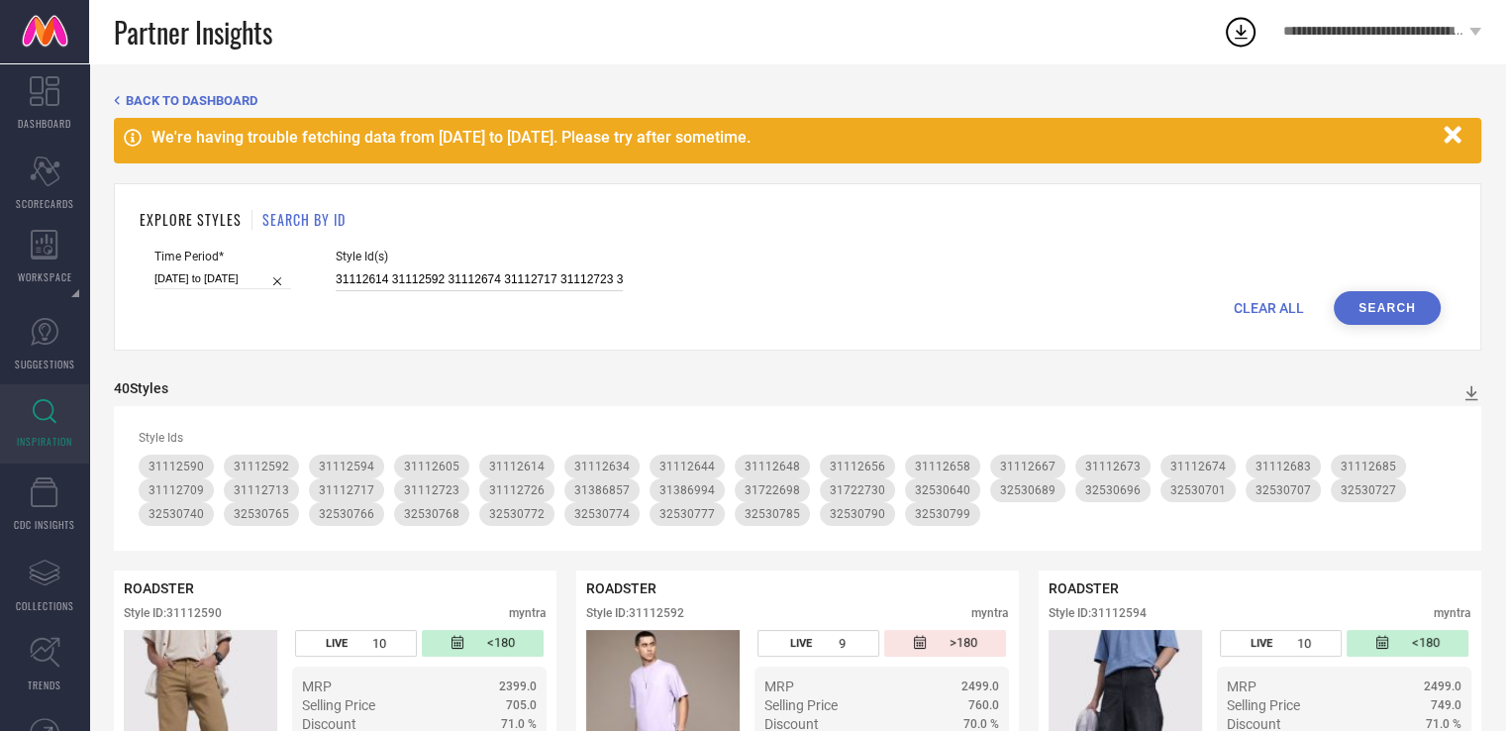
click at [566, 273] on input "31112614 31112592 31112674 31112717 31112723 31386994 32530689 31112648 3111268…" at bounding box center [479, 279] width 287 height 23
paste input "31174926 31174882 31174840 31174910 31174972 31174963 31174947 31174988 3117490…"
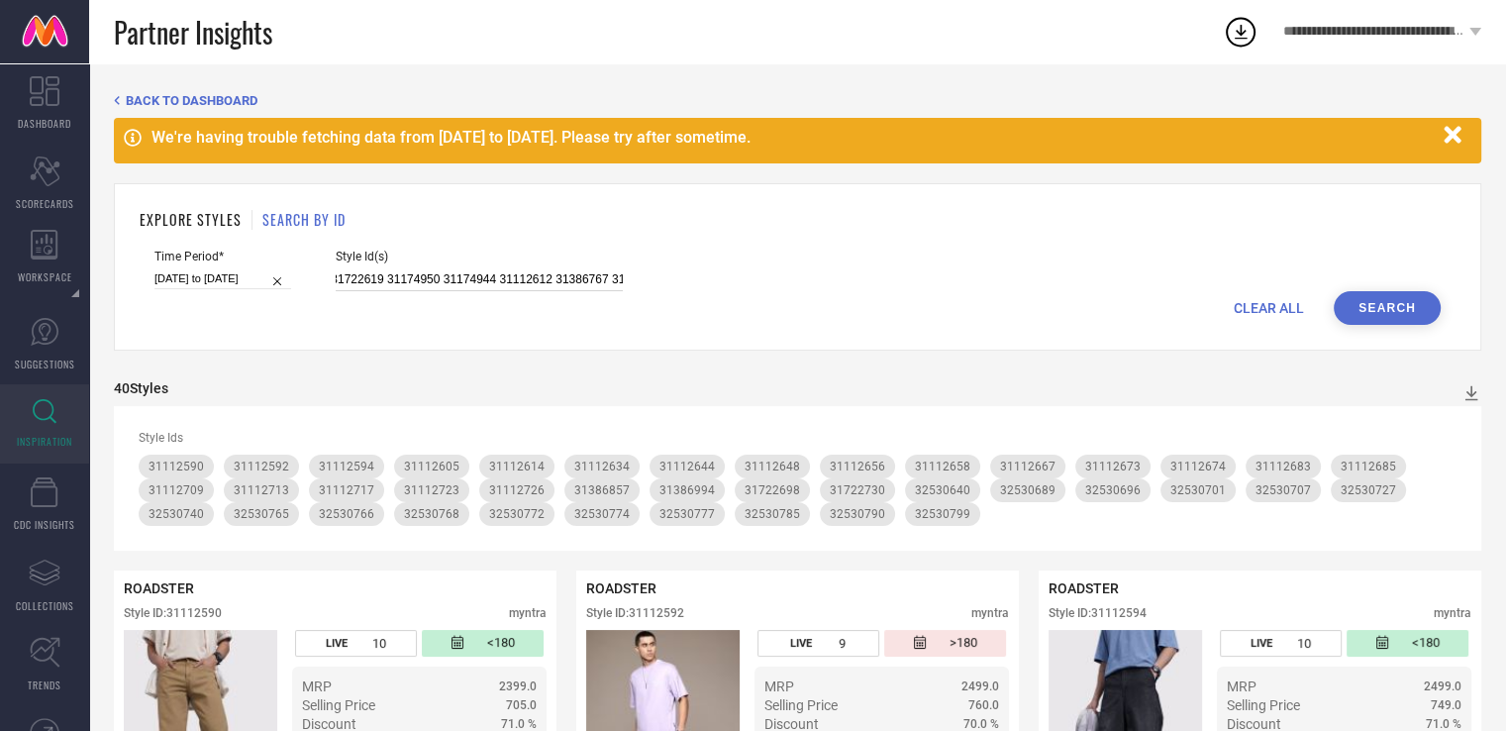
type input "31174926 31174882 31174840 31174910 31174972 31174963 31174947 31174988 3117490…"
click at [1386, 310] on button "Search" at bounding box center [1387, 308] width 107 height 34
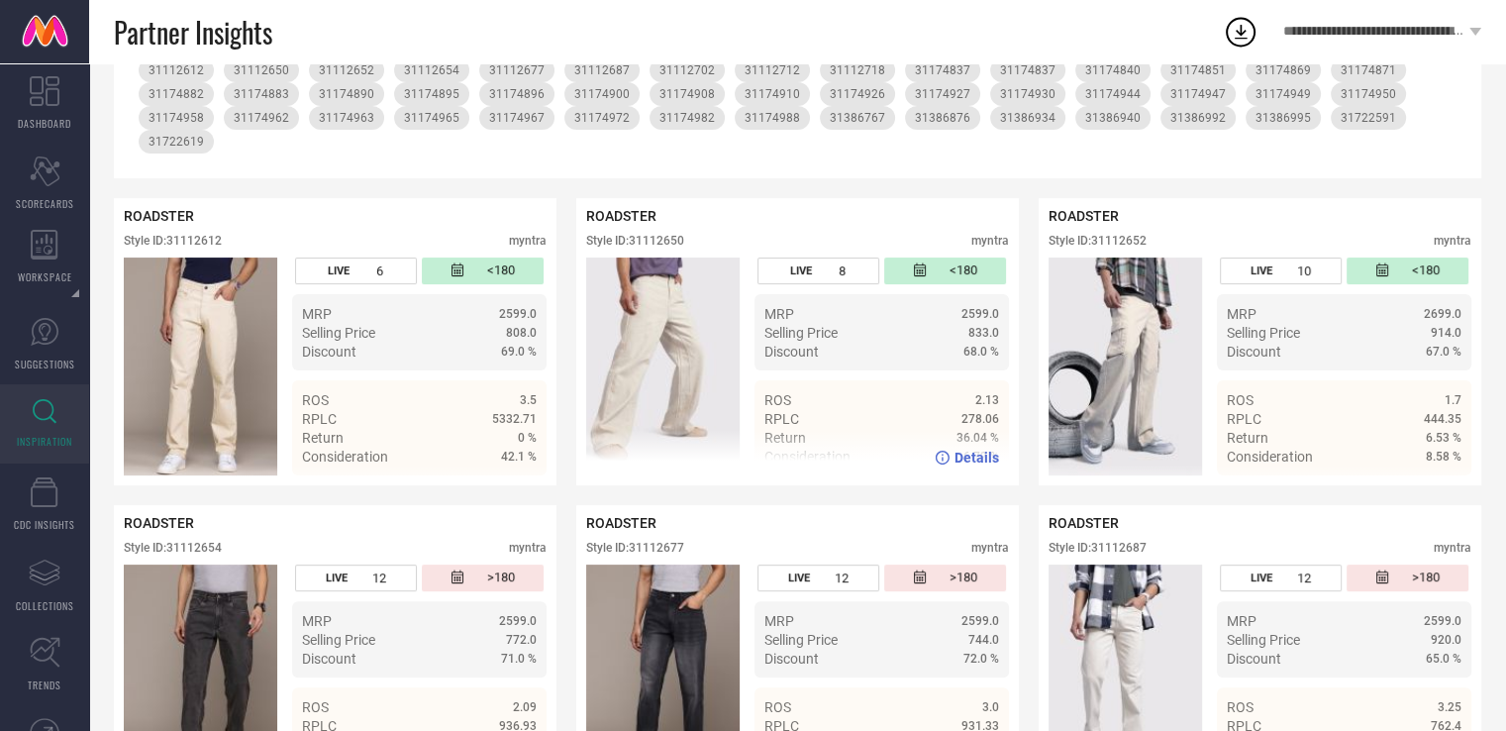
scroll to position [420, 0]
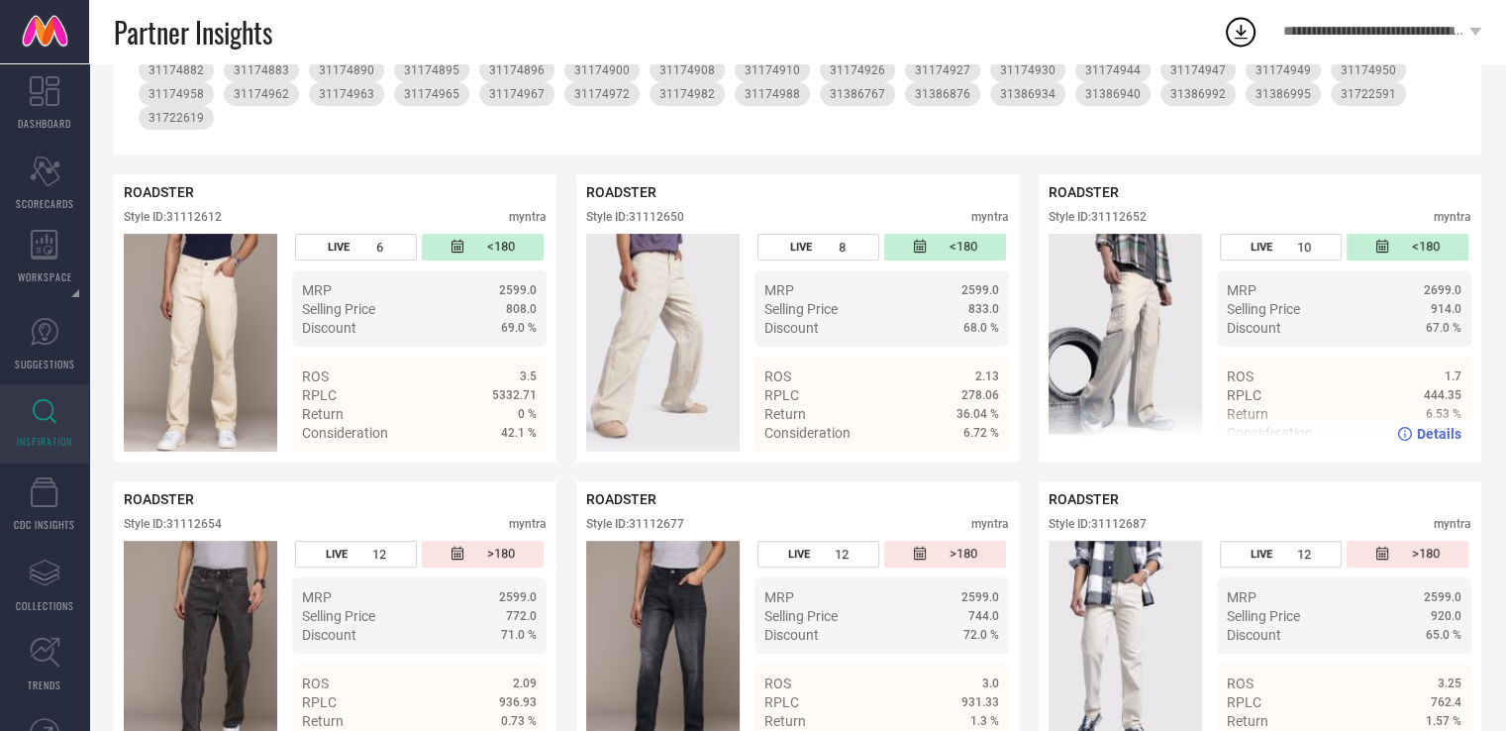
click at [1133, 224] on div "Style ID: 31112652" at bounding box center [1098, 217] width 98 height 14
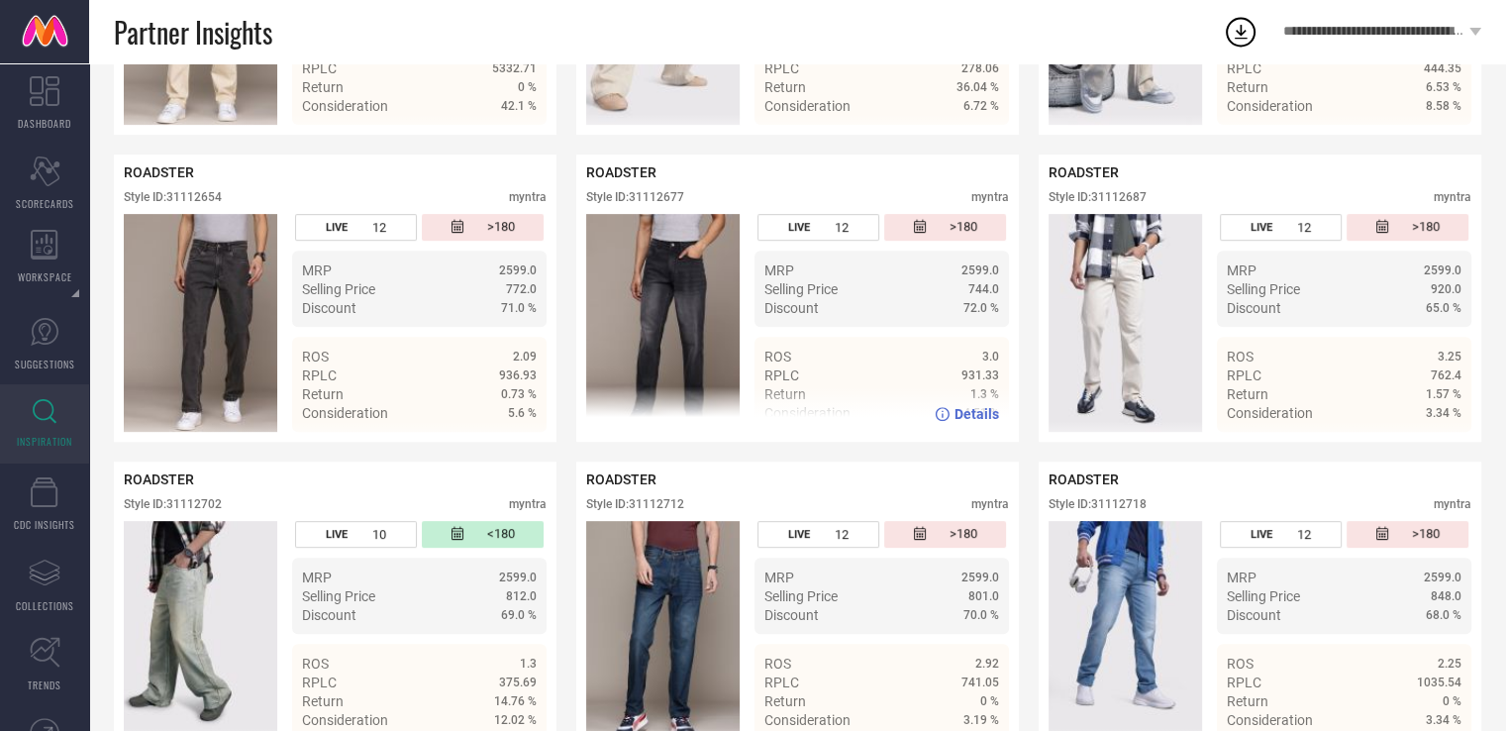
scroll to position [749, 0]
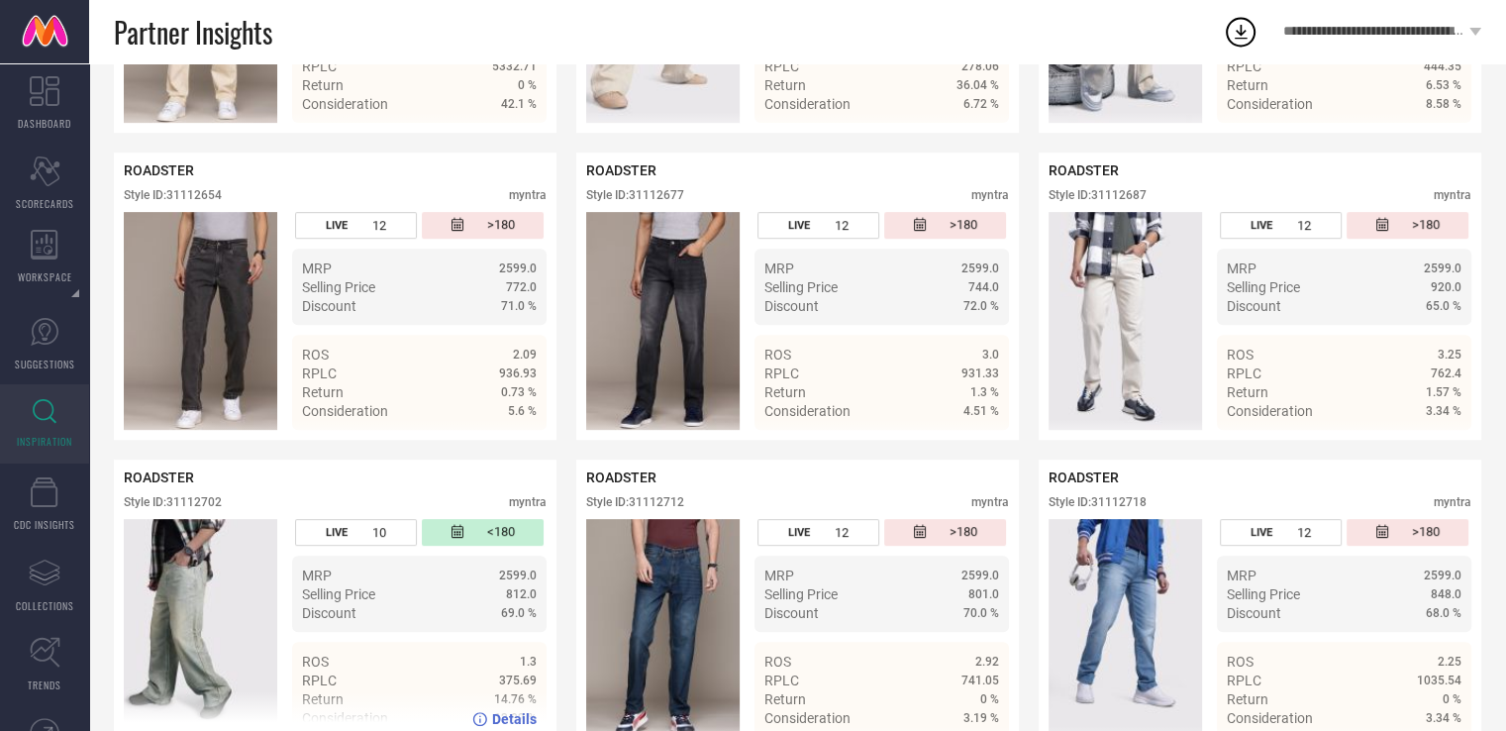
click at [206, 507] on div "Style ID: 31112702" at bounding box center [173, 502] width 98 height 14
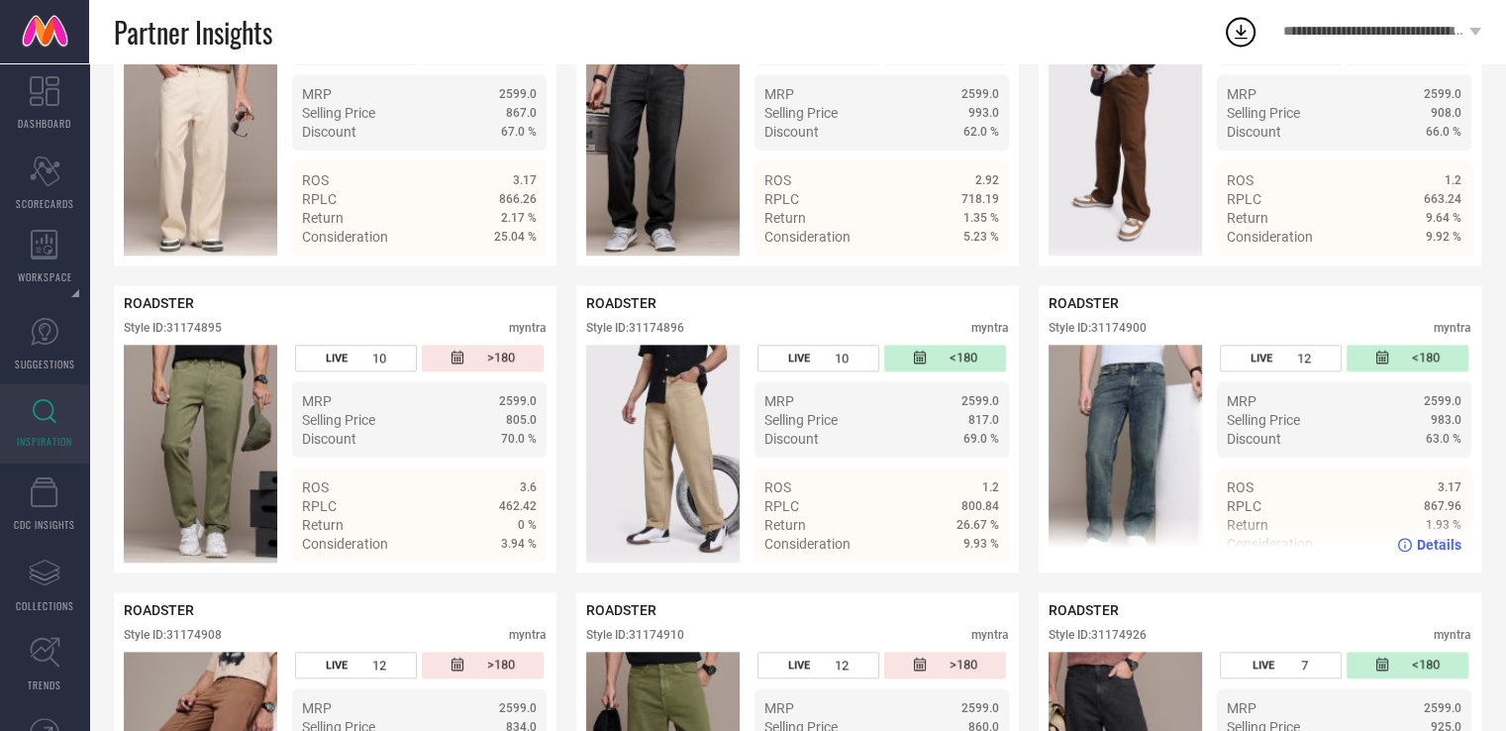
scroll to position [2151, 0]
click at [1113, 335] on div "Style ID: 31174900" at bounding box center [1098, 328] width 98 height 14
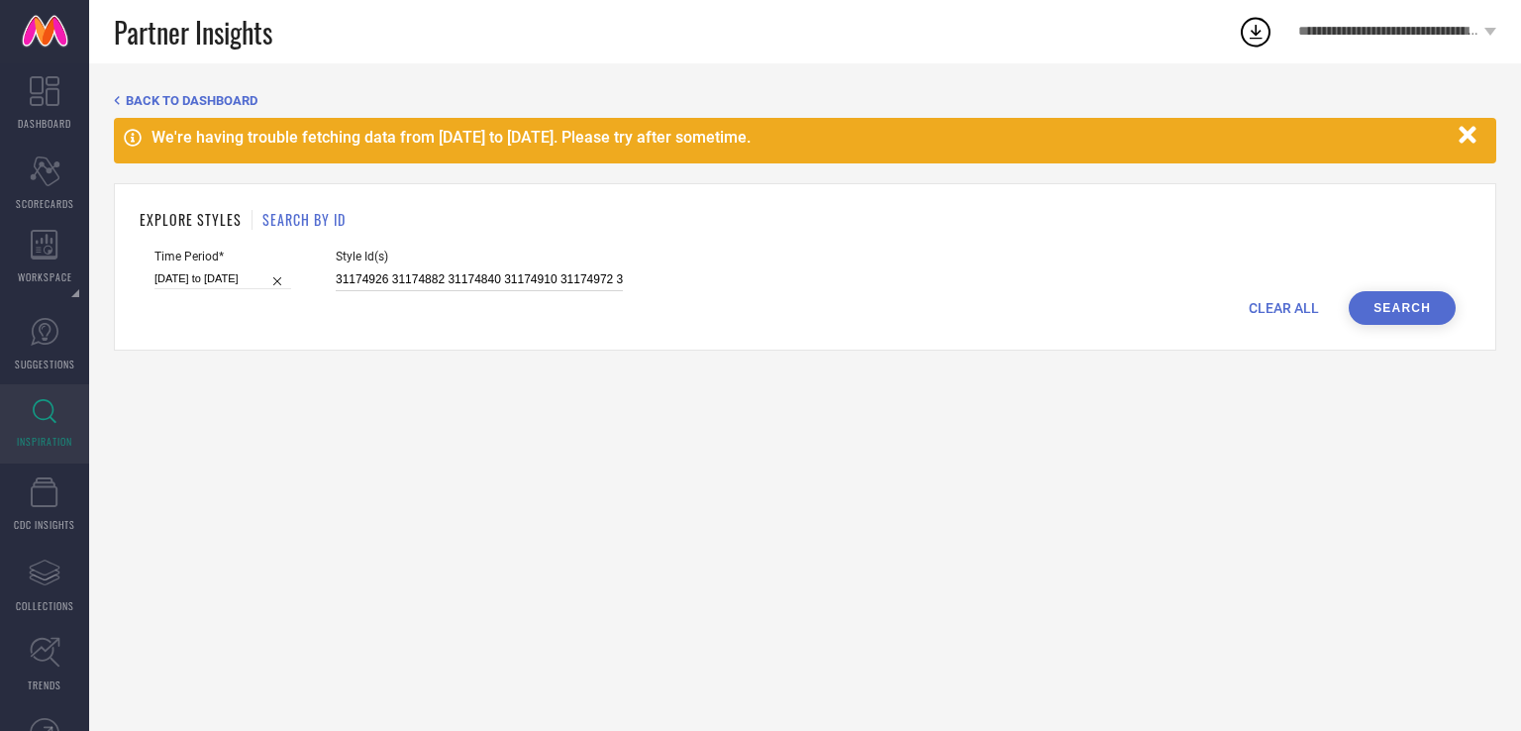
click at [489, 277] on input "31174926 31174882 31174840 31174910 31174972 31174963 31174947 31174988 3117490…" at bounding box center [479, 279] width 287 height 23
paste input "28203884 28203884 31394942 27367984 31012126 25756684 31012135 26742968 2748591…"
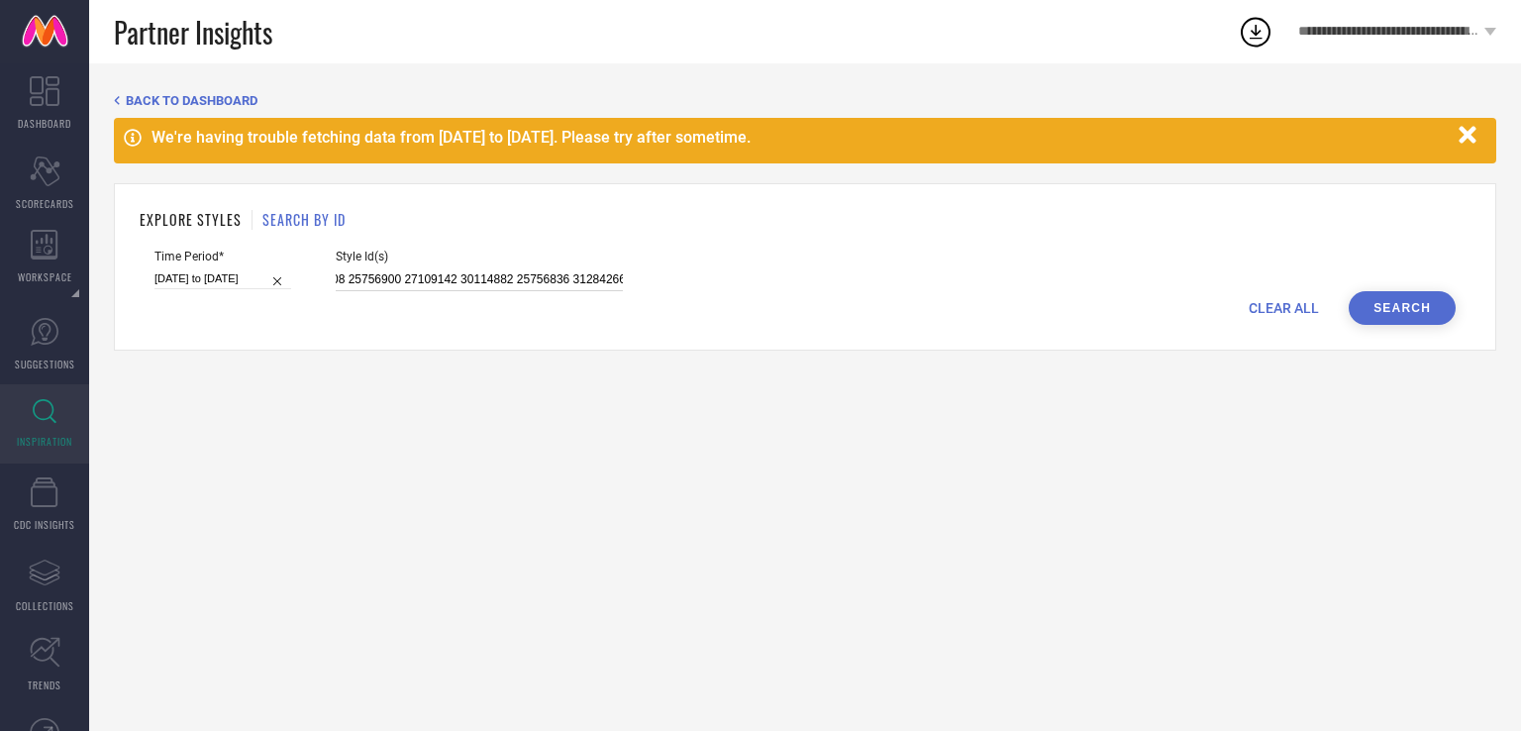
type input "28203884 28203884 31394942 27367984 31012126 25756684 31012135 26742968 2748591…"
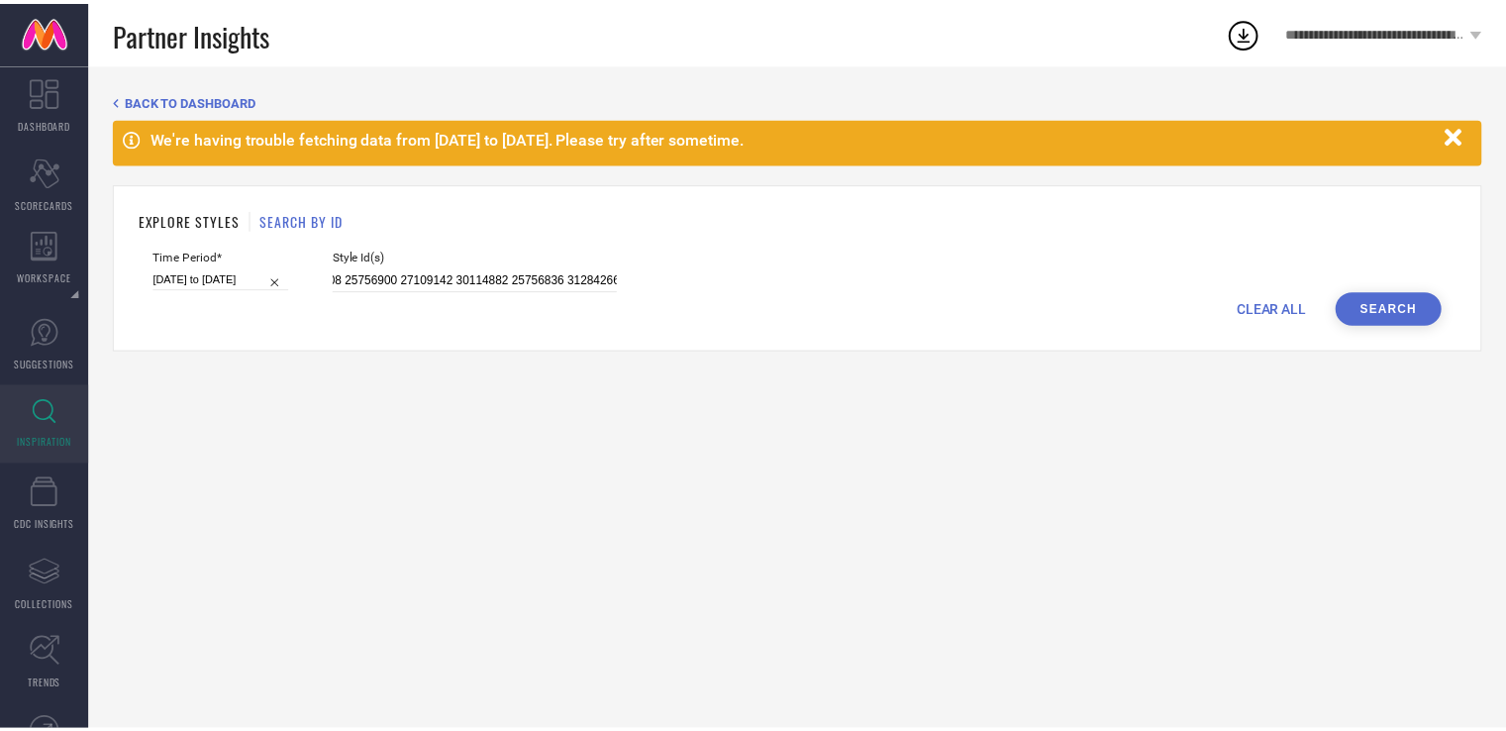
scroll to position [0, 0]
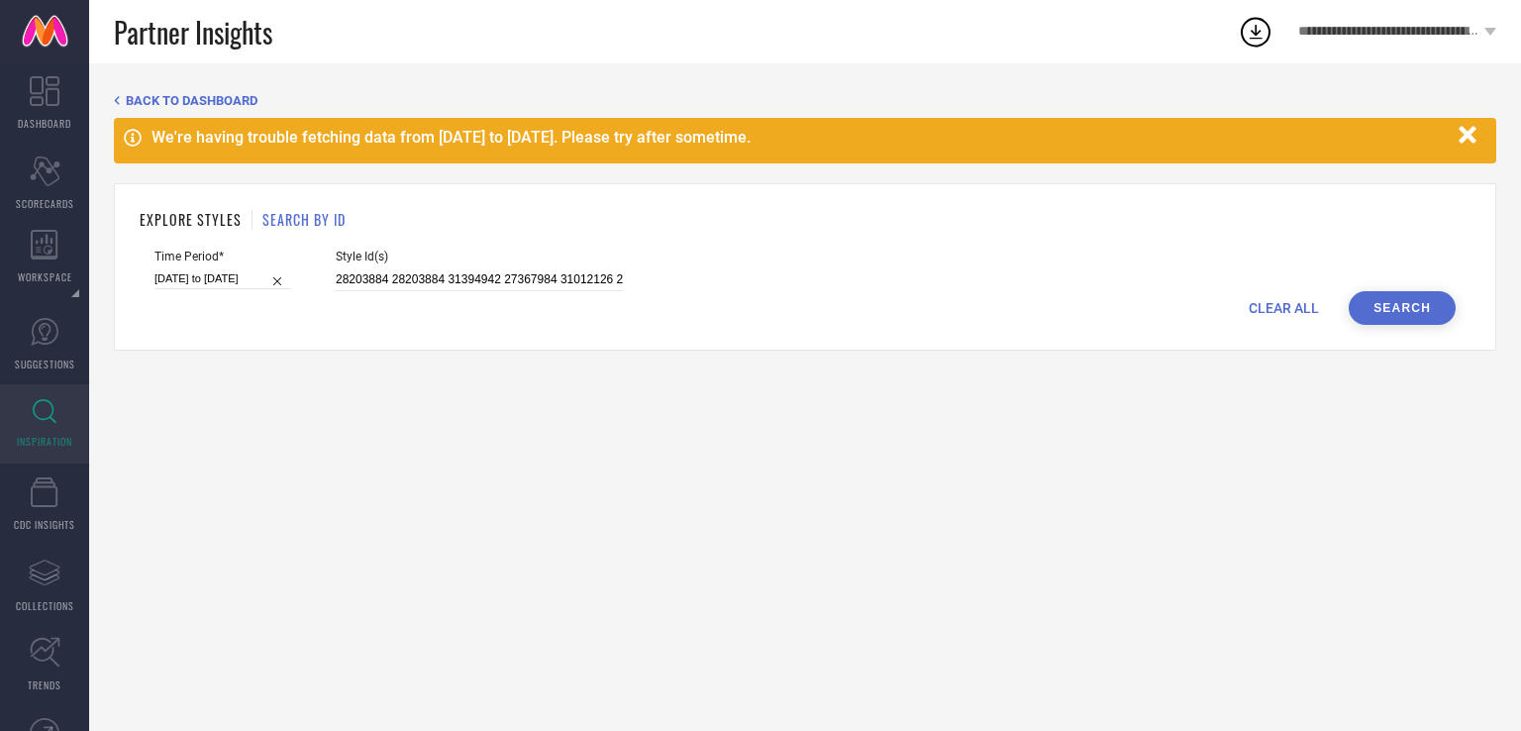
click at [1415, 322] on button "Search" at bounding box center [1402, 308] width 107 height 34
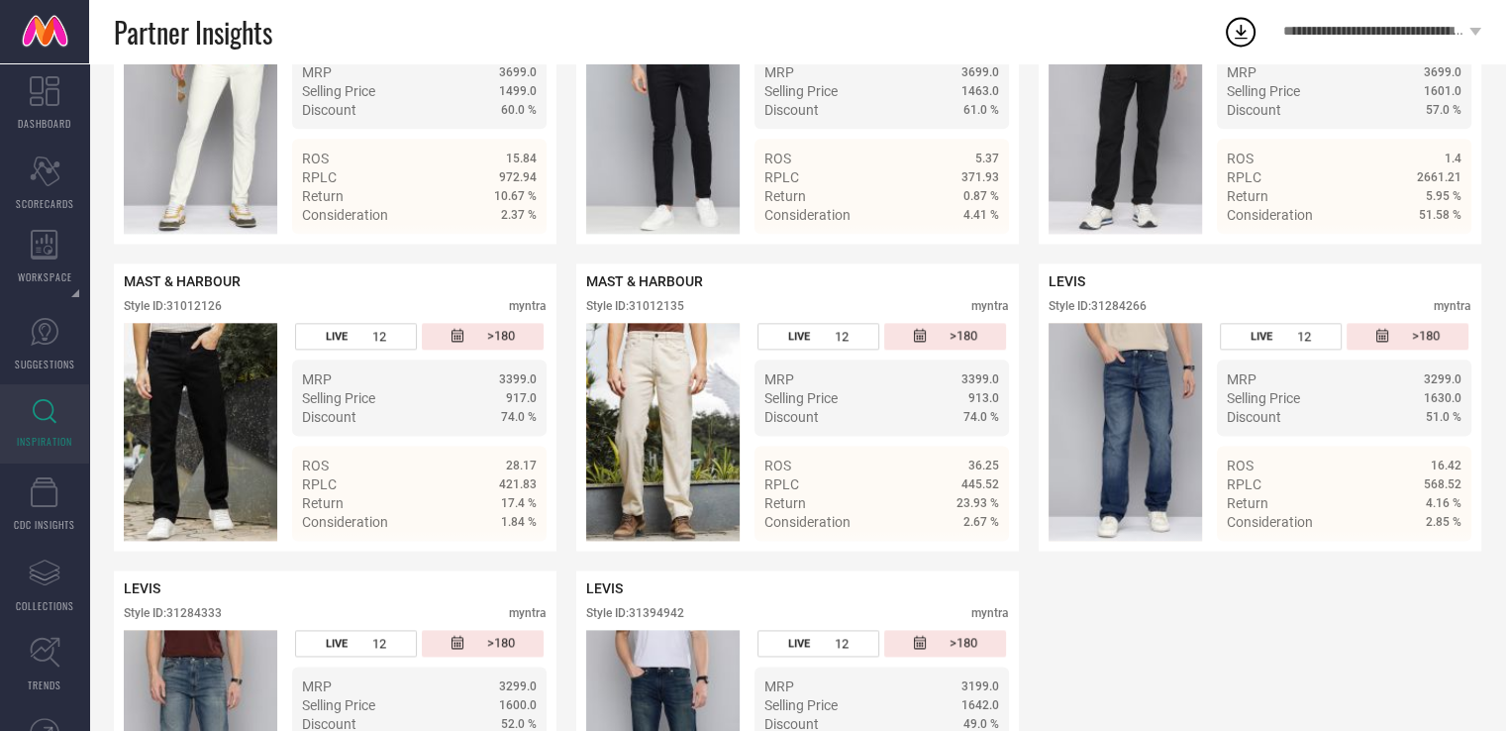
scroll to position [2610, 0]
